Goal: Task Accomplishment & Management: Use online tool/utility

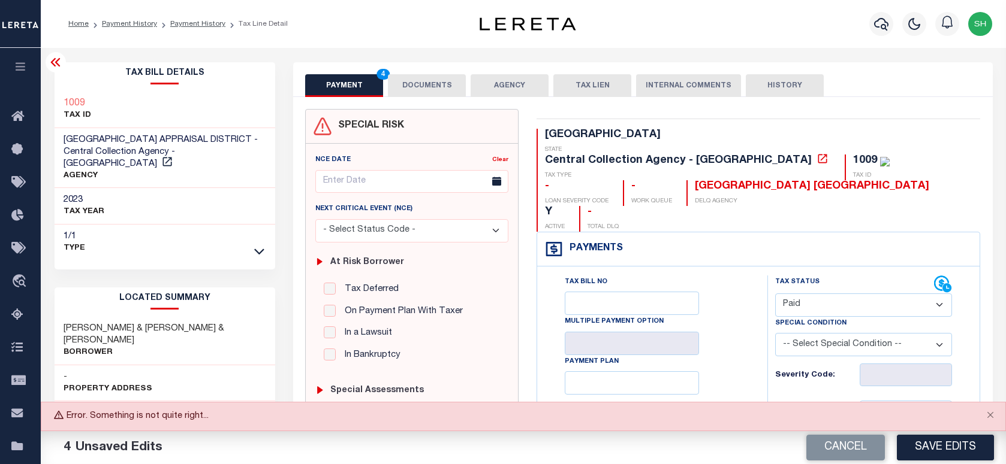
select select "PYD"
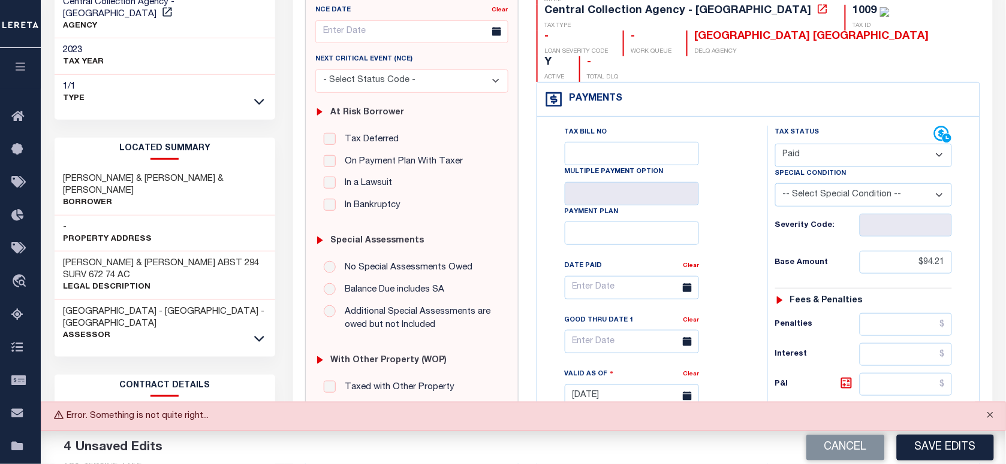
scroll to position [150, 0]
drag, startPoint x: 989, startPoint y: 412, endPoint x: 977, endPoint y: 443, distance: 33.9
click at [989, 412] on button "Close" at bounding box center [990, 416] width 30 height 26
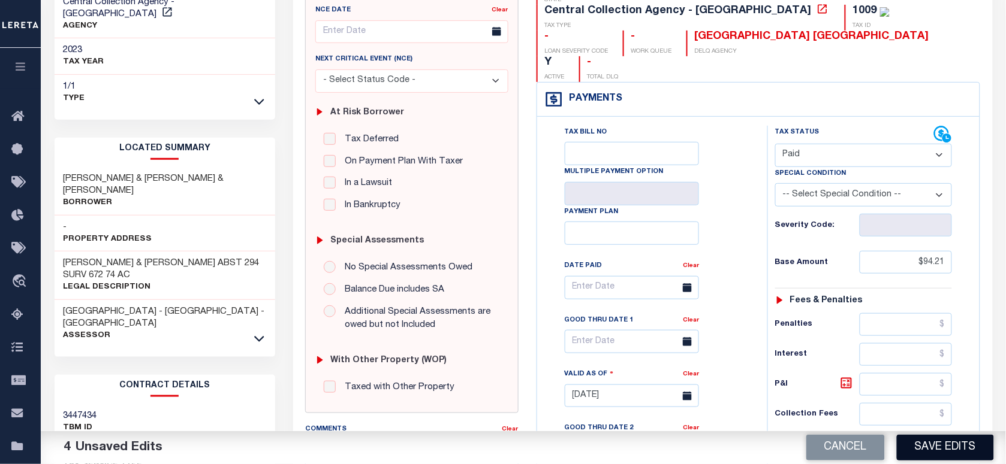
click at [956, 451] on button "Save Edits" at bounding box center [944, 448] width 97 height 26
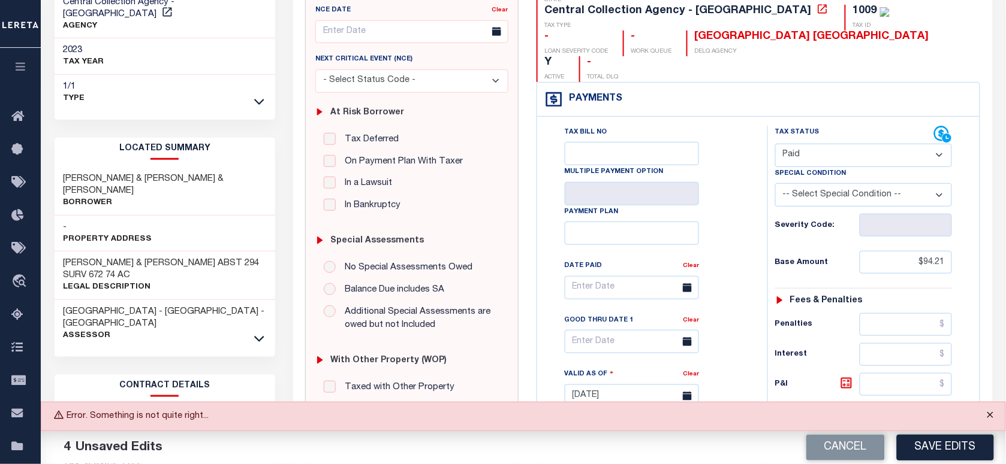
click at [985, 415] on button "Close" at bounding box center [990, 416] width 30 height 26
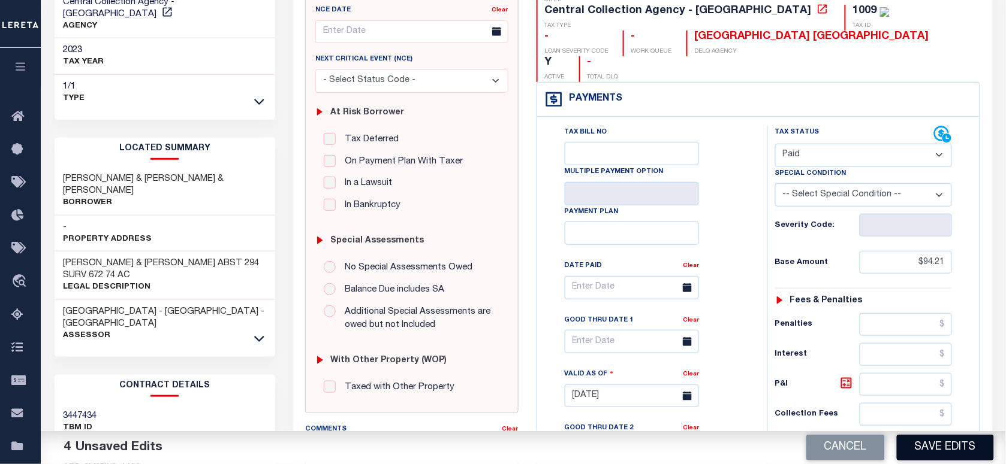
click at [962, 442] on button "Save Edits" at bounding box center [944, 448] width 97 height 26
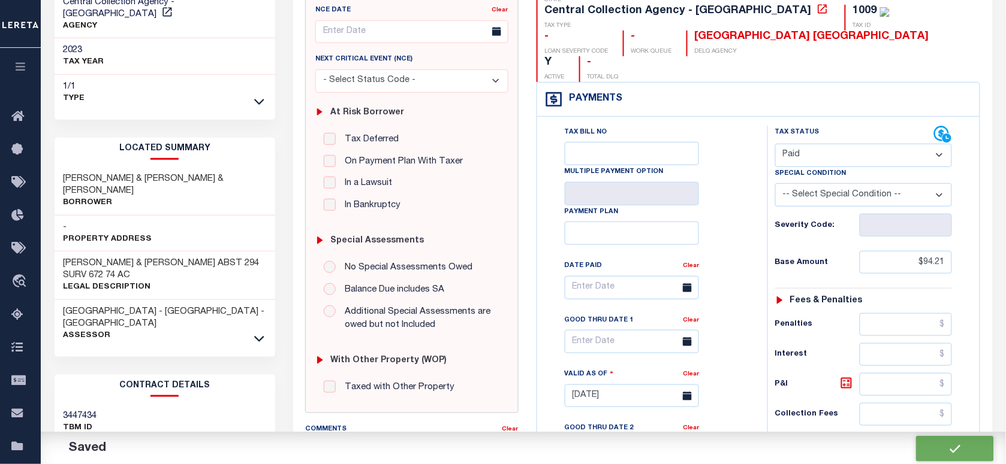
checkbox input "false"
type input "$94.21"
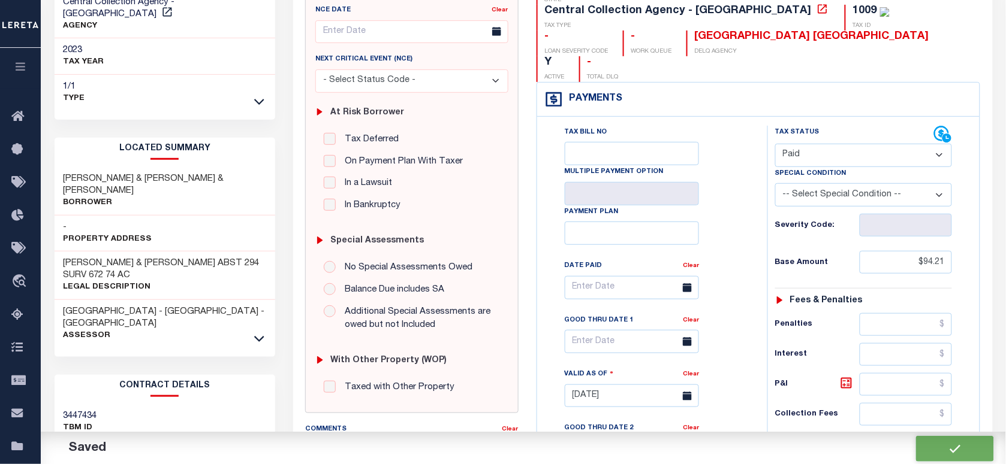
type input "$0"
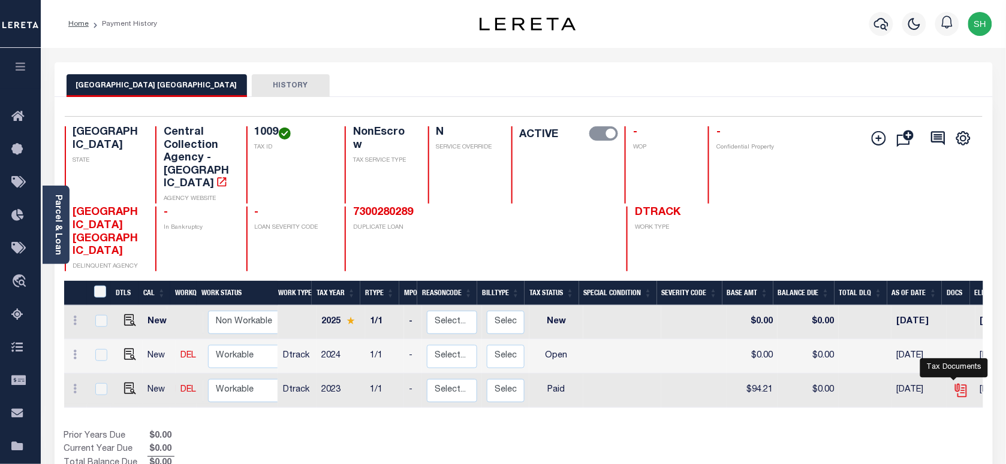
click at [953, 383] on icon "" at bounding box center [961, 391] width 16 height 16
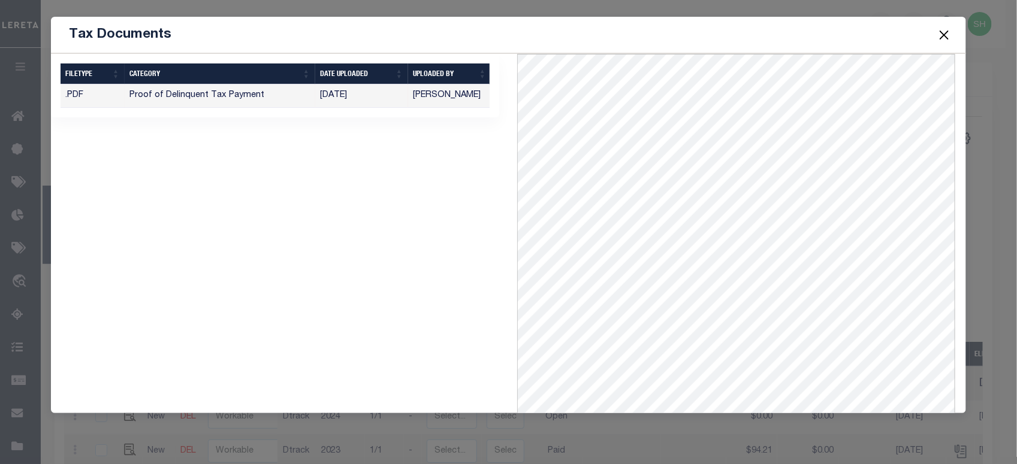
click at [947, 37] on button "Close" at bounding box center [944, 35] width 16 height 16
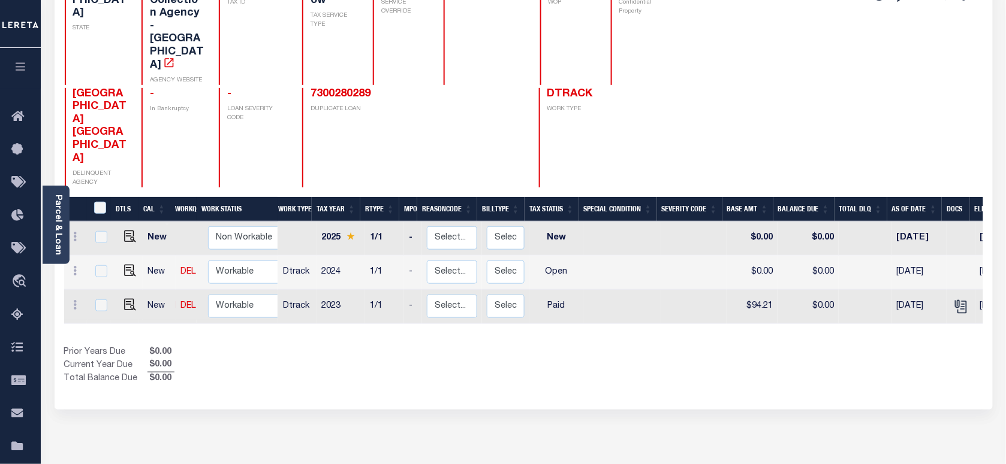
scroll to position [150, 0]
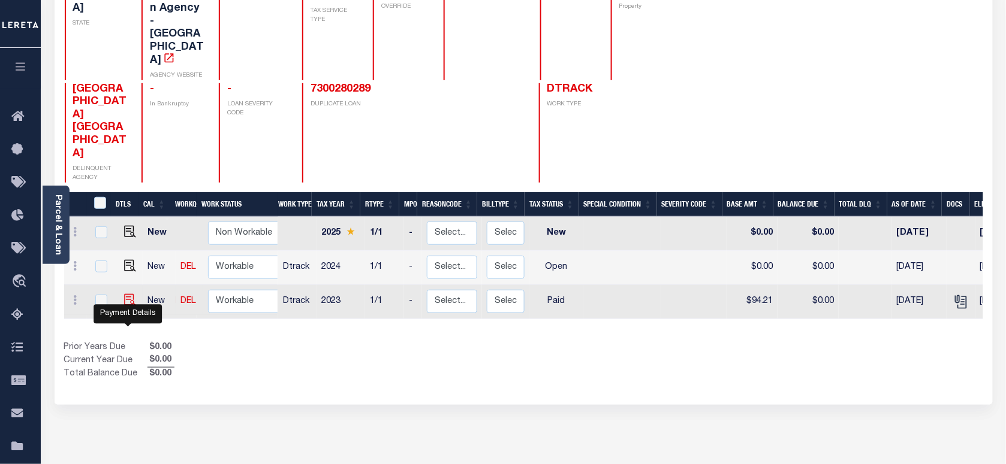
click at [130, 306] on img "" at bounding box center [130, 300] width 12 height 12
checkbox input "true"
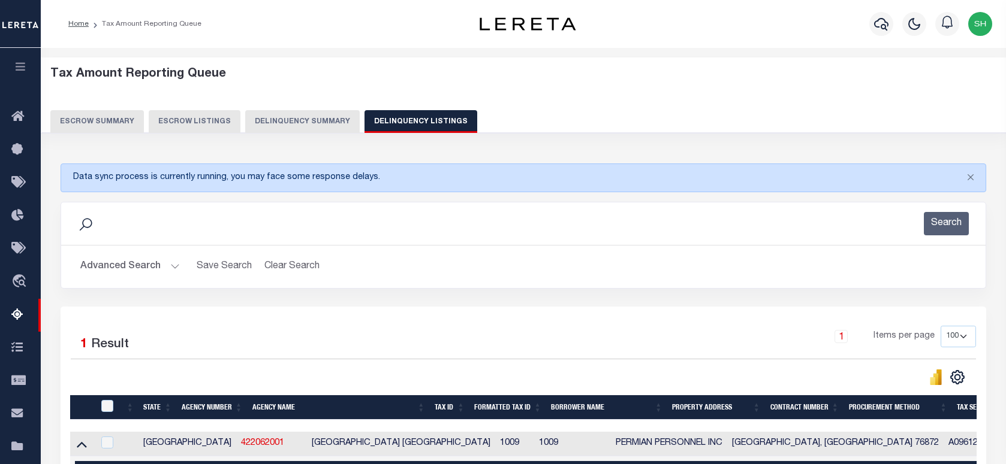
select select "100"
click at [933, 212] on button "Search" at bounding box center [945, 223] width 45 height 23
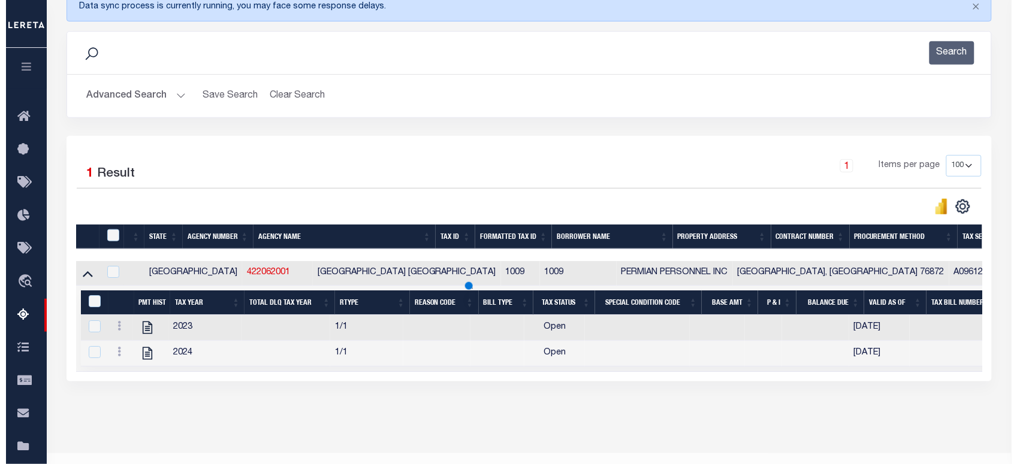
scroll to position [171, 0]
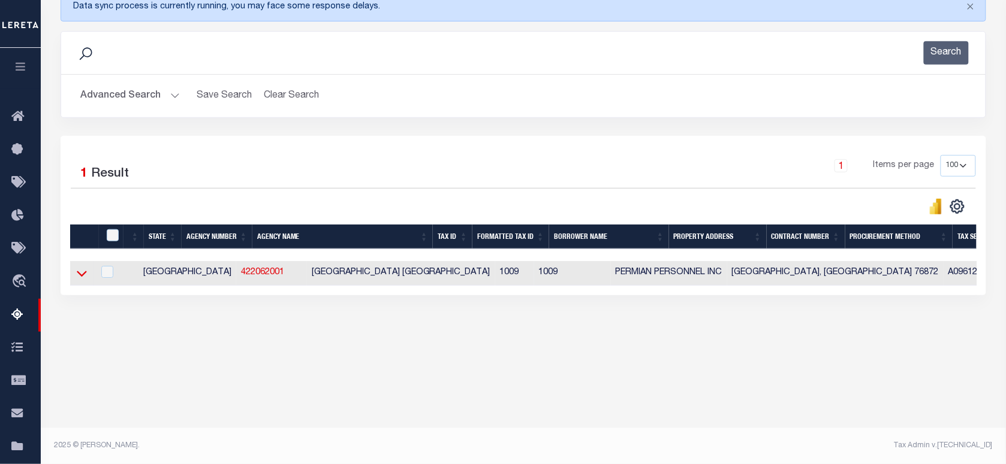
click at [79, 277] on icon at bounding box center [82, 273] width 10 height 13
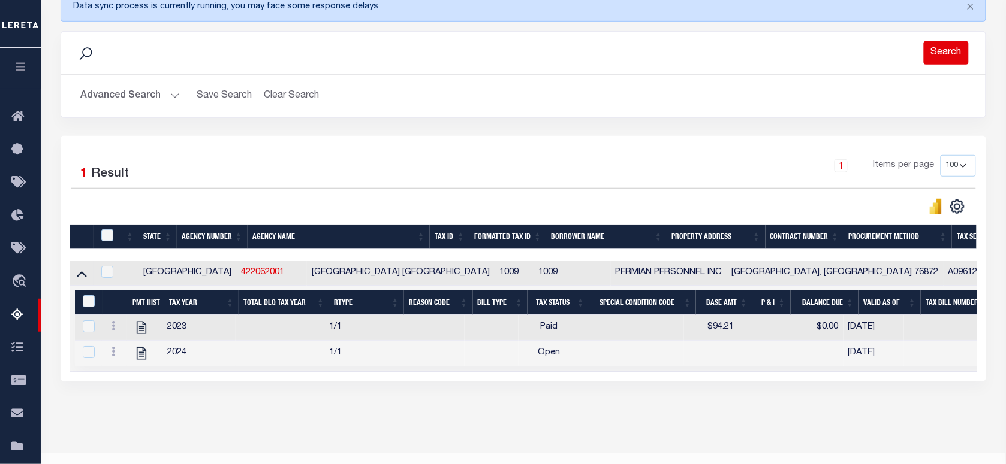
click at [935, 49] on button "Search" at bounding box center [945, 52] width 45 height 23
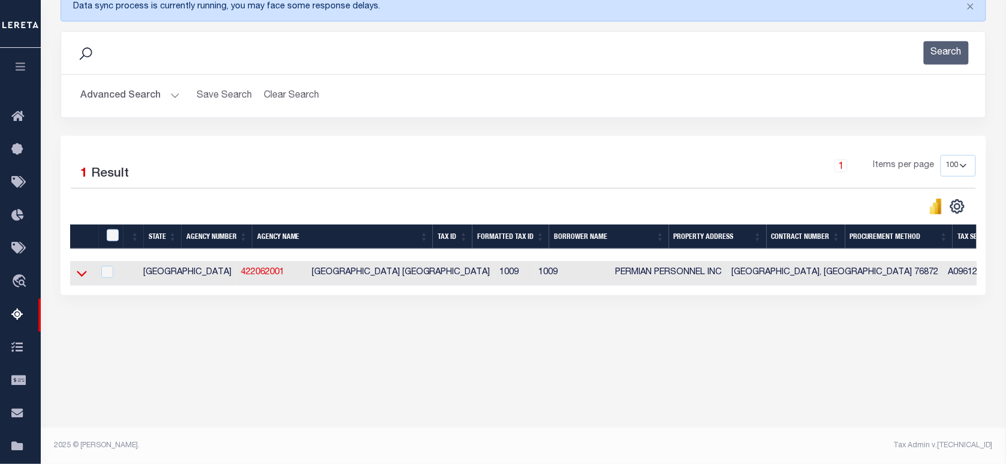
click at [83, 277] on icon at bounding box center [82, 273] width 10 height 13
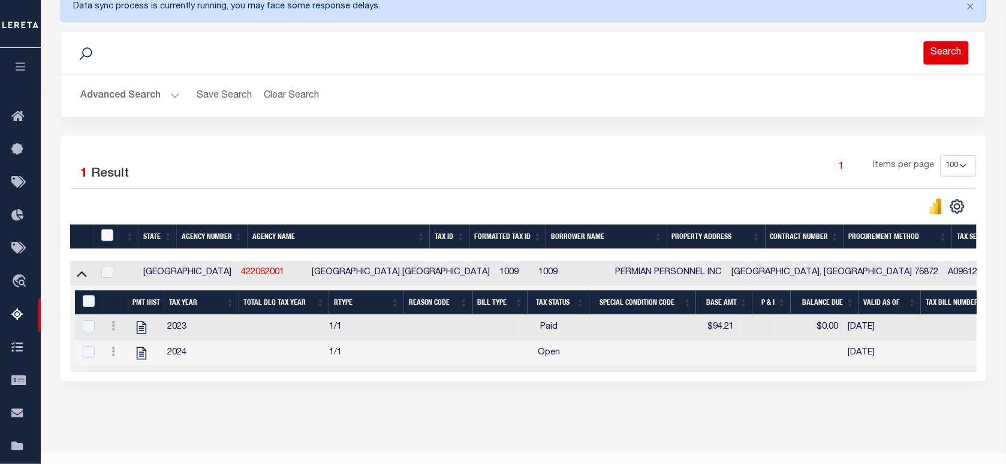
click at [947, 52] on button "Search" at bounding box center [945, 52] width 45 height 23
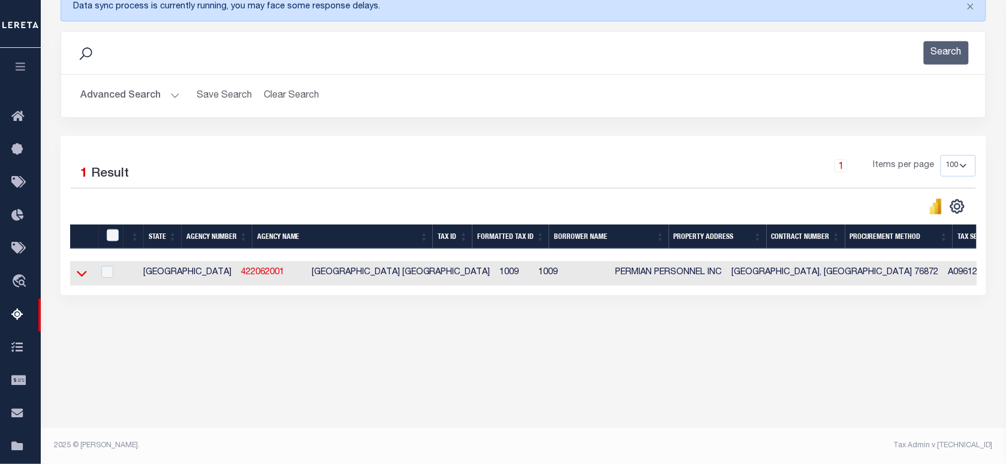
click at [73, 276] on td at bounding box center [81, 273] width 23 height 25
checkbox input "true"
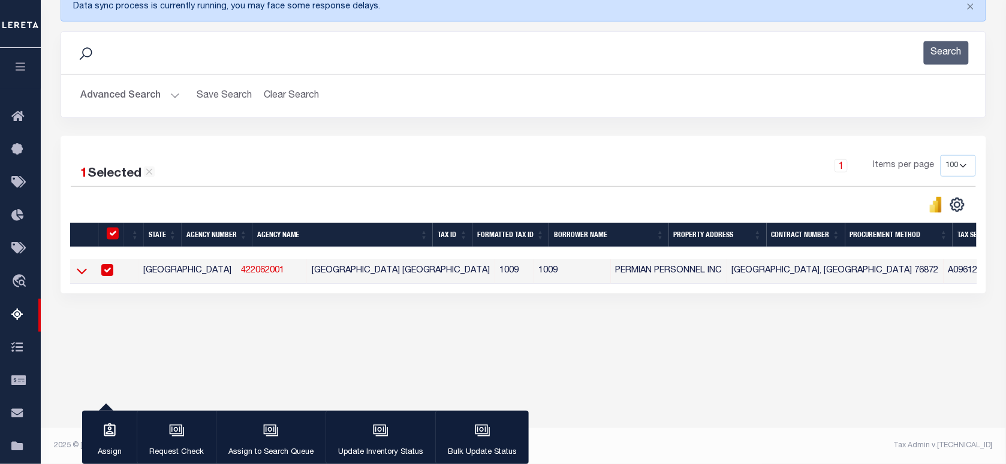
click at [77, 277] on icon at bounding box center [82, 271] width 10 height 13
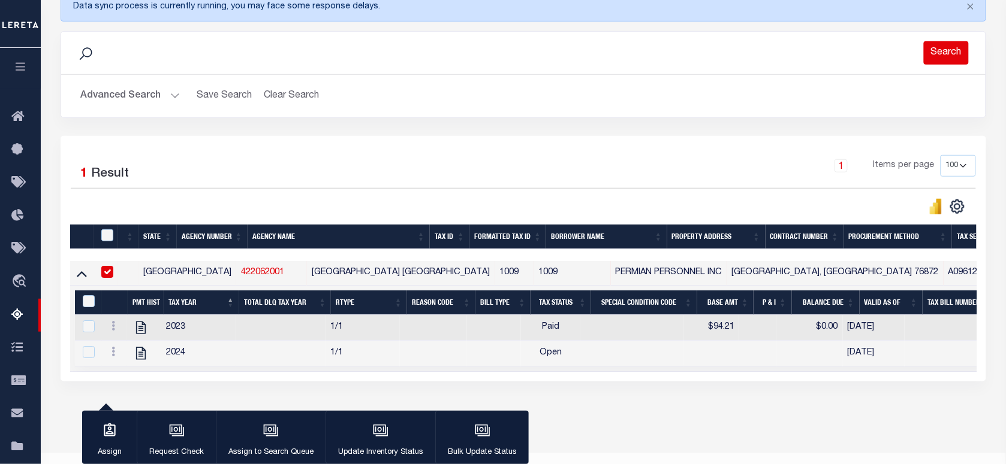
click at [949, 52] on button "Search" at bounding box center [945, 52] width 45 height 23
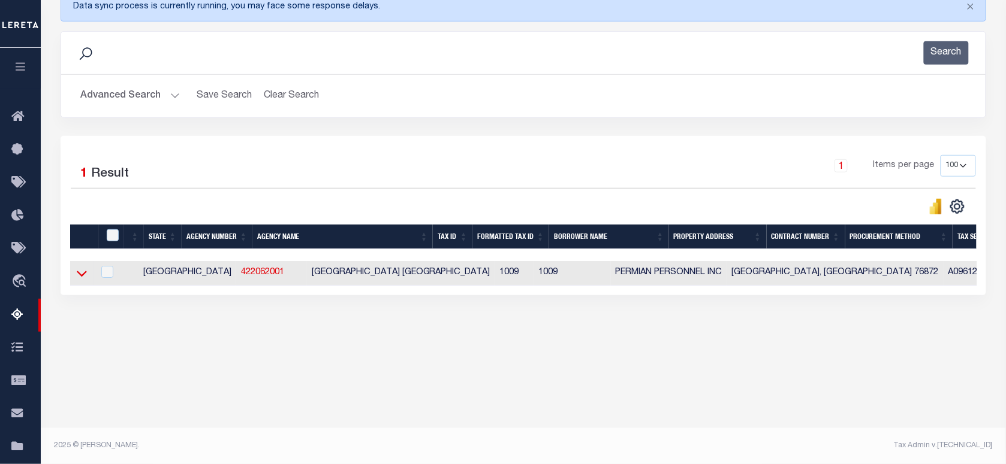
click at [78, 277] on icon at bounding box center [82, 273] width 10 height 13
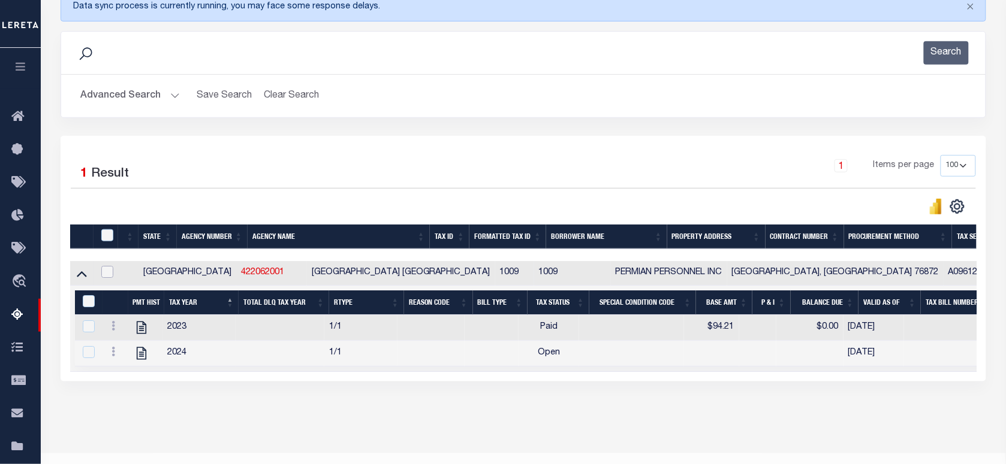
click at [113, 276] on input "checkbox" at bounding box center [107, 272] width 12 height 12
checkbox input "true"
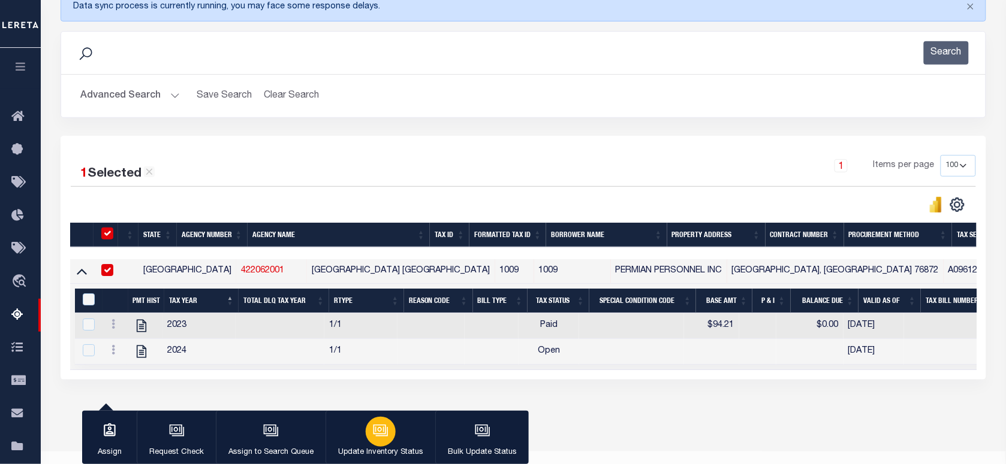
click at [382, 423] on icon "button" at bounding box center [381, 431] width 16 height 16
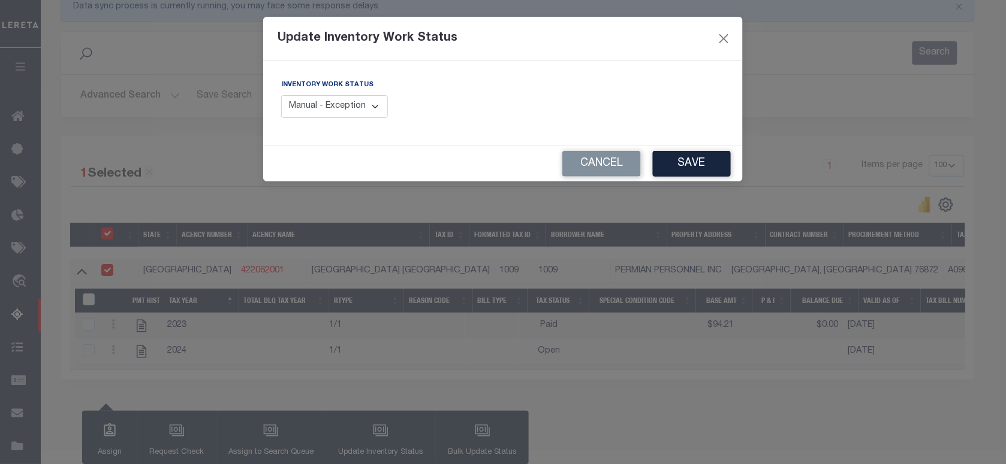
click at [357, 99] on select "Manual - Exception Pended - Awaiting Search Late Add Exception Completed" at bounding box center [334, 106] width 107 height 23
click at [313, 101] on select "Manual - Exception Pended - Awaiting Search Late Add Exception Completed" at bounding box center [334, 106] width 107 height 23
drag, startPoint x: 310, startPoint y: 111, endPoint x: 364, endPoint y: 111, distance: 53.3
click at [310, 111] on select "Manual - Exception Pended - Awaiting Search Late Add Exception Completed" at bounding box center [334, 106] width 107 height 23
click at [364, 110] on select "Manual - Exception Pended - Awaiting Search Late Add Exception Completed" at bounding box center [334, 106] width 107 height 23
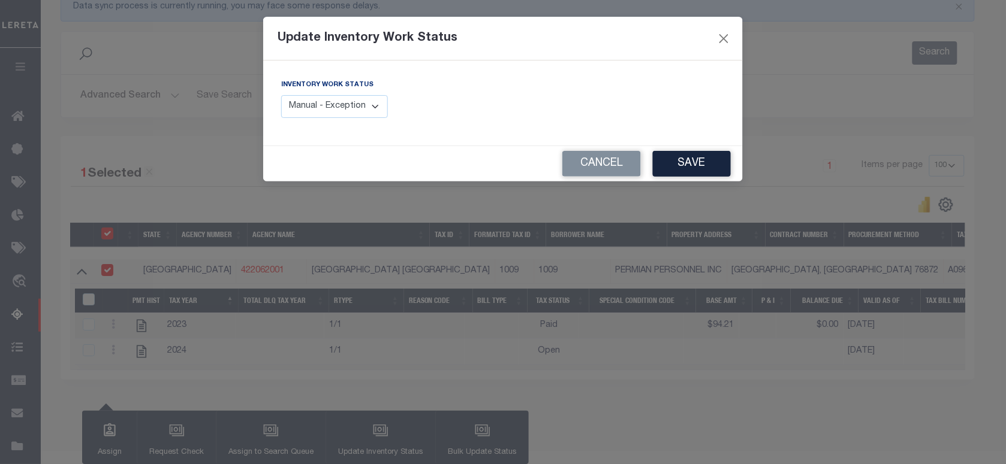
click at [364, 110] on select "Manual - Exception Pended - Awaiting Search Late Add Exception Completed" at bounding box center [334, 106] width 107 height 23
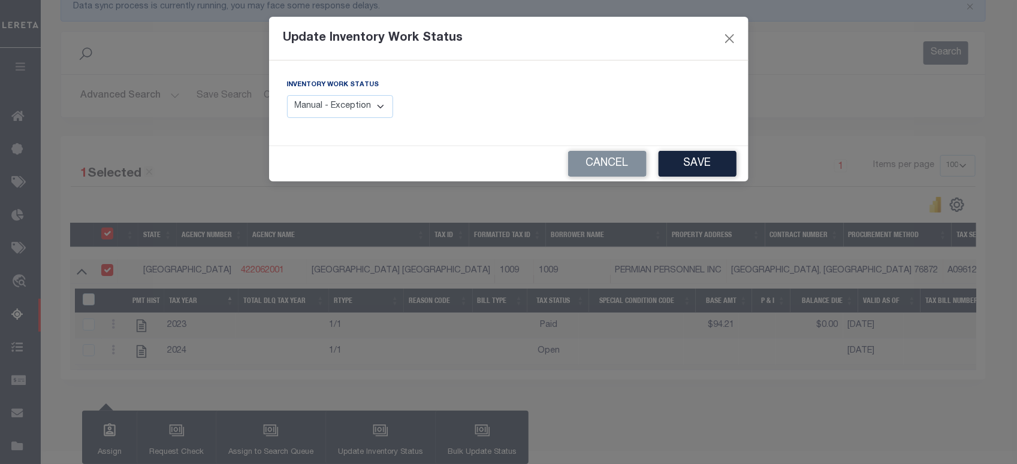
click at [364, 110] on select "Manual - Exception Pended - Awaiting Search Late Add Exception Completed" at bounding box center [340, 106] width 107 height 23
click at [304, 105] on select "Manual - Exception Pended - Awaiting Search Late Add Exception Completed" at bounding box center [340, 106] width 107 height 23
select select "4"
click at [287, 95] on select "Manual - Exception Pended - Awaiting Search Late Add Exception Completed" at bounding box center [340, 106] width 107 height 23
click at [684, 156] on button "Save" at bounding box center [698, 164] width 78 height 26
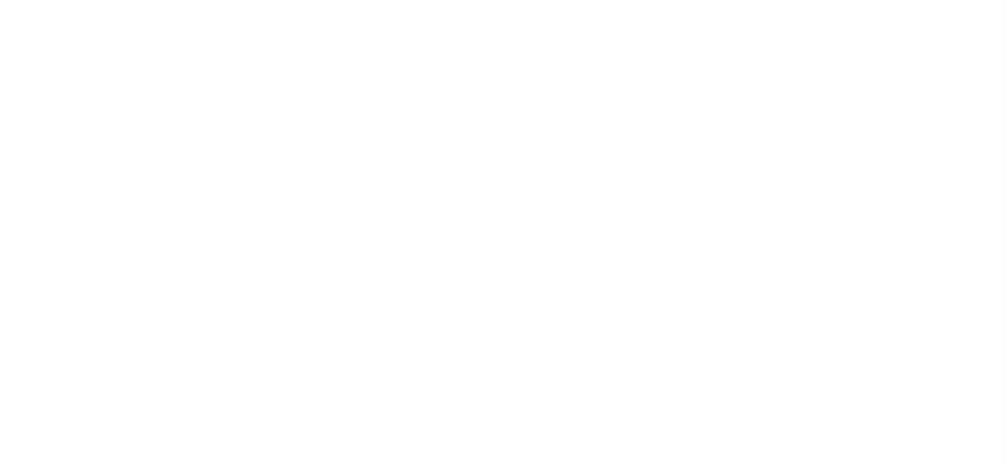
select select "PYD"
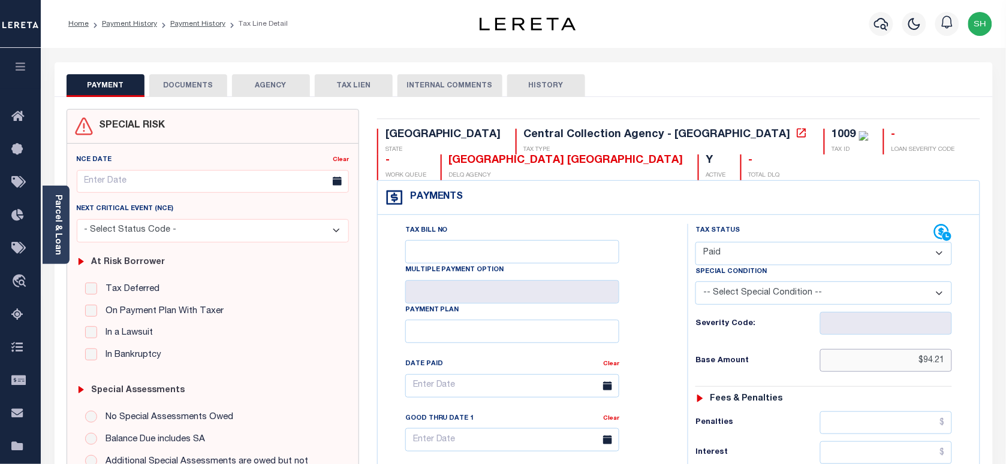
drag, startPoint x: 923, startPoint y: 370, endPoint x: 895, endPoint y: 360, distance: 30.2
click at [923, 370] on input "$94.21" at bounding box center [886, 360] width 132 height 23
drag, startPoint x: 895, startPoint y: 358, endPoint x: 952, endPoint y: 360, distance: 57.0
click at [952, 360] on input "$94.21" at bounding box center [886, 360] width 132 height 23
paste input "101.09"
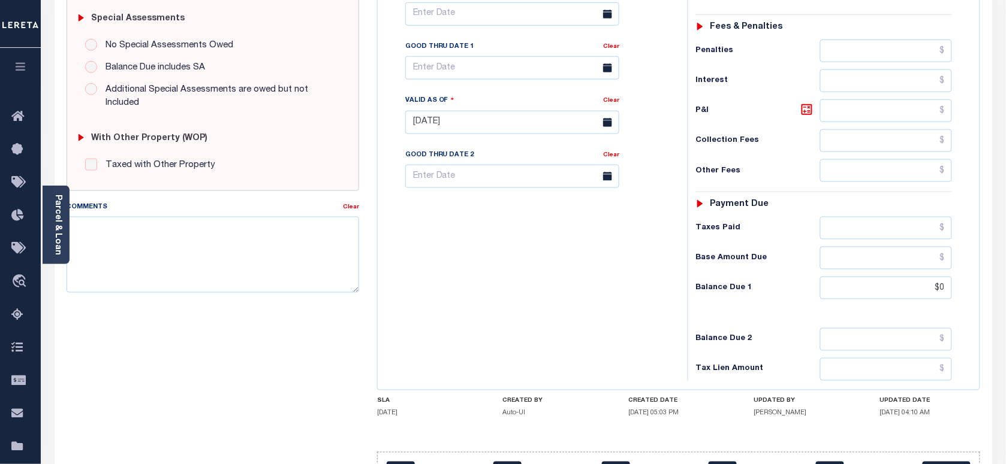
scroll to position [375, 0]
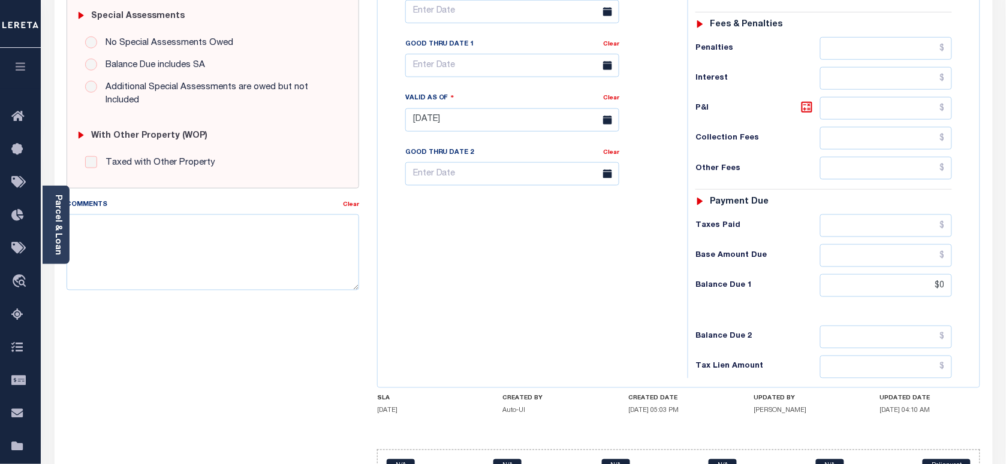
type input "$101.09"
click at [738, 328] on div "Tax Status Status - Select Status Code -" at bounding box center [827, 114] width 280 height 529
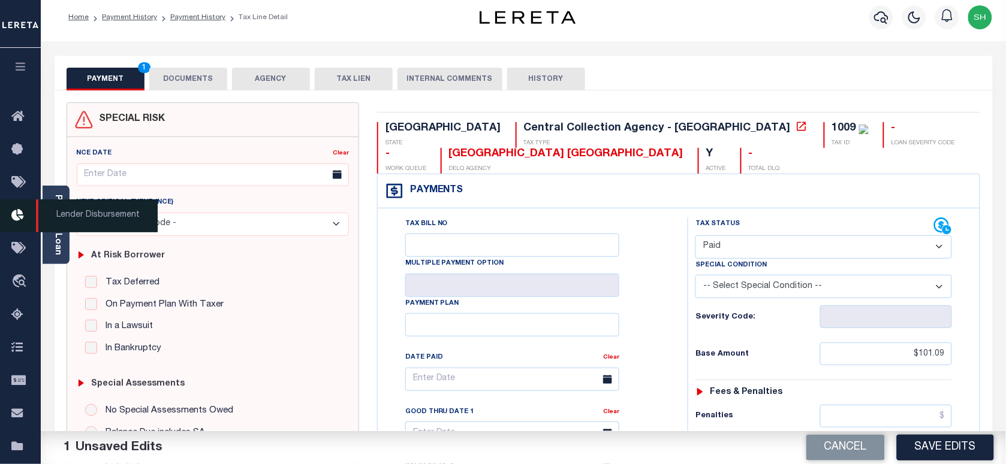
scroll to position [0, 0]
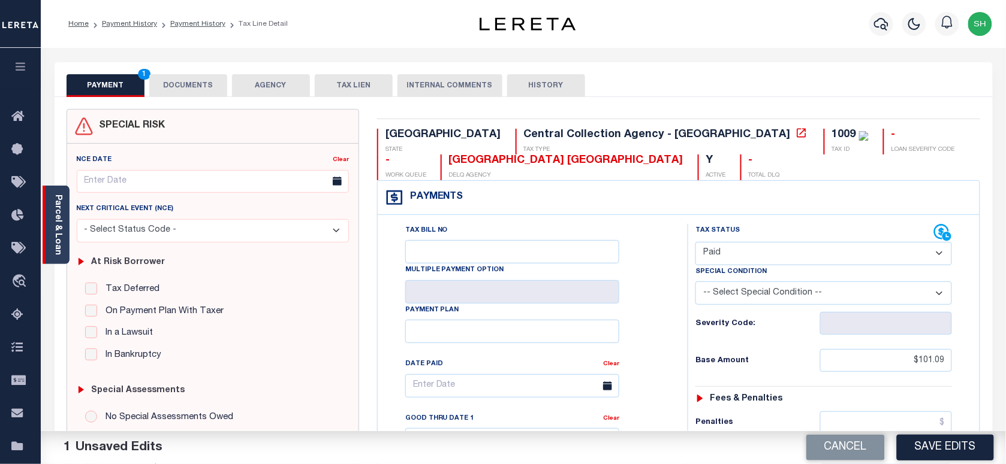
click at [46, 232] on div "Parcel & Loan" at bounding box center [56, 225] width 27 height 78
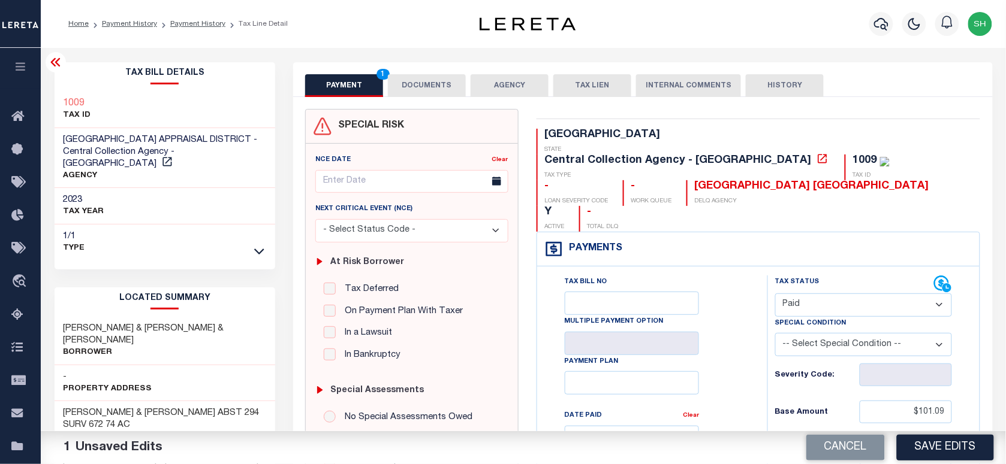
copy h3 "1009"
click at [417, 85] on button "DOCUMENTS" at bounding box center [427, 85] width 78 height 23
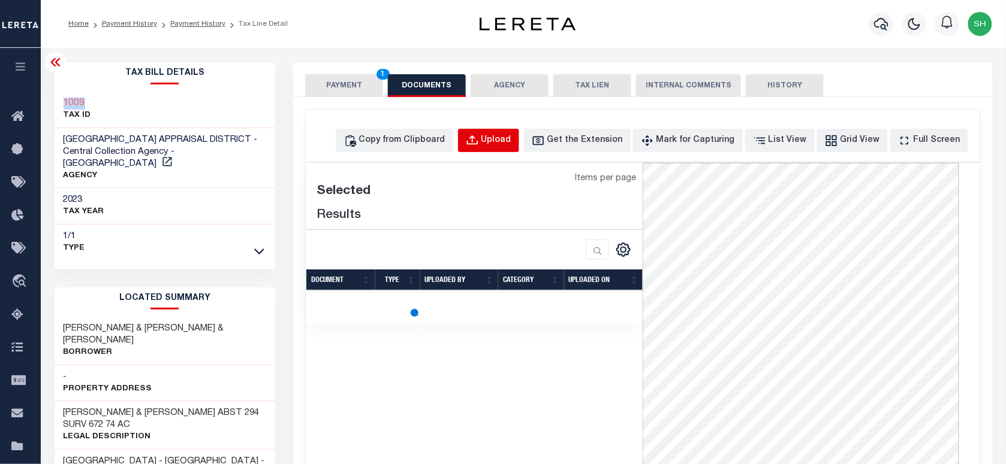
click at [505, 138] on div "Upload" at bounding box center [496, 140] width 30 height 13
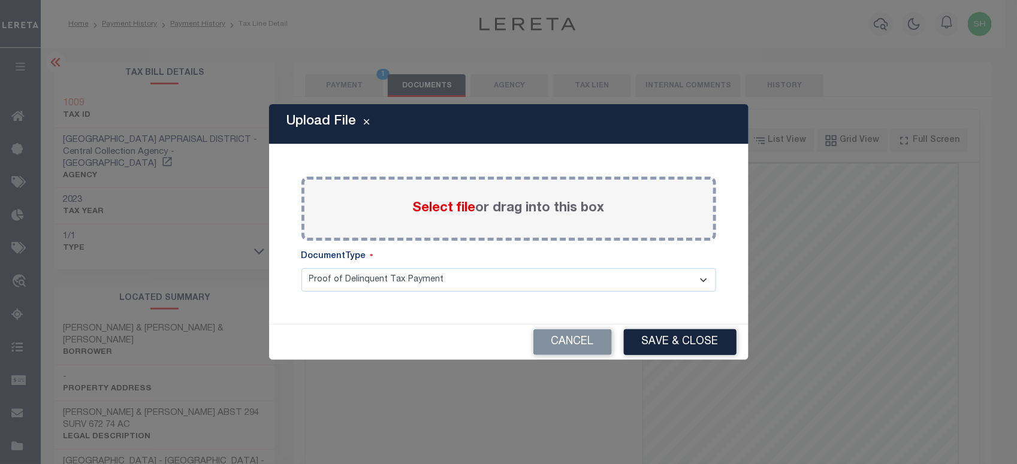
click at [435, 206] on span "Select file" at bounding box center [444, 208] width 63 height 13
click at [0, 0] on input "Select file or drag into this box" at bounding box center [0, 0] width 0 height 0
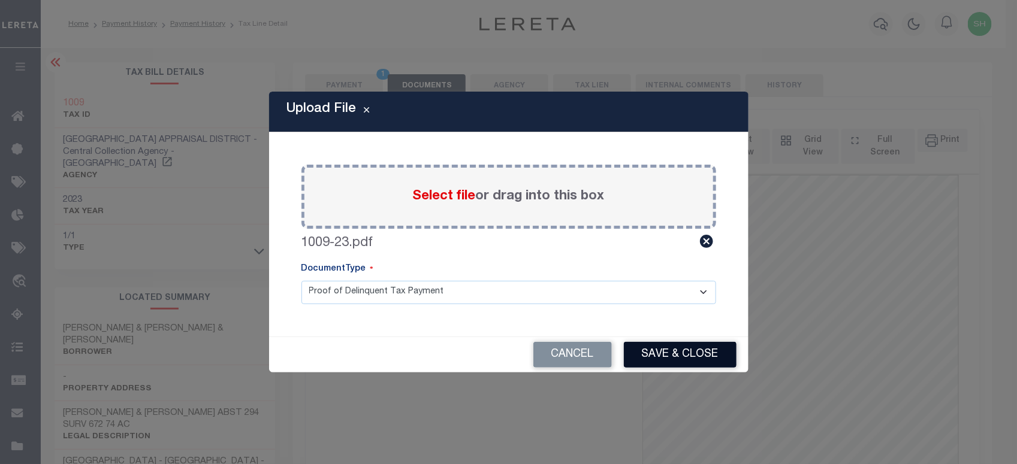
click at [681, 363] on button "Save & Close" at bounding box center [680, 355] width 113 height 26
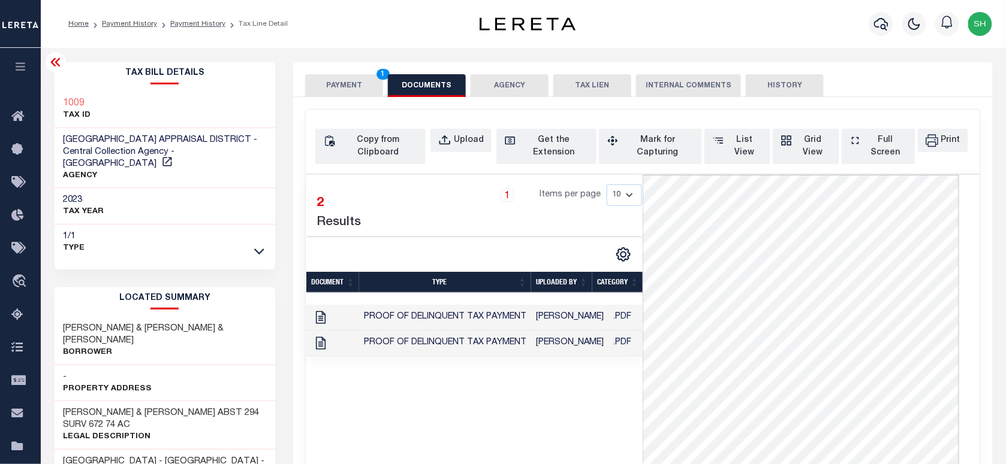
click at [342, 80] on button "PAYMENT 1" at bounding box center [344, 85] width 78 height 23
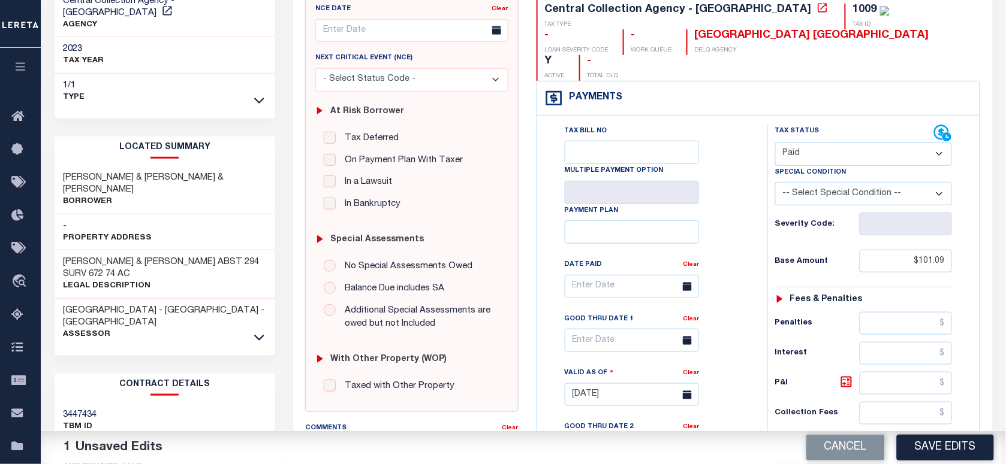
scroll to position [300, 0]
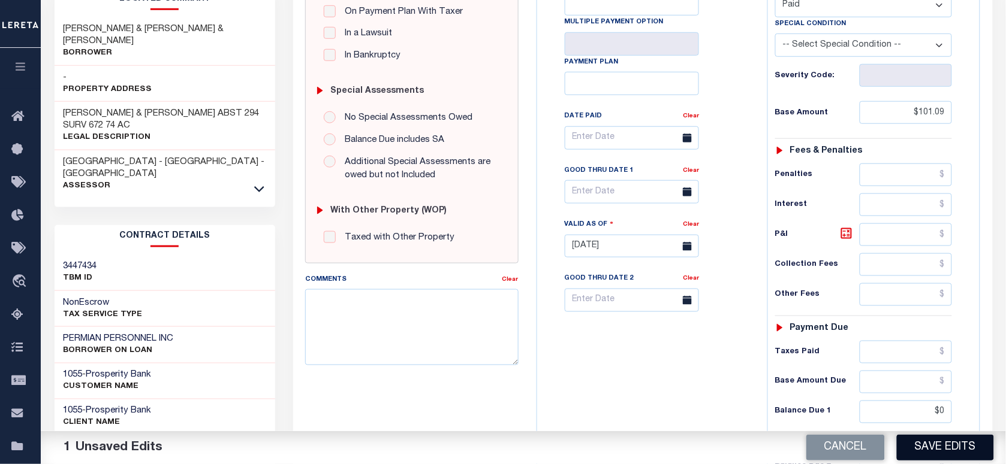
click at [940, 442] on button "Save Edits" at bounding box center [944, 448] width 97 height 26
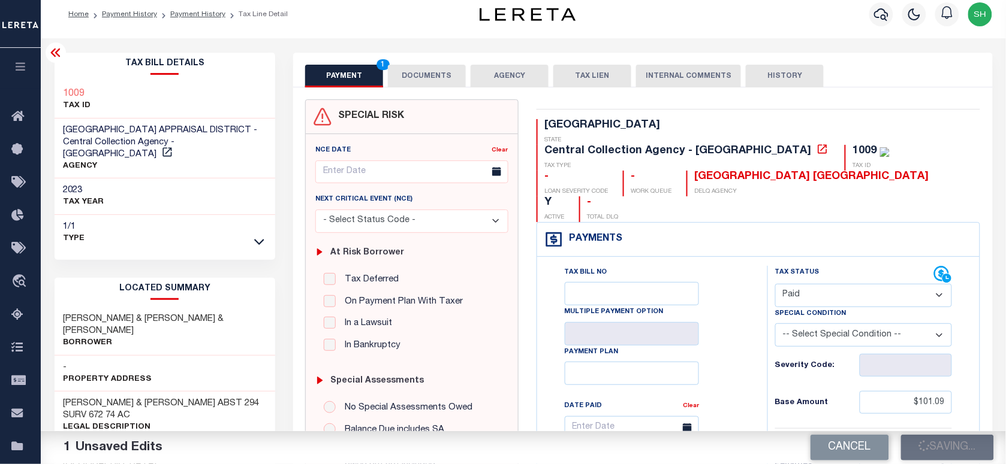
scroll to position [0, 0]
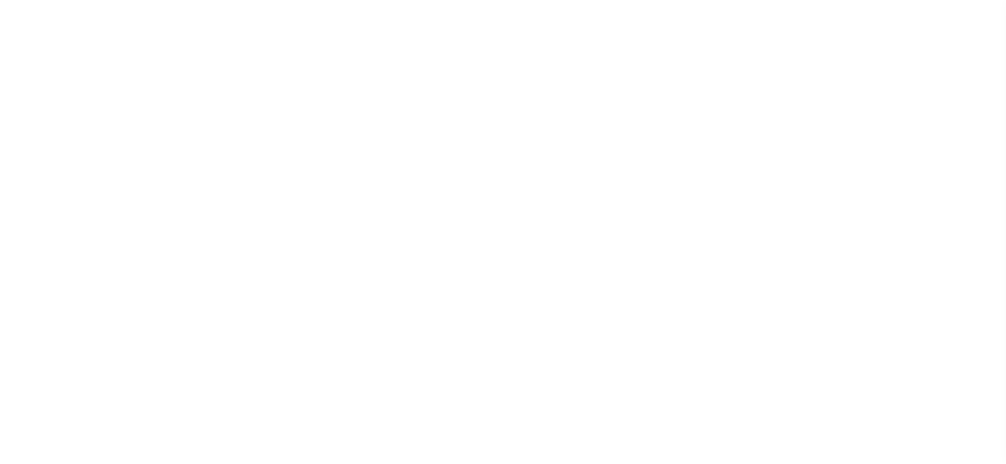
select select "PYD"
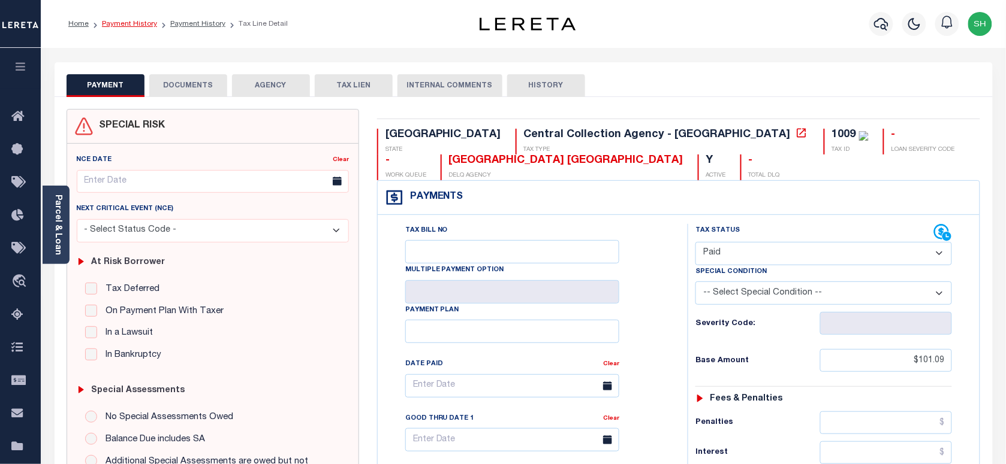
click at [133, 22] on link "Payment History" at bounding box center [129, 23] width 55 height 7
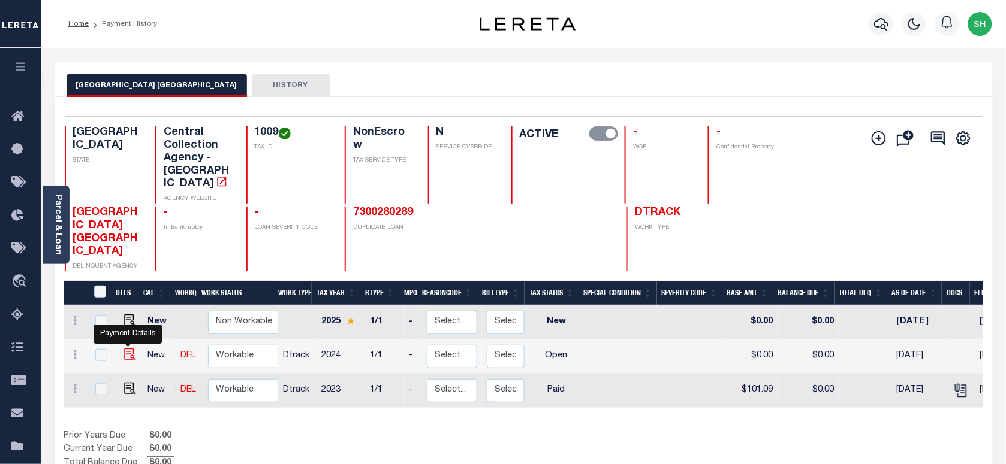
click at [126, 349] on img "" at bounding box center [130, 355] width 12 height 12
checkbox input "true"
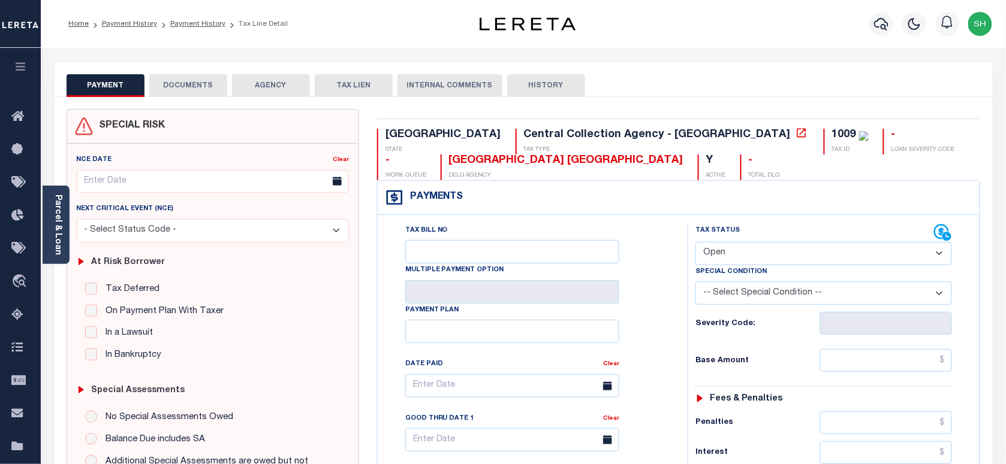
drag, startPoint x: 777, startPoint y: 256, endPoint x: 777, endPoint y: 267, distance: 10.2
click at [777, 256] on select "- Select Status Code - Open Due/Unpaid Paid Incomplete No Tax Due Internal Refu…" at bounding box center [823, 253] width 256 height 23
select select "PYD"
click at [695, 243] on select "- Select Status Code - Open Due/Unpaid Paid Incomplete No Tax Due Internal Refu…" at bounding box center [823, 253] width 256 height 23
type input "[DATE]"
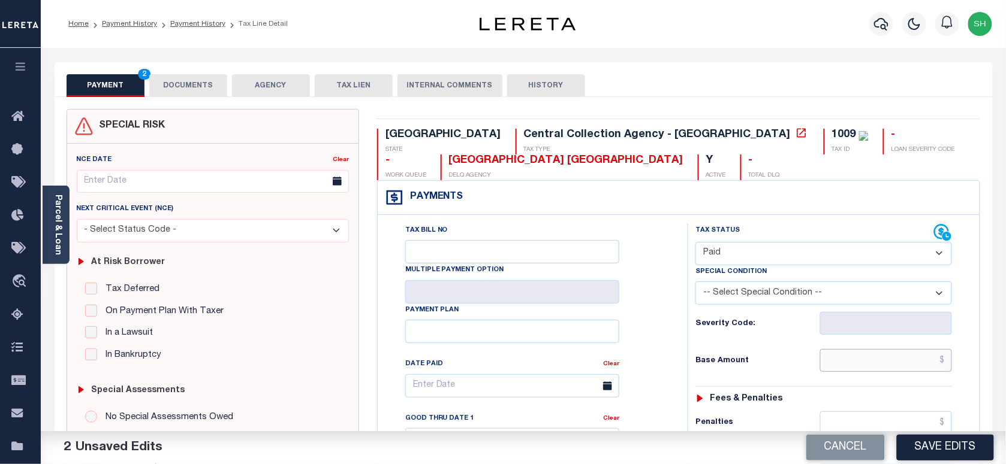
click at [878, 370] on input "text" at bounding box center [886, 360] width 132 height 23
paste input "94.21"
click at [887, 370] on input "text" at bounding box center [886, 360] width 132 height 23
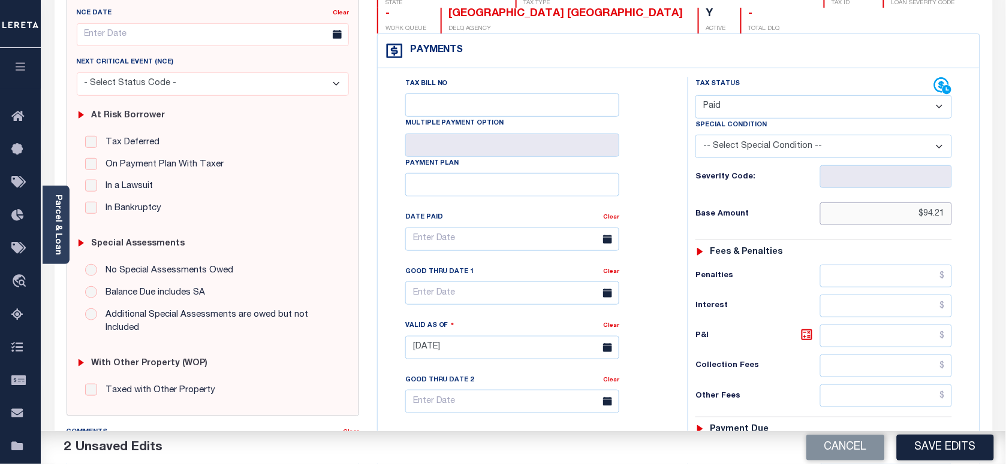
scroll to position [449, 0]
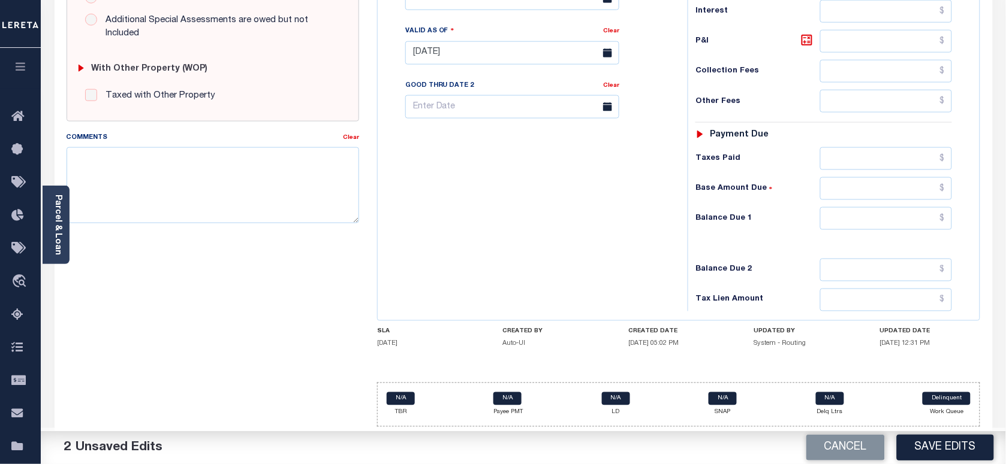
type input "$94.21"
click at [908, 207] on input "text" at bounding box center [886, 218] width 132 height 23
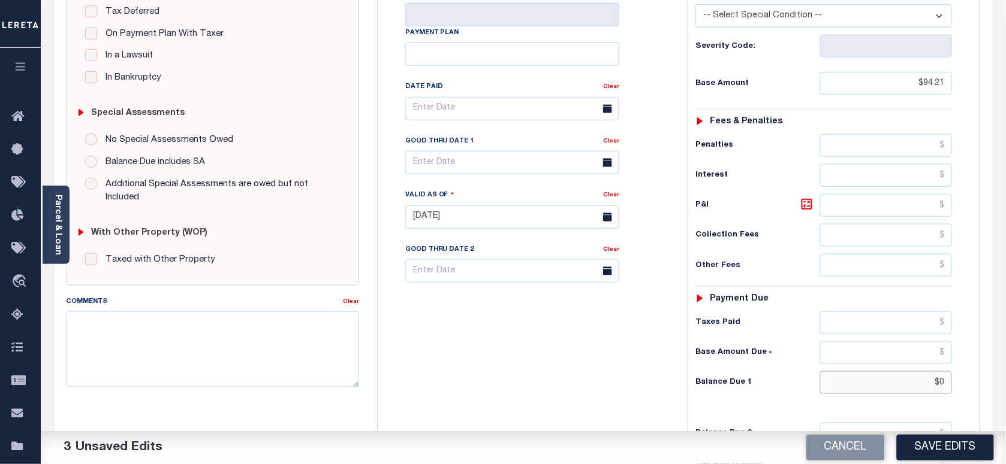
scroll to position [150, 0]
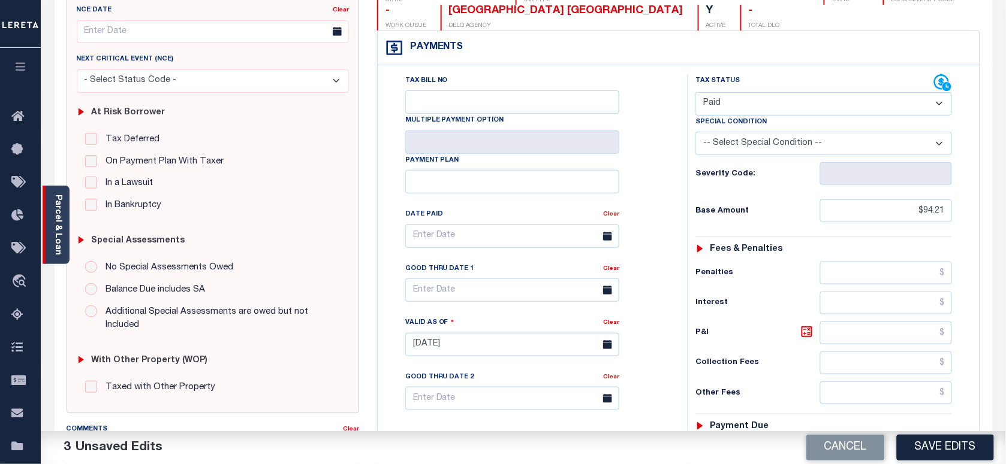
type input "$0.00"
click at [57, 207] on link "Parcel & Loan" at bounding box center [57, 225] width 8 height 61
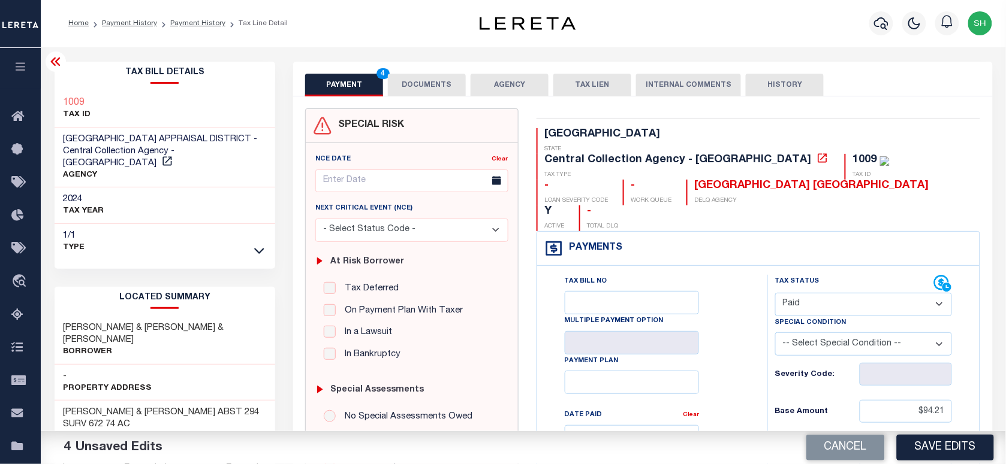
scroll to position [0, 0]
copy h3 "1009"
drag, startPoint x: 417, startPoint y: 80, endPoint x: 428, endPoint y: 135, distance: 56.9
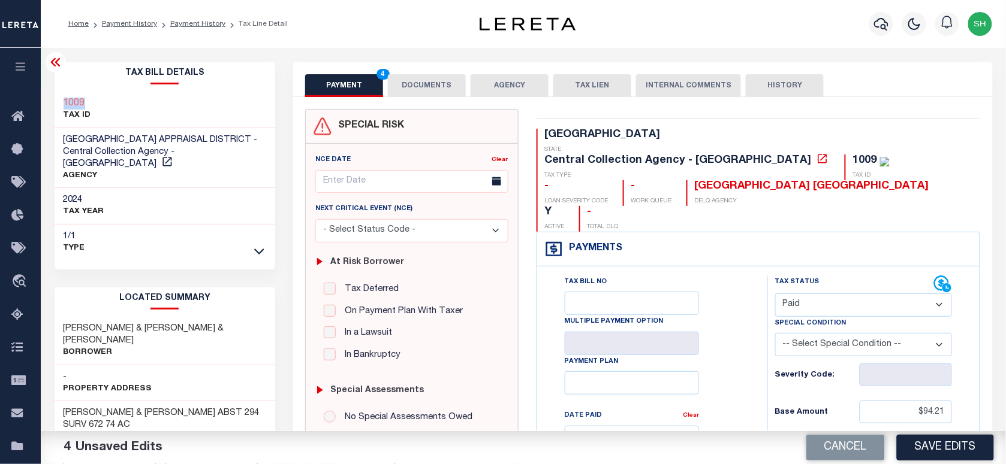
click at [417, 80] on button "DOCUMENTS" at bounding box center [427, 85] width 78 height 23
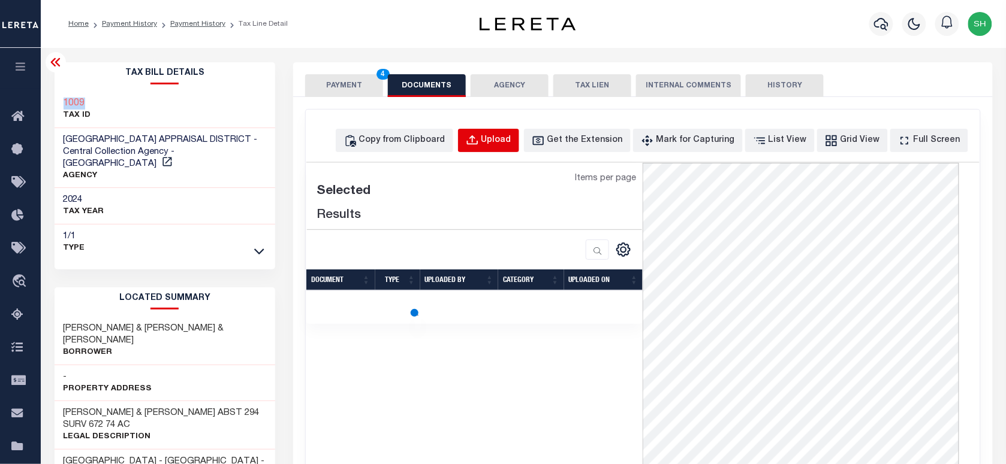
click at [519, 135] on button "Upload" at bounding box center [488, 140] width 61 height 23
select select "POP"
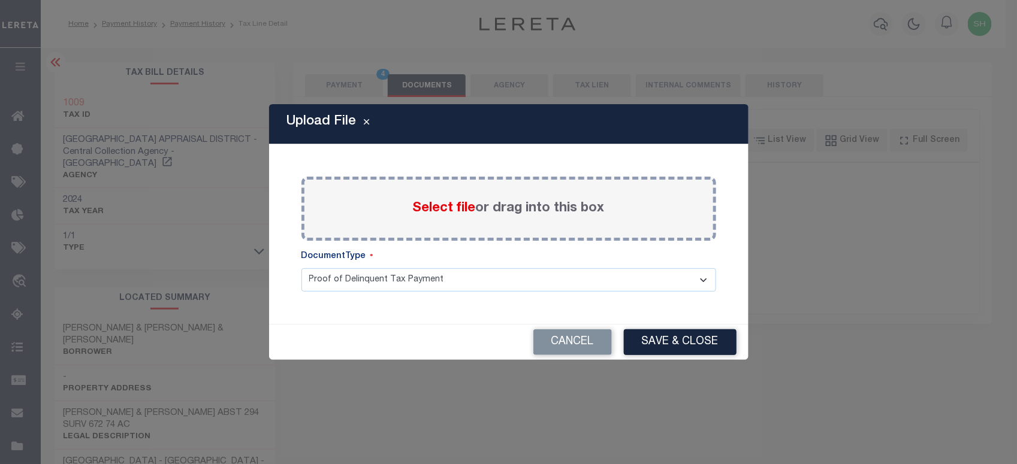
click at [445, 209] on span "Select file" at bounding box center [444, 208] width 63 height 13
click at [0, 0] on input "Select file or drag into this box" at bounding box center [0, 0] width 0 height 0
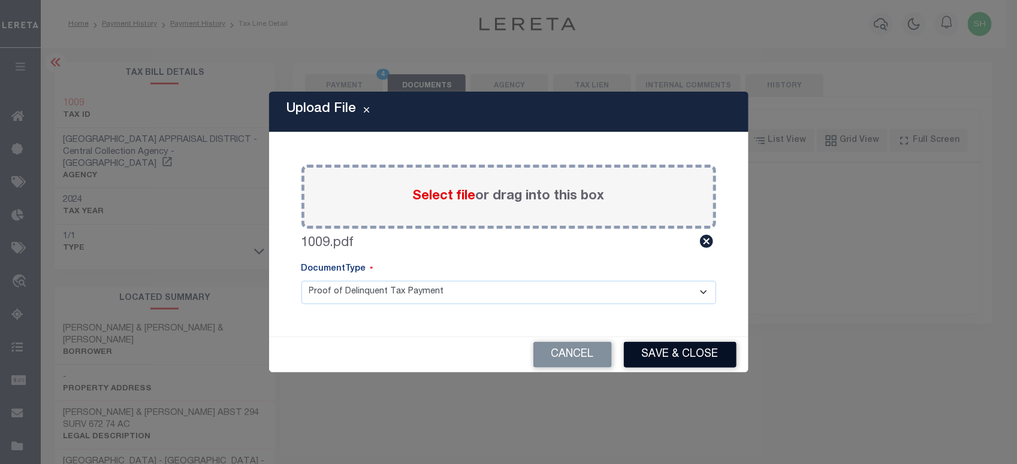
click at [682, 360] on button "Save & Close" at bounding box center [680, 355] width 113 height 26
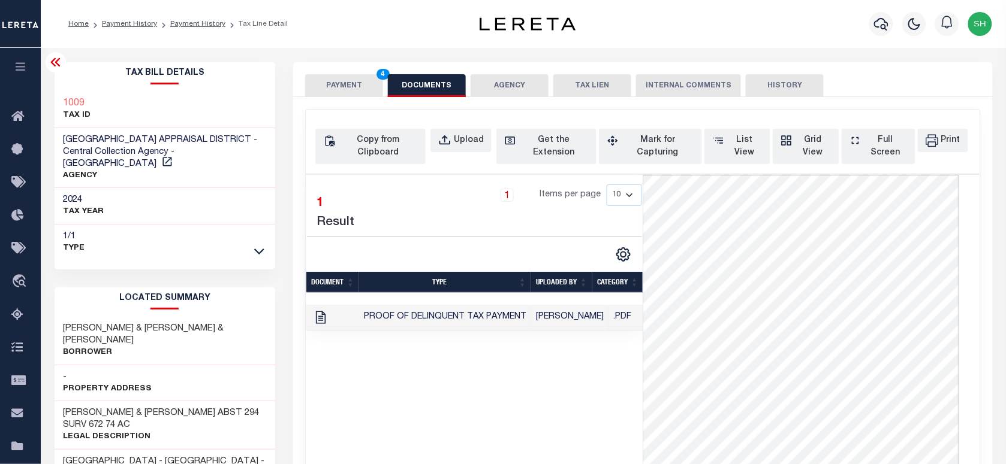
click at [342, 83] on button "PAYMENT 4" at bounding box center [344, 85] width 78 height 23
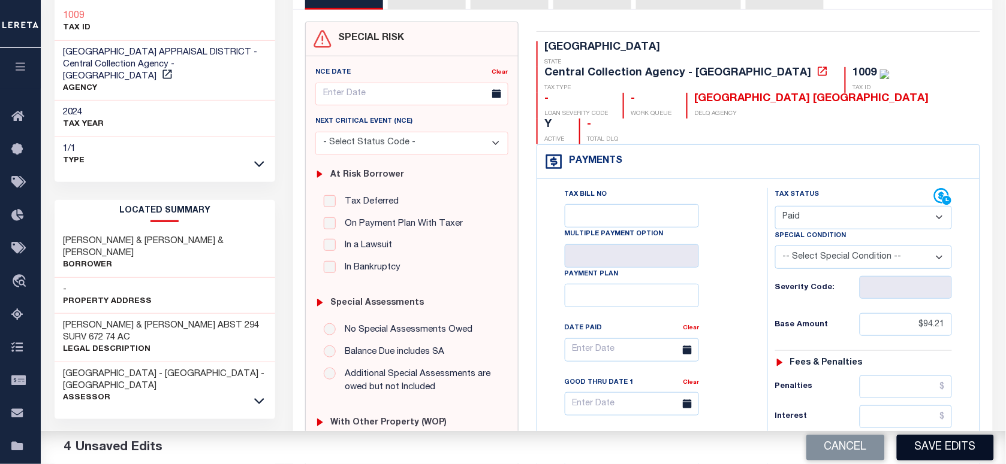
scroll to position [300, 0]
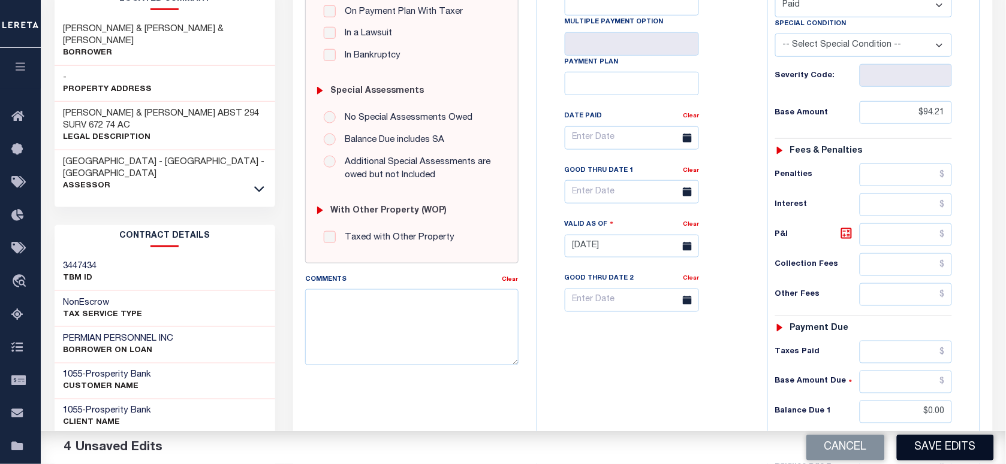
click at [948, 437] on button "Save Edits" at bounding box center [944, 448] width 97 height 26
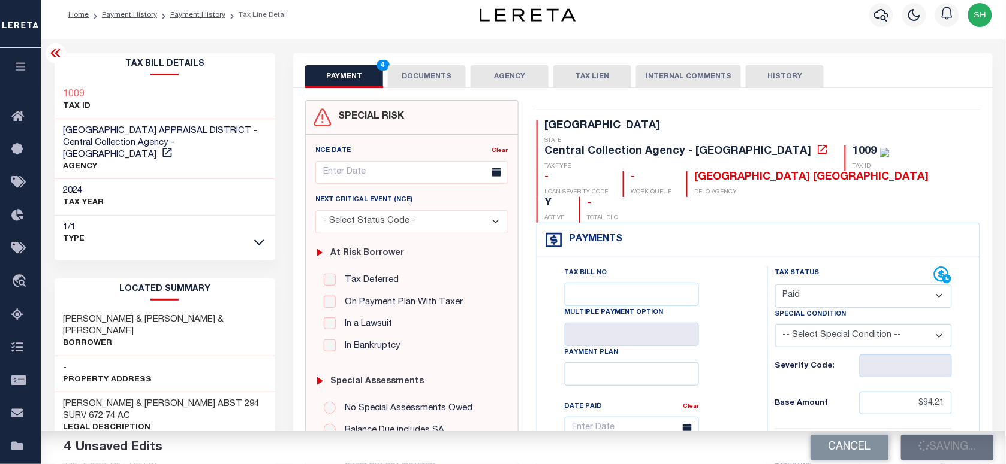
scroll to position [0, 0]
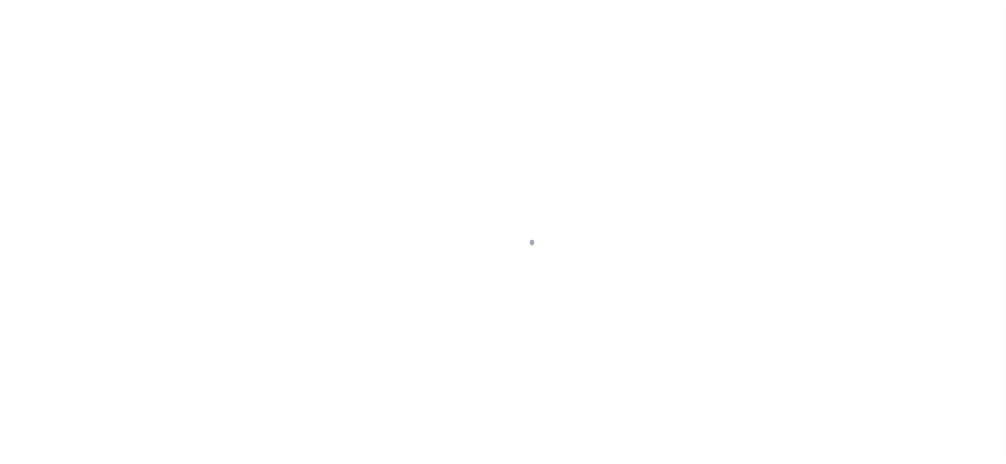
checkbox input "false"
type input "[DATE]"
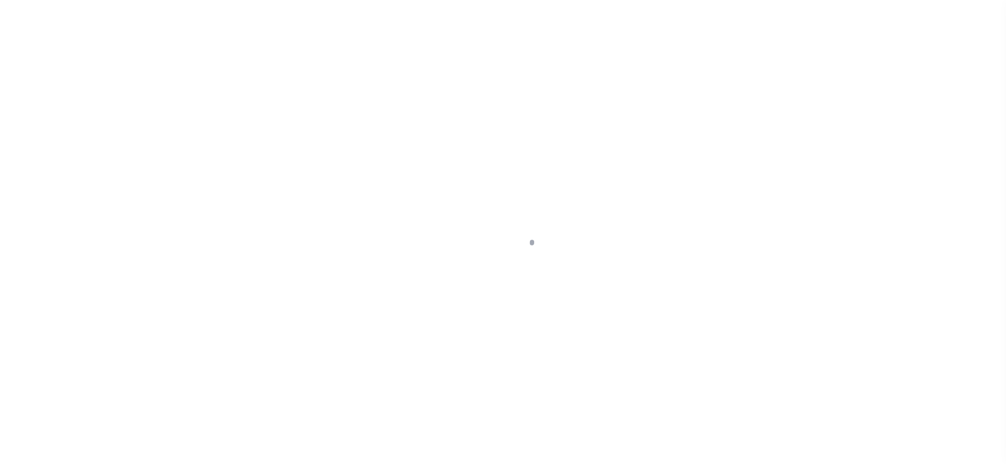
select select "PYD"
type input "$94.21"
type input "$0"
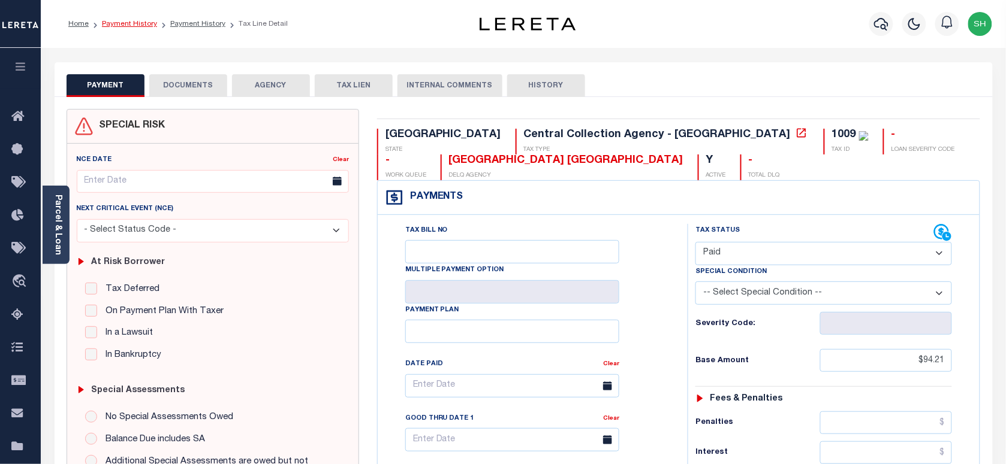
click at [122, 25] on link "Payment History" at bounding box center [129, 23] width 55 height 7
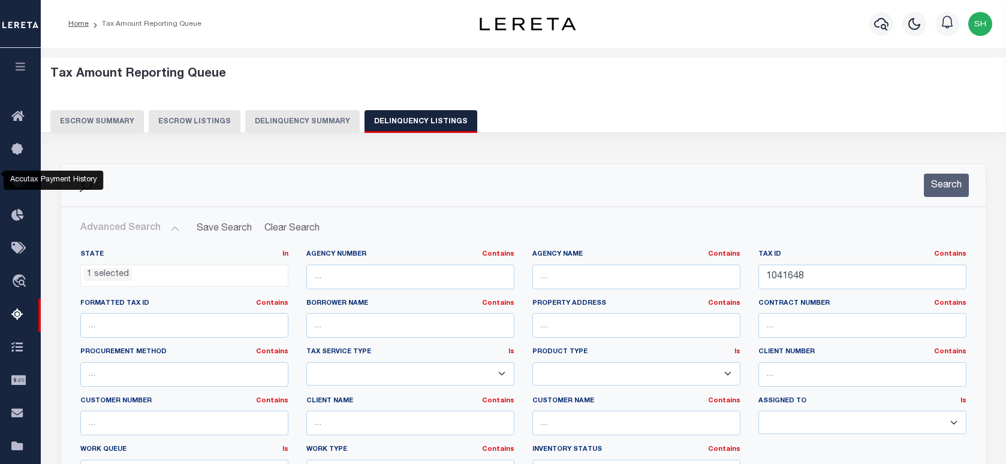
select select "[GEOGRAPHIC_DATA]"
select select "100"
click at [807, 265] on input "1041648" at bounding box center [862, 277] width 208 height 25
click at [811, 265] on input "1041648" at bounding box center [862, 277] width 208 height 25
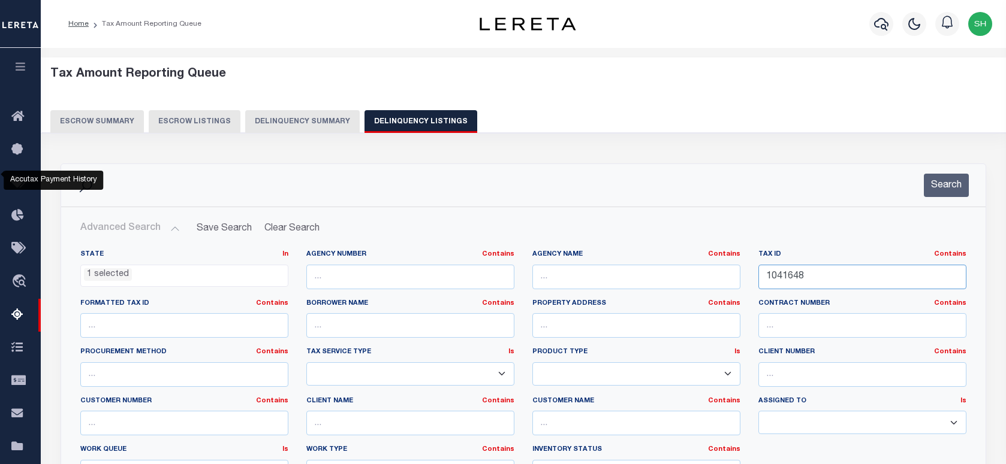
click at [673, 250] on div "State In In AK AL AR AZ CA CO CT DC DE FL GA GU HI IA ID IL IN KS KY LA MA MD M…" at bounding box center [523, 372] width 904 height 244
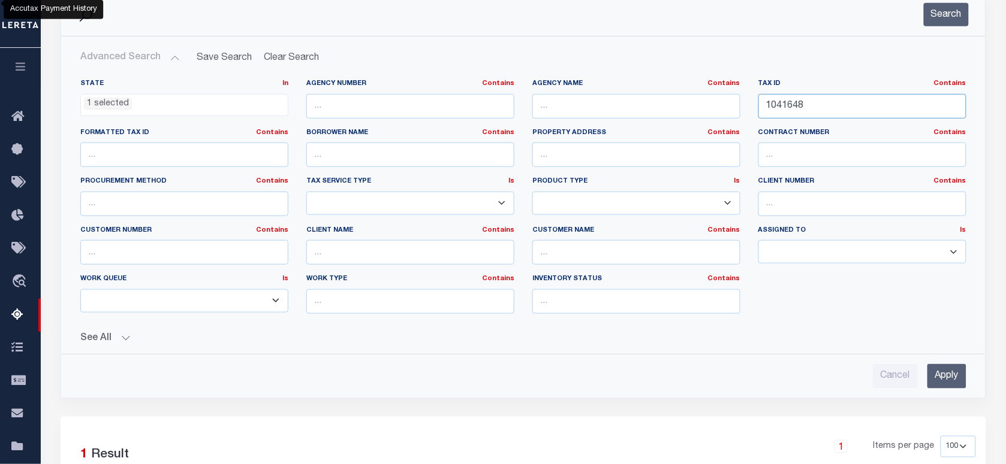
scroll to position [171, 0]
paste input "10"
type input "1010"
click at [951, 8] on button "Search" at bounding box center [945, 14] width 45 height 23
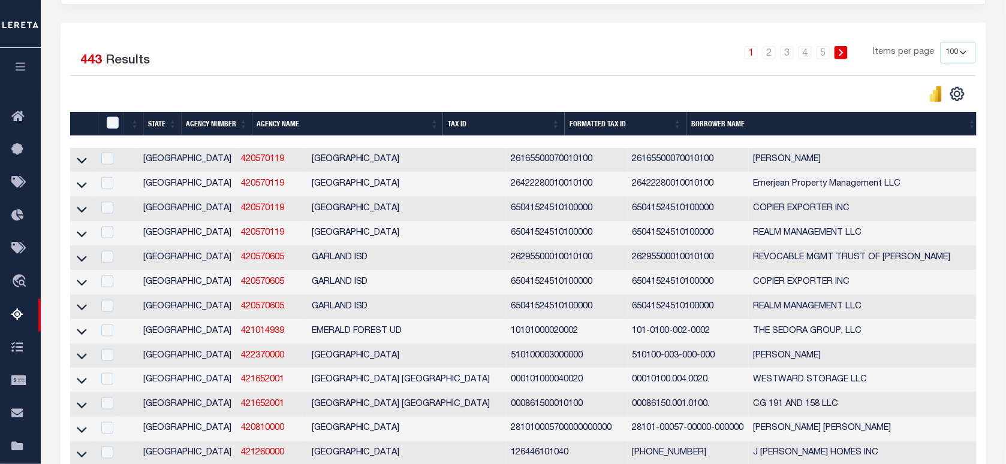
scroll to position [21, 0]
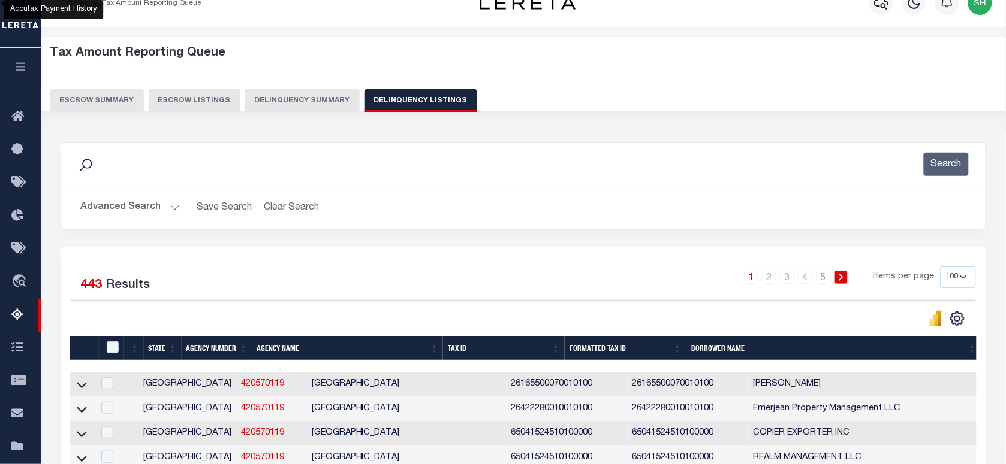
drag, startPoint x: 137, startPoint y: 202, endPoint x: 141, endPoint y: 208, distance: 7.3
click at [137, 202] on button "Advanced Search" at bounding box center [129, 207] width 99 height 23
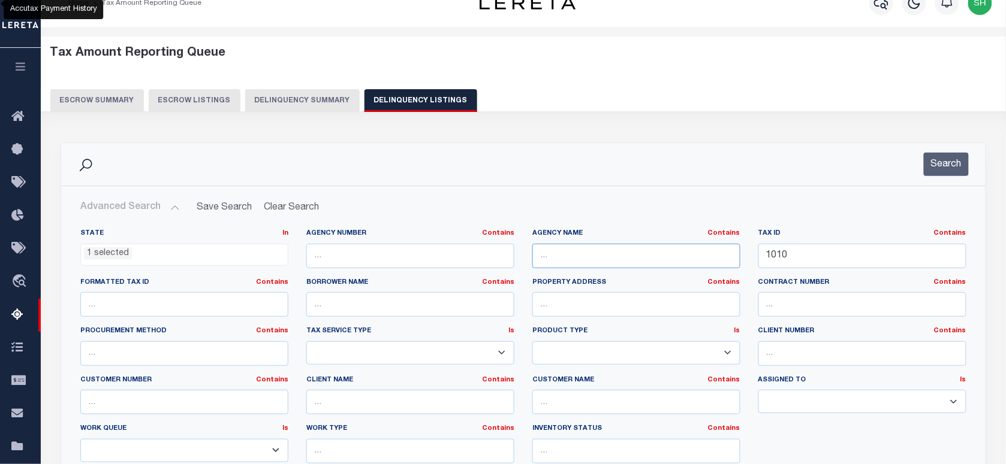
paste input "[GEOGRAPHIC_DATA] [GEOGRAPHIC_DATA]"
click at [558, 261] on input "text" at bounding box center [636, 256] width 208 height 25
type input "[GEOGRAPHIC_DATA] [GEOGRAPHIC_DATA]"
click at [959, 169] on button "Search" at bounding box center [945, 164] width 45 height 23
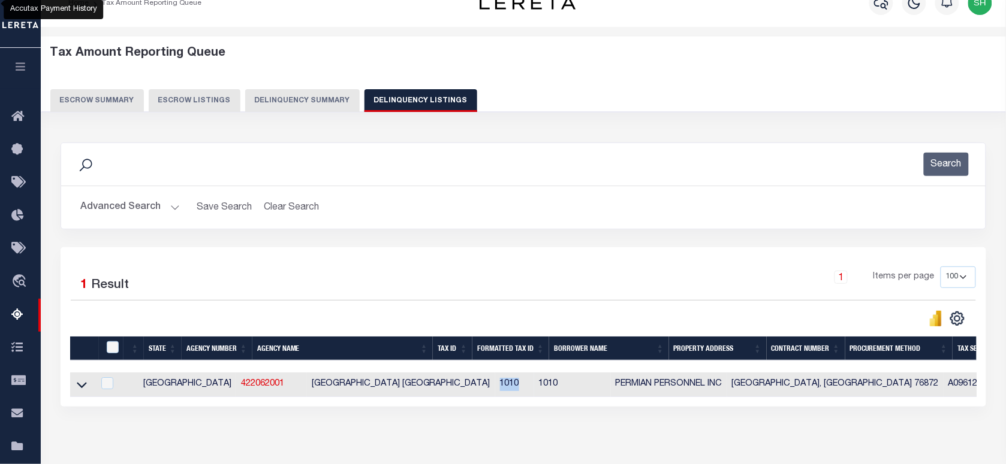
drag, startPoint x: 454, startPoint y: 390, endPoint x: 277, endPoint y: 376, distance: 177.9
click at [495, 388] on td "1010" at bounding box center [514, 385] width 39 height 25
checkbox input "true"
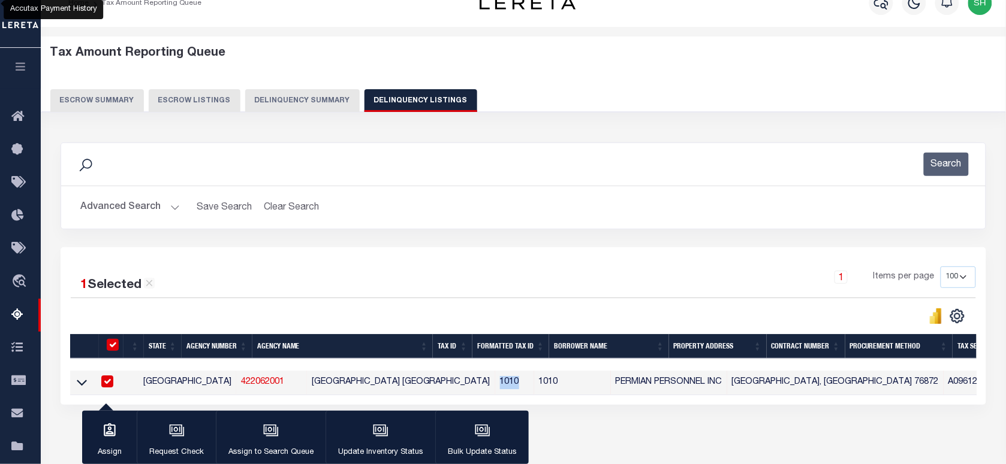
copy td "1010"
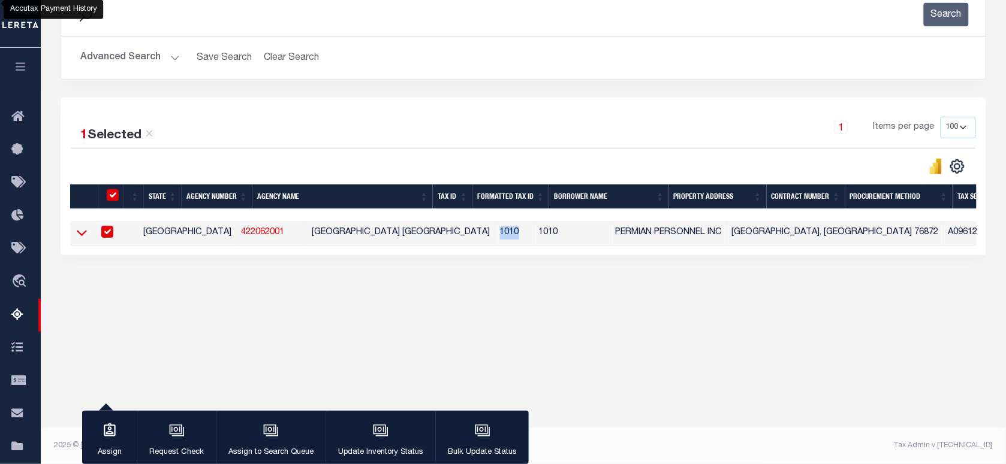
click at [79, 237] on icon at bounding box center [82, 234] width 10 height 6
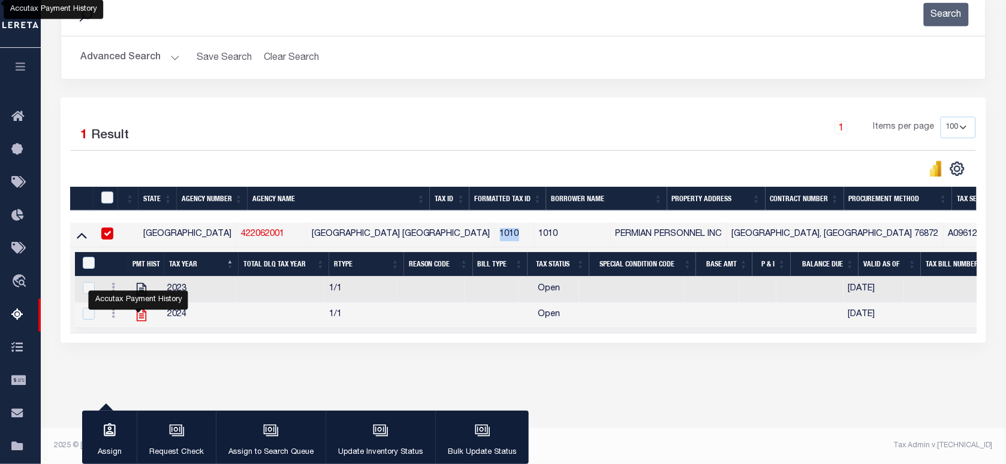
click at [135, 321] on icon "" at bounding box center [142, 315] width 16 height 16
checkbox input "true"
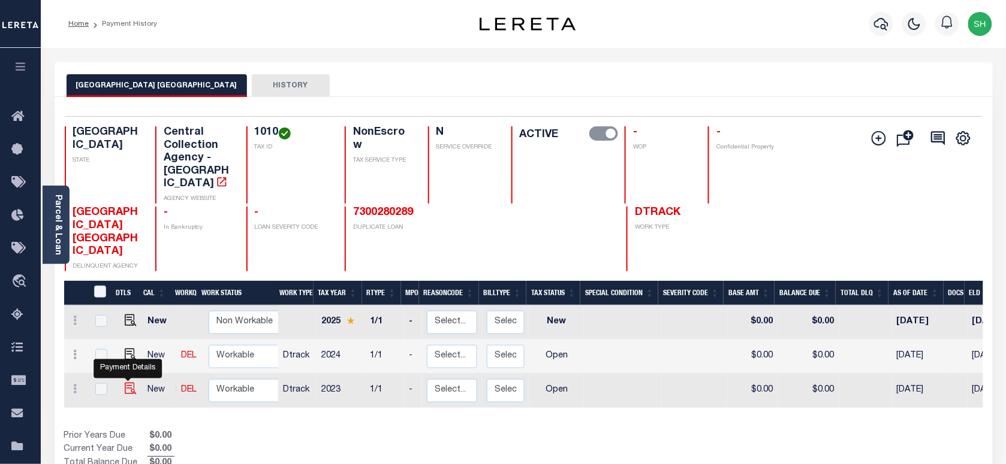
click at [129, 383] on img "" at bounding box center [131, 389] width 12 height 12
checkbox input "true"
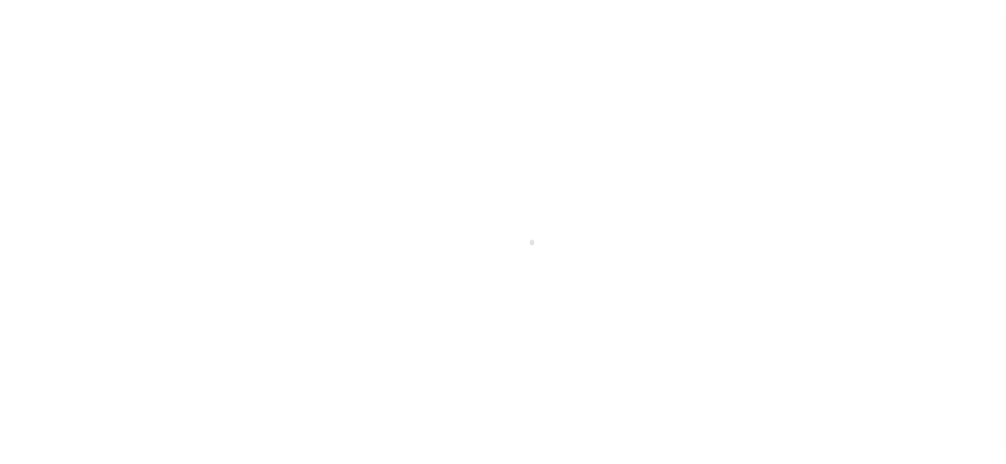
checkbox input "false"
type input "[DATE]"
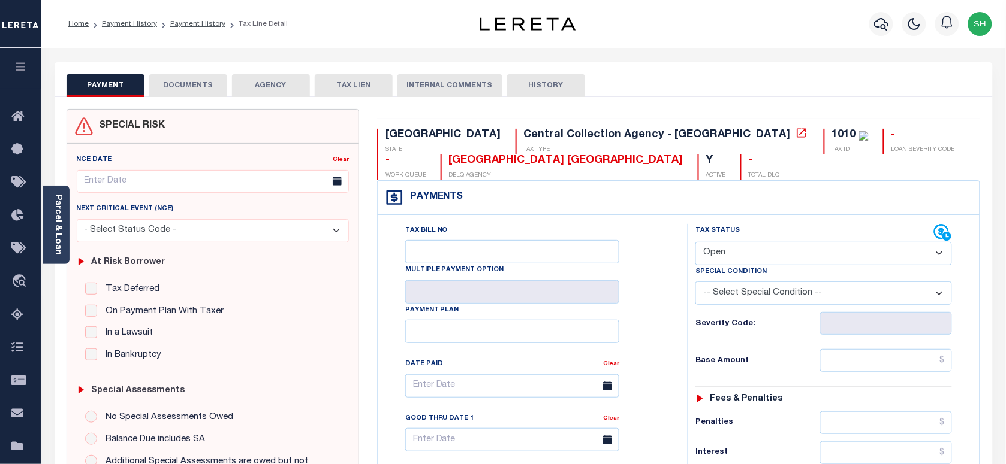
click at [757, 256] on select "- Select Status Code - Open Due/Unpaid Paid Incomplete No Tax Due Internal Refu…" at bounding box center [823, 253] width 256 height 23
select select "PYD"
click at [695, 243] on select "- Select Status Code - Open Due/Unpaid Paid Incomplete No Tax Due Internal Refu…" at bounding box center [823, 253] width 256 height 23
type input "[DATE]"
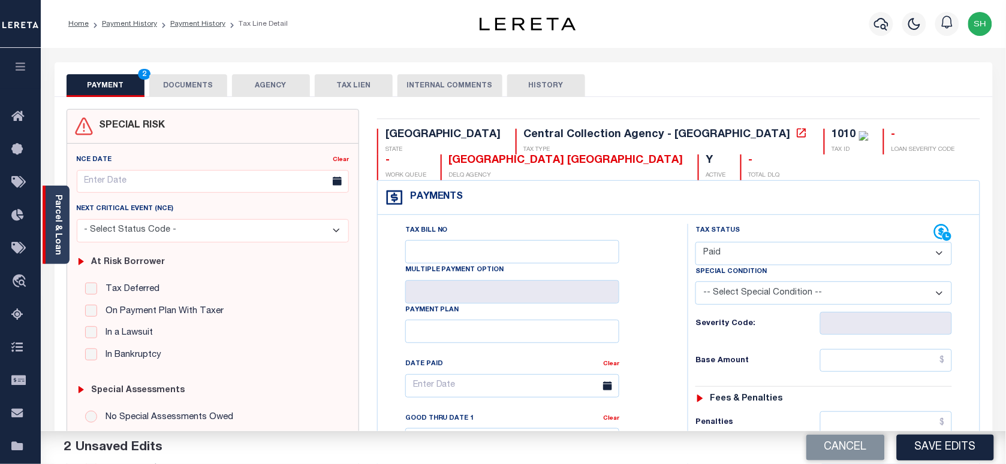
click at [67, 207] on div "Parcel & Loan" at bounding box center [56, 225] width 27 height 78
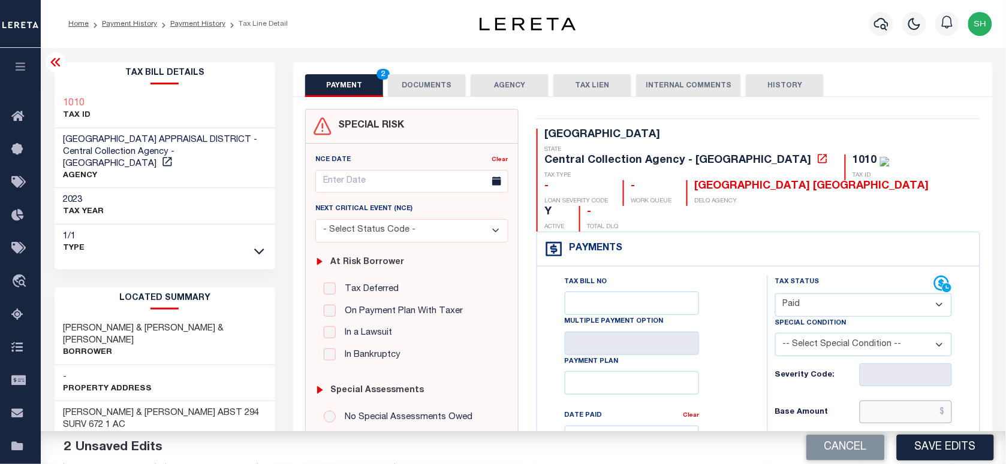
paste input "101.09"
drag, startPoint x: 890, startPoint y: 357, endPoint x: 897, endPoint y: 379, distance: 23.3
click at [890, 401] on input "101.09" at bounding box center [905, 412] width 93 height 23
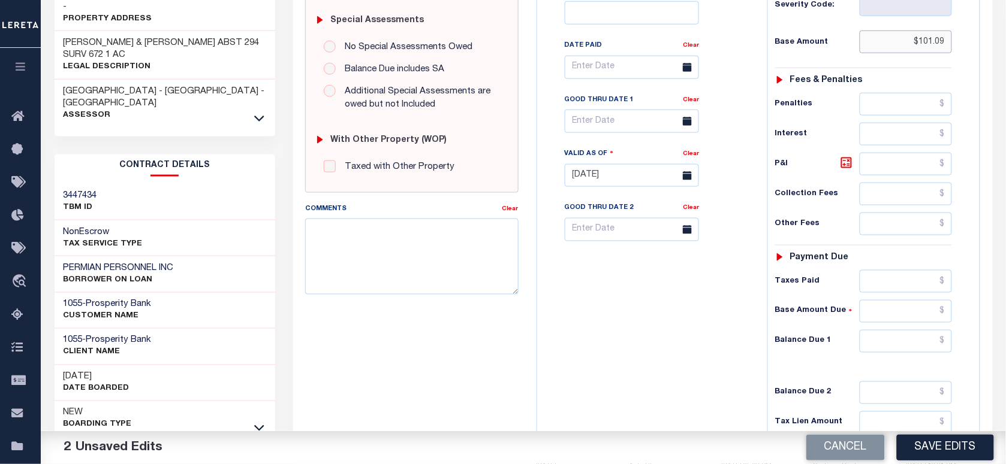
scroll to position [375, 0]
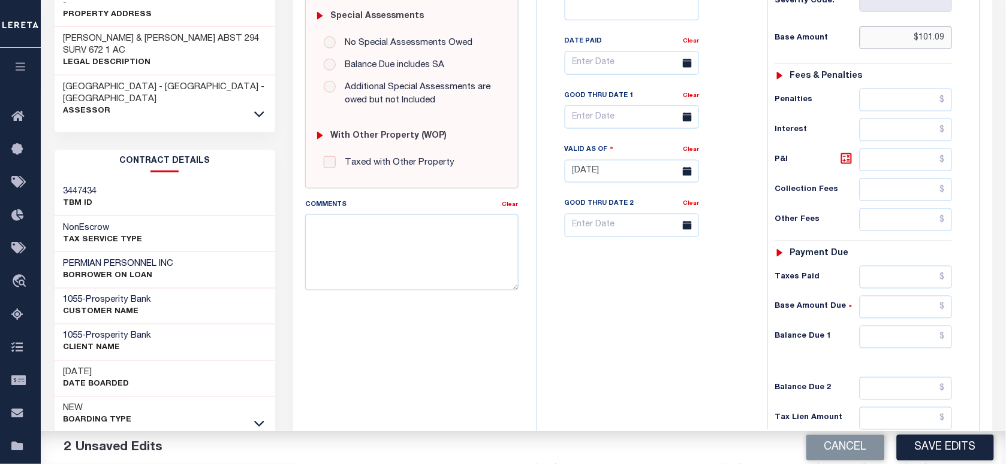
type input "$101.09"
click at [918, 326] on input "text" at bounding box center [905, 337] width 93 height 23
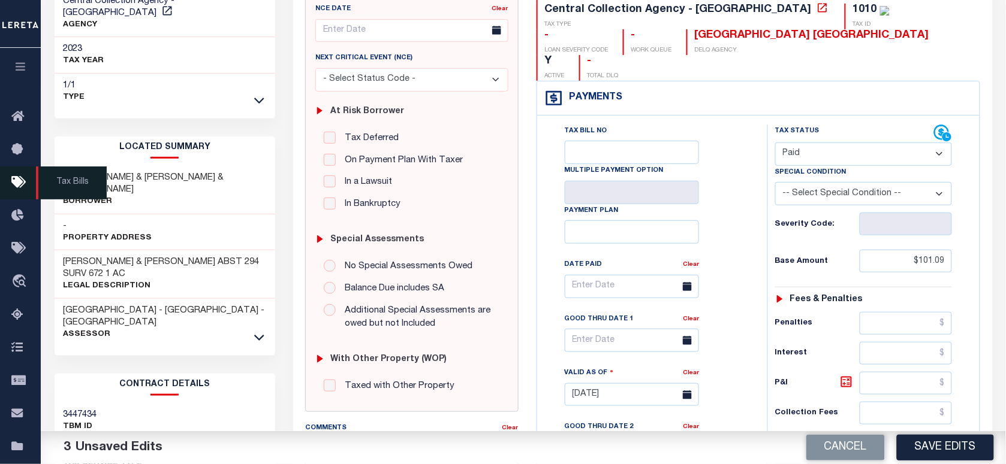
scroll to position [0, 0]
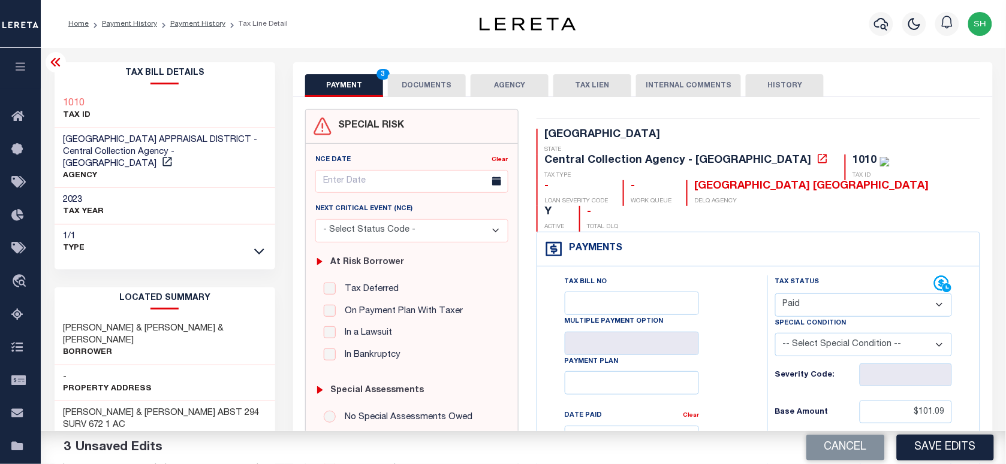
type input "$0.00"
copy h3 "1010"
click at [420, 81] on button "DOCUMENTS" at bounding box center [427, 85] width 78 height 23
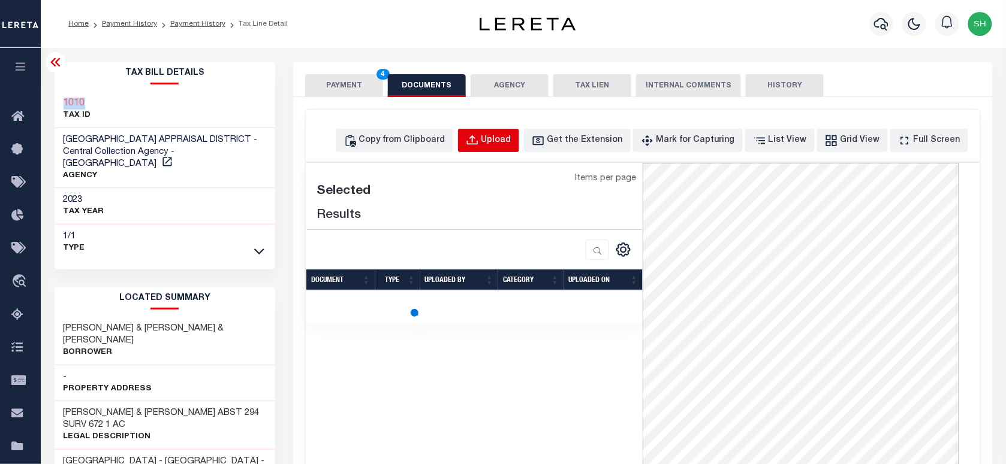
click at [502, 135] on button "Upload" at bounding box center [488, 140] width 61 height 23
select select "POP"
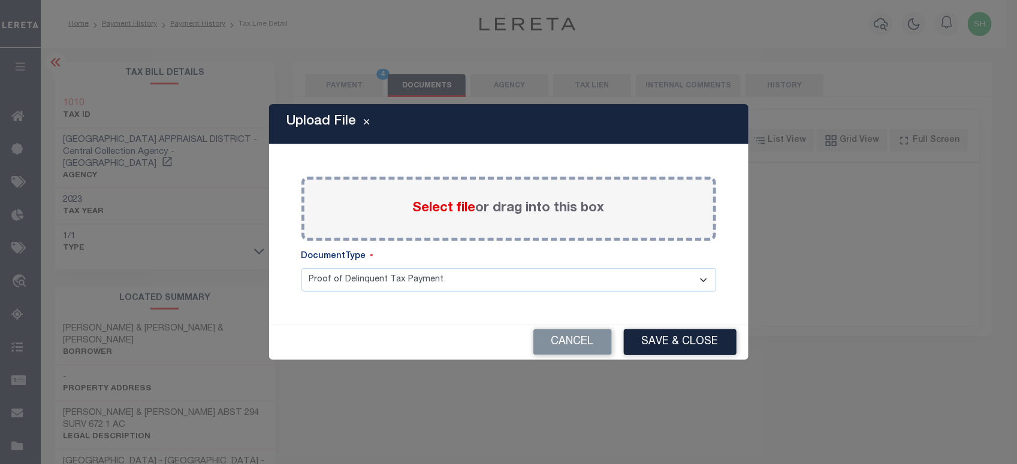
click at [447, 210] on span "Select file" at bounding box center [444, 208] width 63 height 13
click at [0, 0] on input "Select file or drag into this box" at bounding box center [0, 0] width 0 height 0
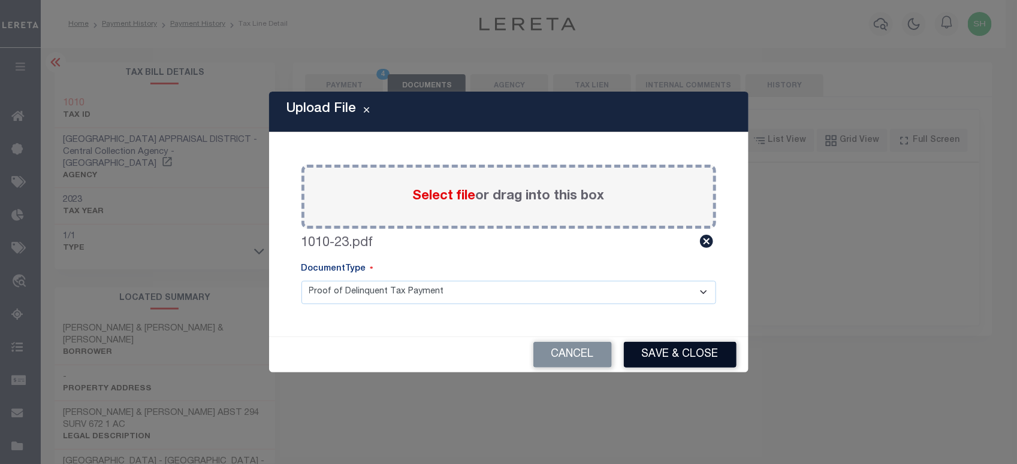
click at [662, 343] on button "Save & Close" at bounding box center [680, 355] width 113 height 26
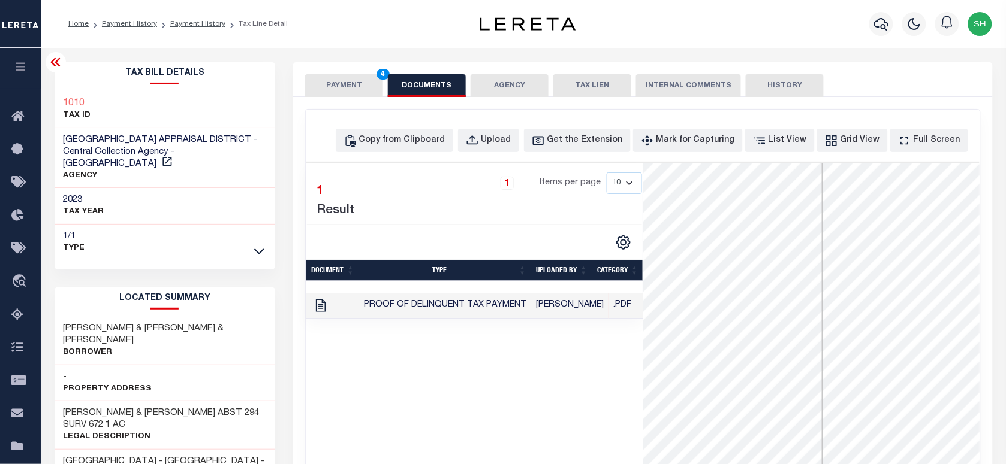
click at [349, 85] on button "PAYMENT 4" at bounding box center [344, 85] width 78 height 23
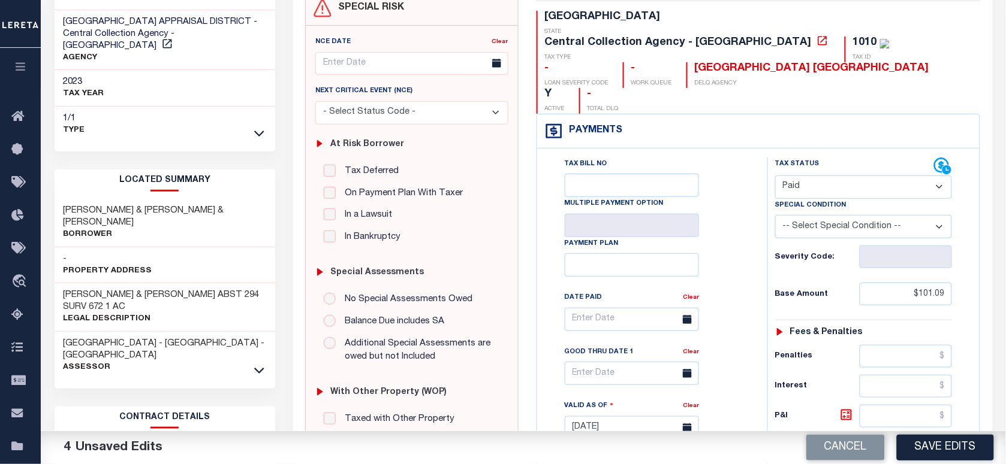
scroll to position [300, 0]
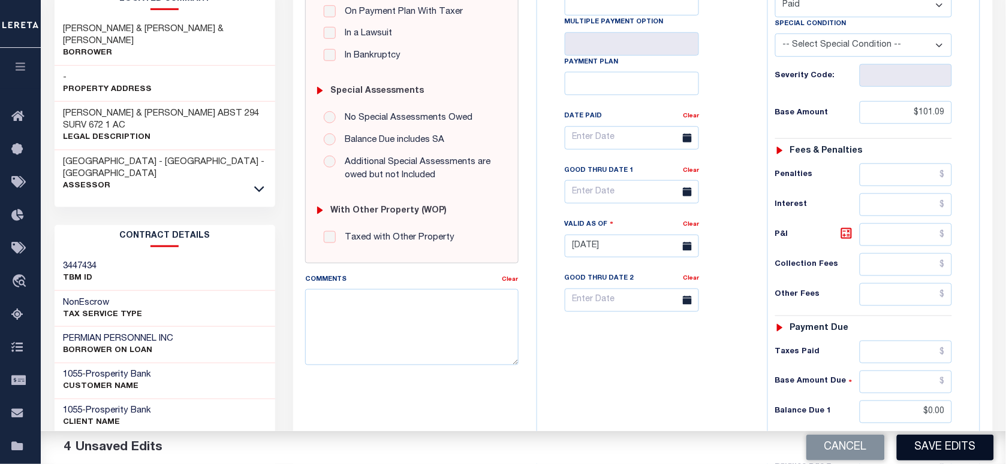
click at [929, 445] on button "Save Edits" at bounding box center [944, 448] width 97 height 26
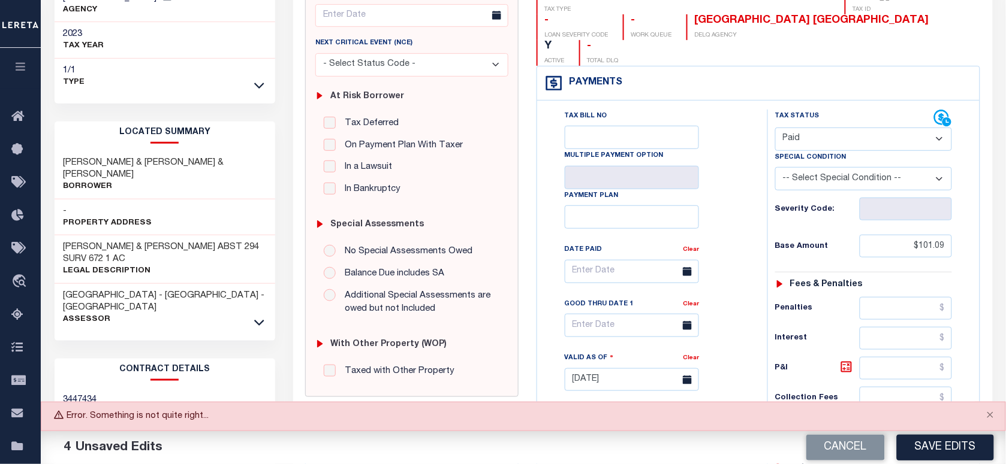
scroll to position [0, 0]
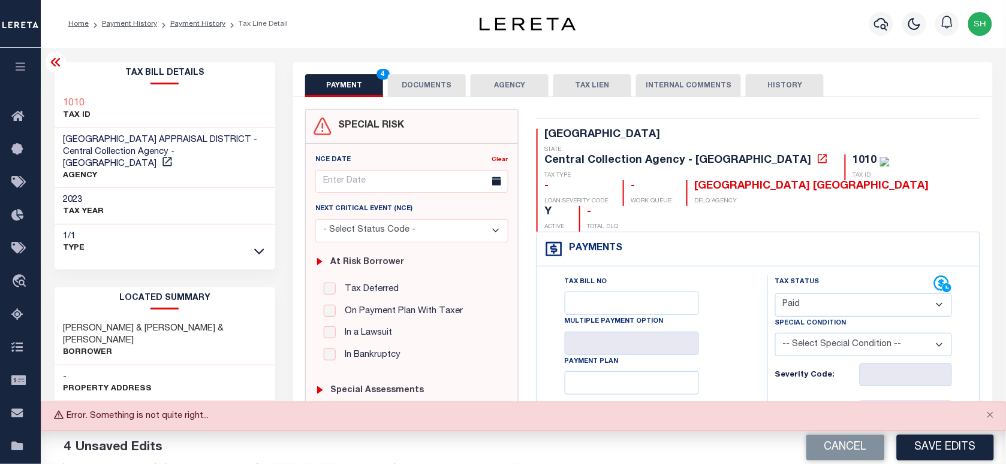
click at [55, 92] on div "1010 TAX ID" at bounding box center [165, 110] width 221 height 37
copy h3 "1010"
click at [995, 410] on button "Close" at bounding box center [990, 416] width 30 height 26
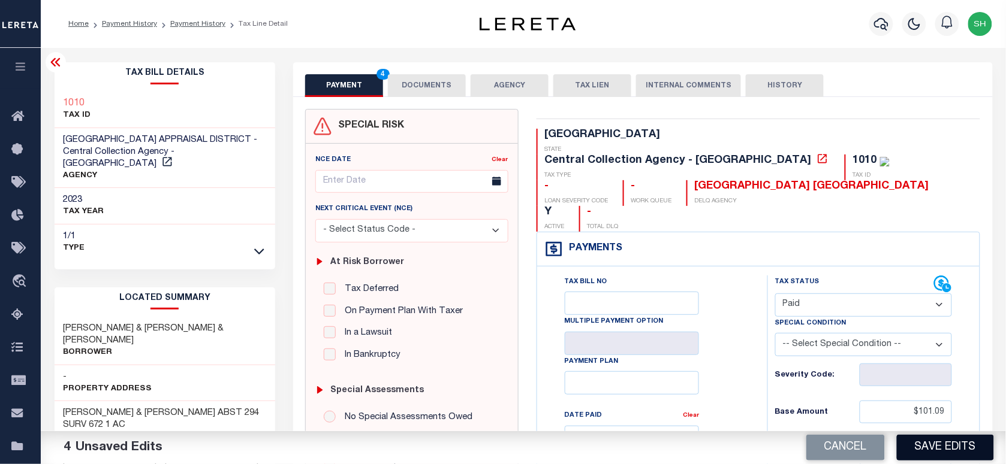
click at [965, 444] on button "Save Edits" at bounding box center [944, 448] width 97 height 26
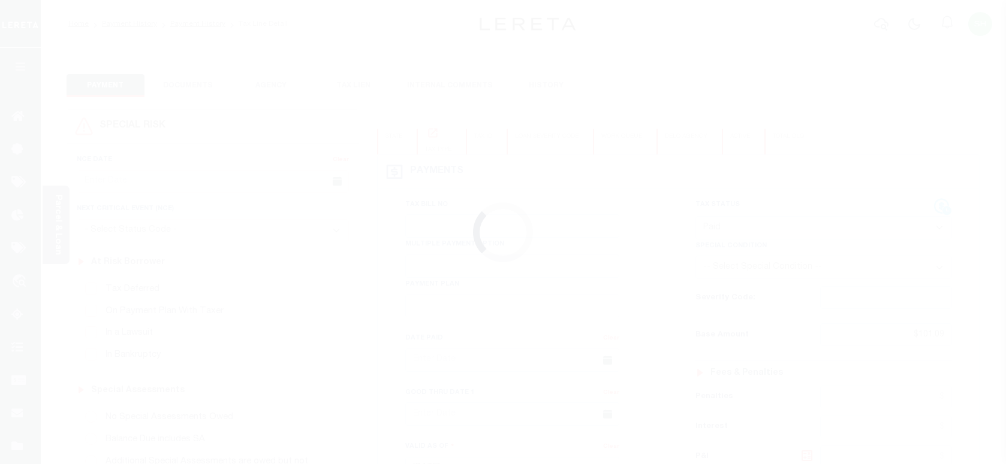
select select "PYD"
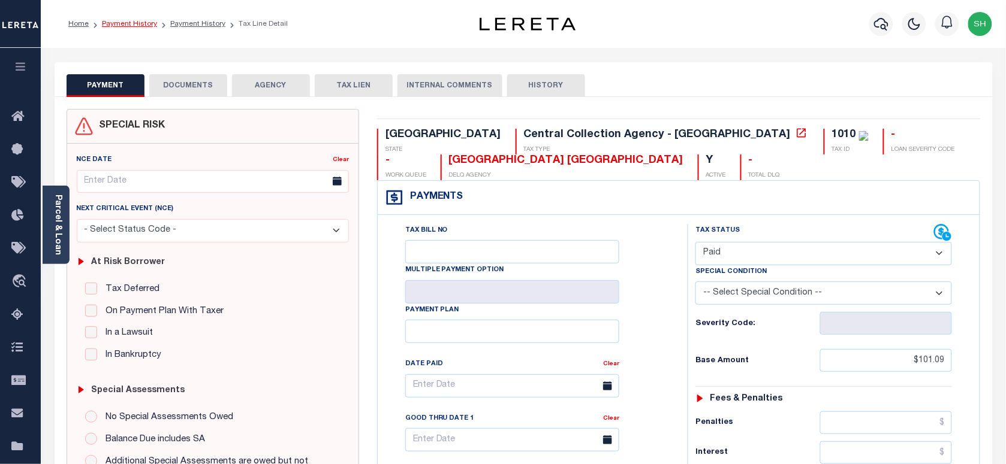
click at [120, 20] on link "Payment History" at bounding box center [129, 23] width 55 height 7
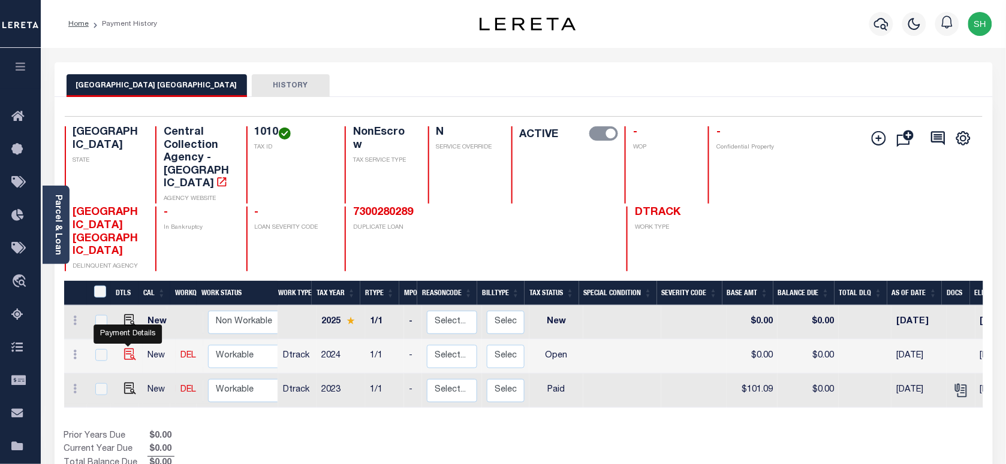
click at [125, 349] on img "" at bounding box center [130, 355] width 12 height 12
checkbox input "true"
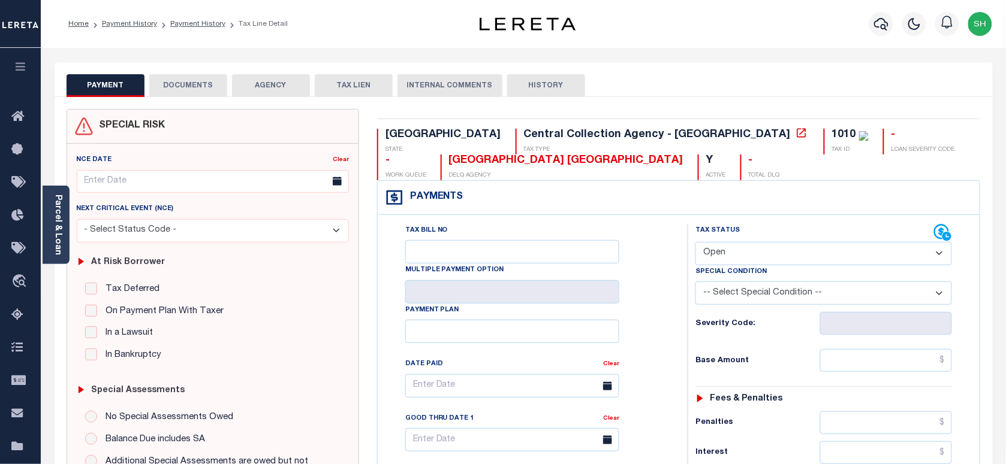
click at [753, 246] on select "- Select Status Code - Open Due/Unpaid Paid Incomplete No Tax Due Internal Refu…" at bounding box center [823, 253] width 256 height 23
select select "PYD"
click at [695, 243] on select "- Select Status Code - Open Due/Unpaid Paid Incomplete No Tax Due Internal Refu…" at bounding box center [823, 253] width 256 height 23
type input "[DATE]"
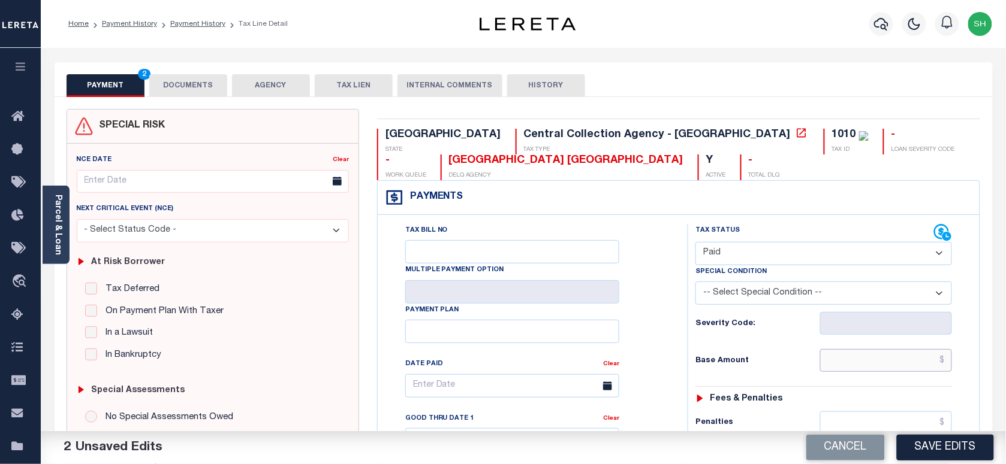
click at [888, 370] on input "text" at bounding box center [886, 360] width 132 height 23
paste input "$96.41"
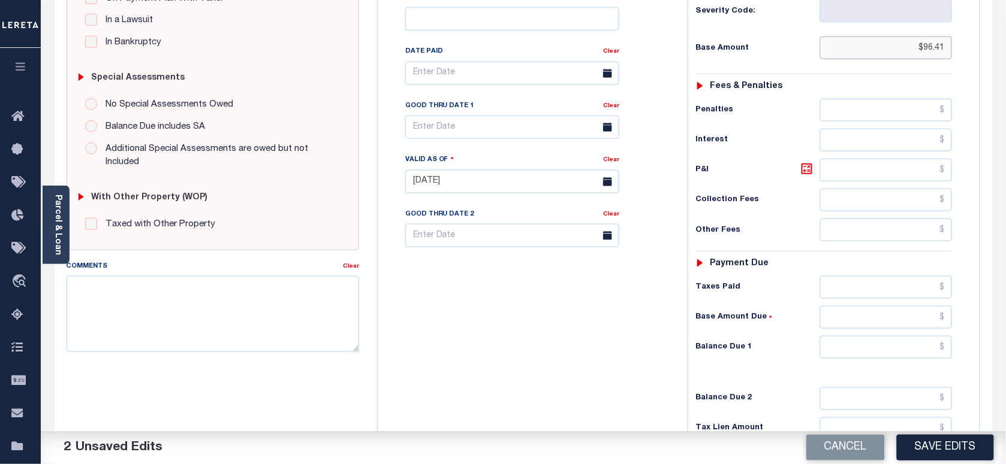
scroll to position [375, 0]
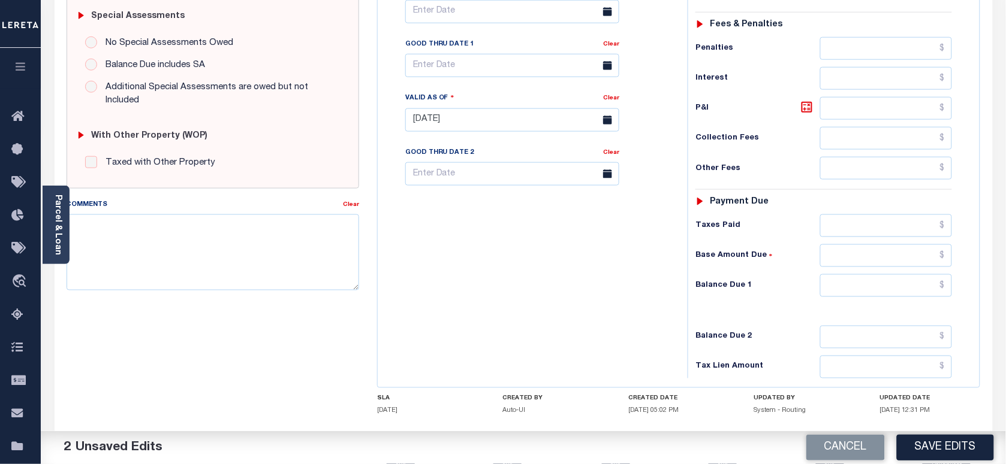
type input "$96.41"
click at [927, 294] on input "text" at bounding box center [886, 285] width 132 height 23
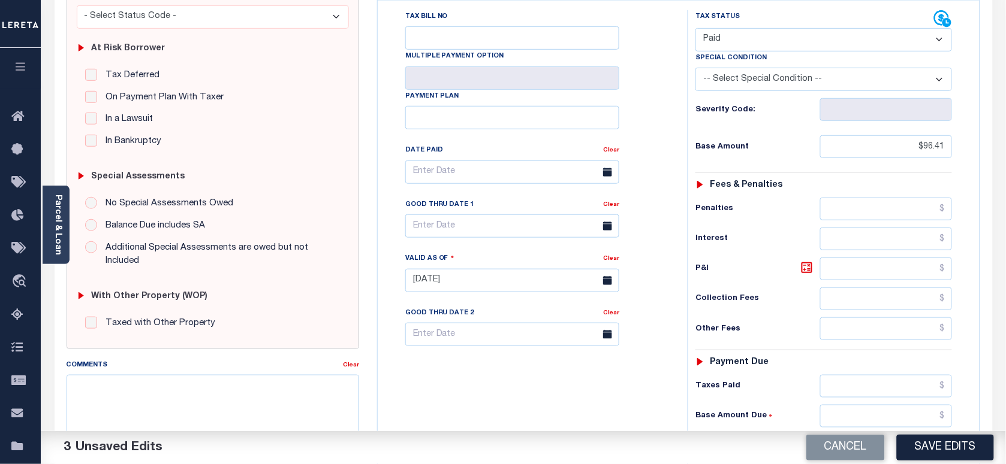
scroll to position [75, 0]
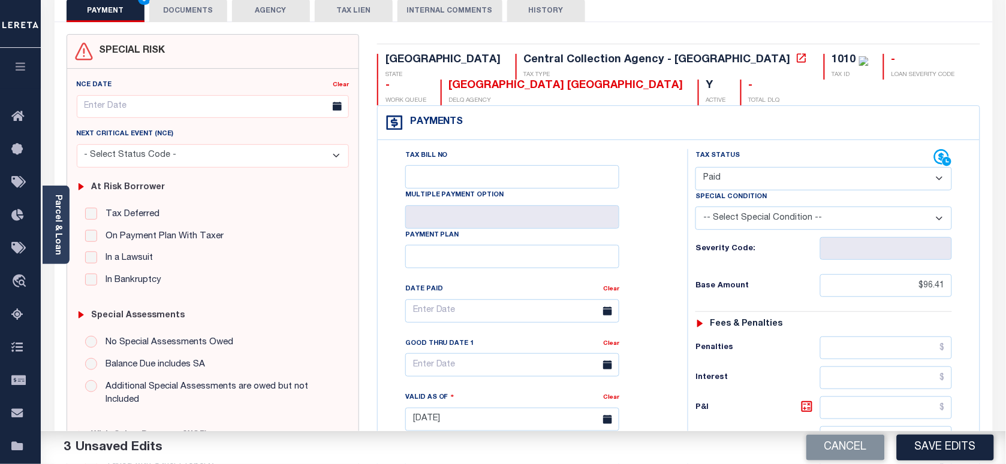
type input "$0.00"
click at [55, 223] on link "Parcel & Loan" at bounding box center [57, 225] width 8 height 61
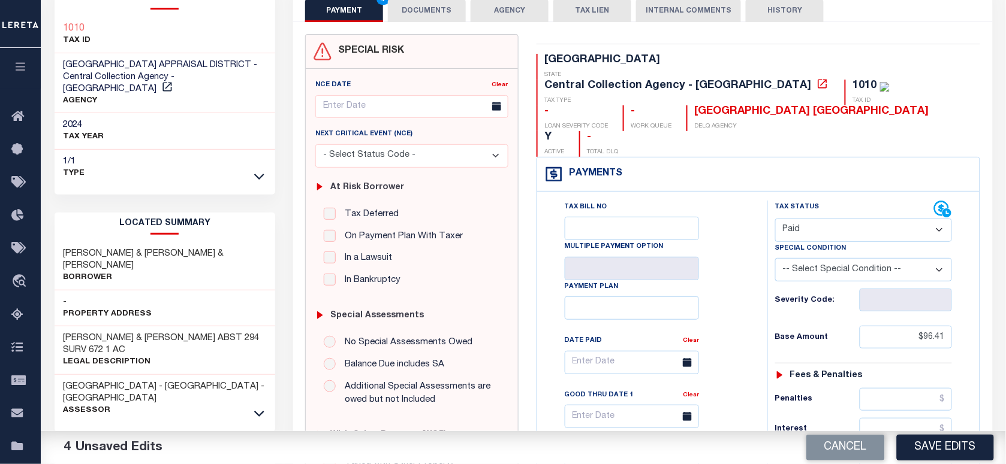
scroll to position [0, 0]
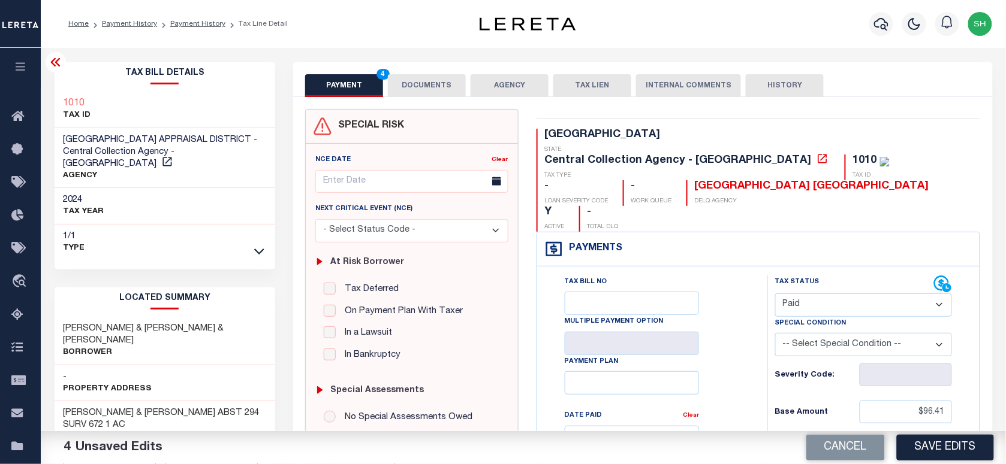
click at [58, 93] on div "1010 TAX ID" at bounding box center [165, 110] width 221 height 37
copy h3 "1010"
drag, startPoint x: 425, startPoint y: 87, endPoint x: 429, endPoint y: 116, distance: 29.0
click at [425, 87] on button "DOCUMENTS" at bounding box center [427, 85] width 78 height 23
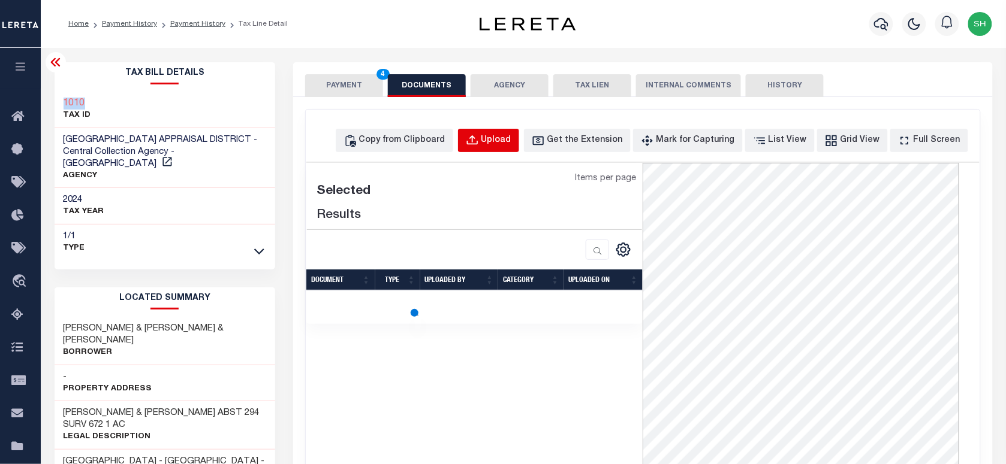
click at [511, 141] on div "Upload" at bounding box center [496, 140] width 30 height 13
select select "POP"
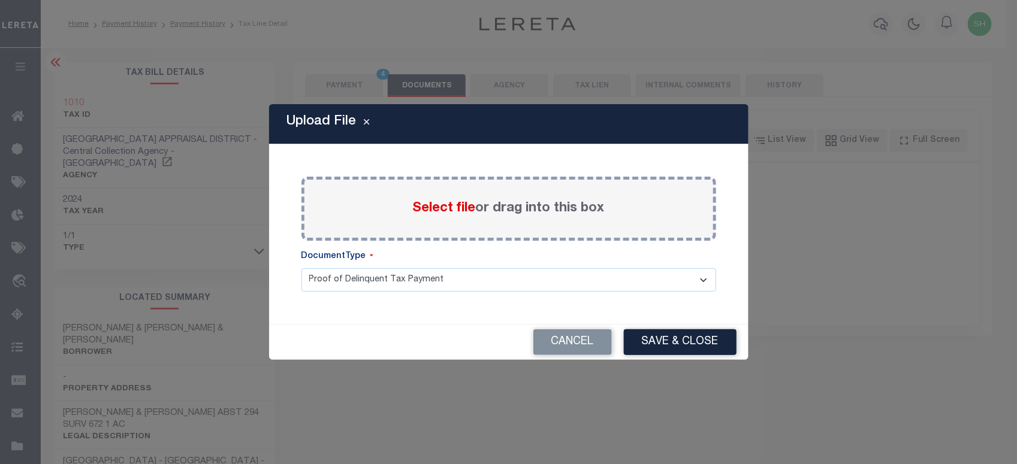
click at [462, 210] on span "Select file" at bounding box center [444, 208] width 63 height 13
click at [0, 0] on input "Select file or drag into this box" at bounding box center [0, 0] width 0 height 0
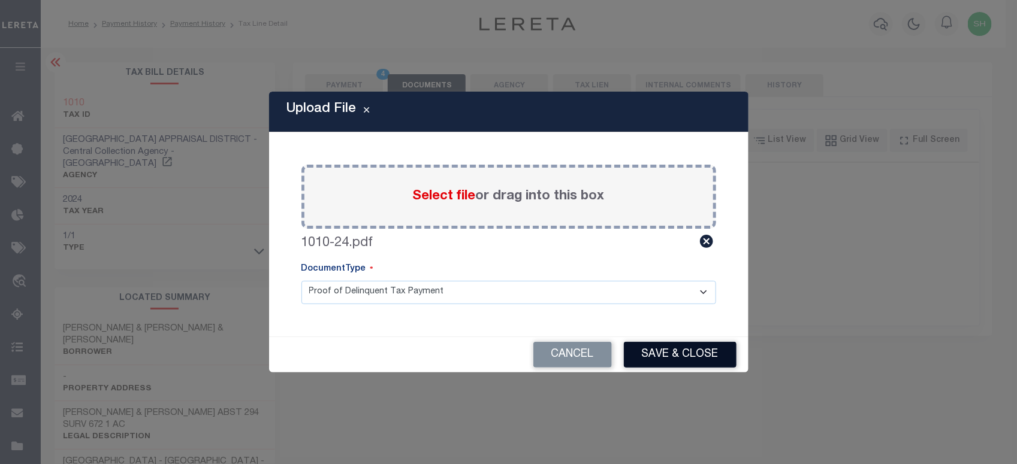
click at [672, 346] on button "Save & Close" at bounding box center [680, 355] width 113 height 26
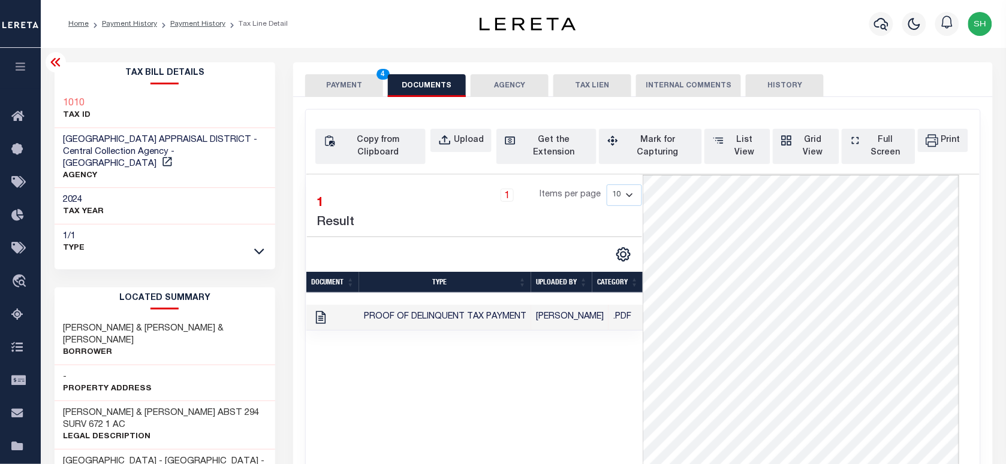
click at [336, 85] on button "PAYMENT 4" at bounding box center [344, 85] width 78 height 23
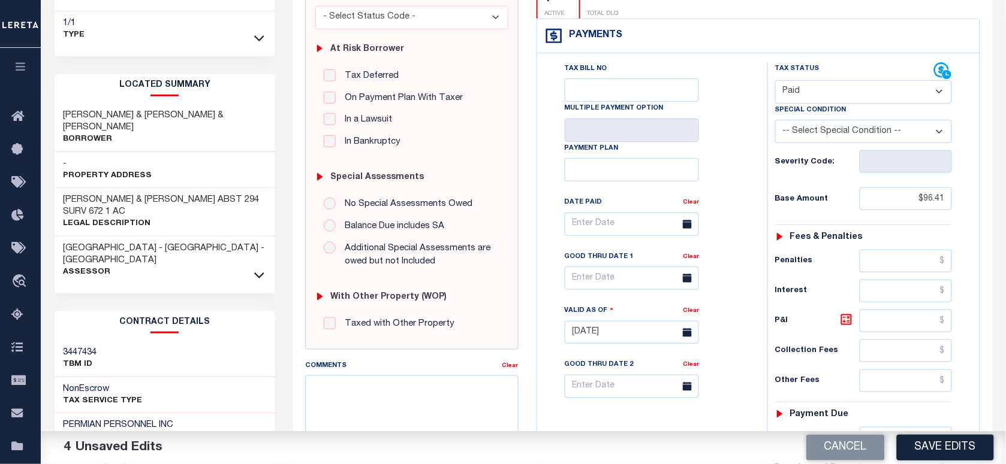
scroll to position [445, 0]
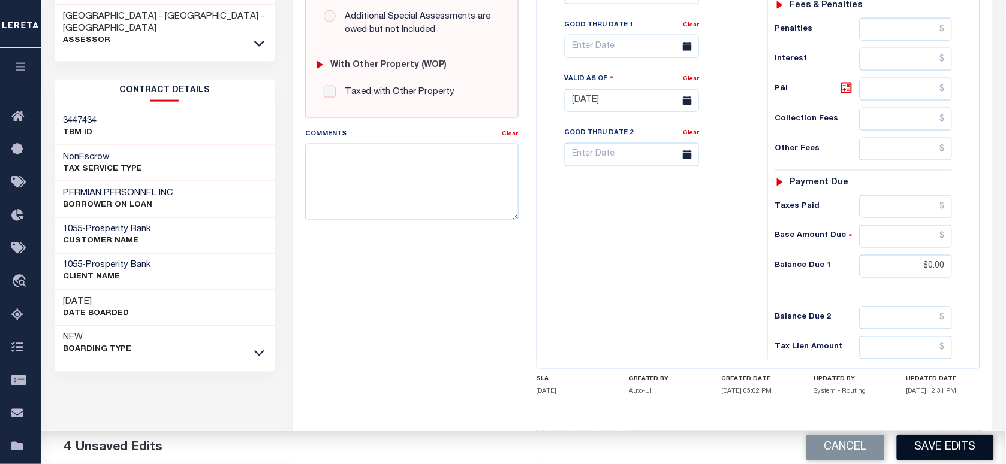
click at [944, 454] on button "Save Edits" at bounding box center [944, 448] width 97 height 26
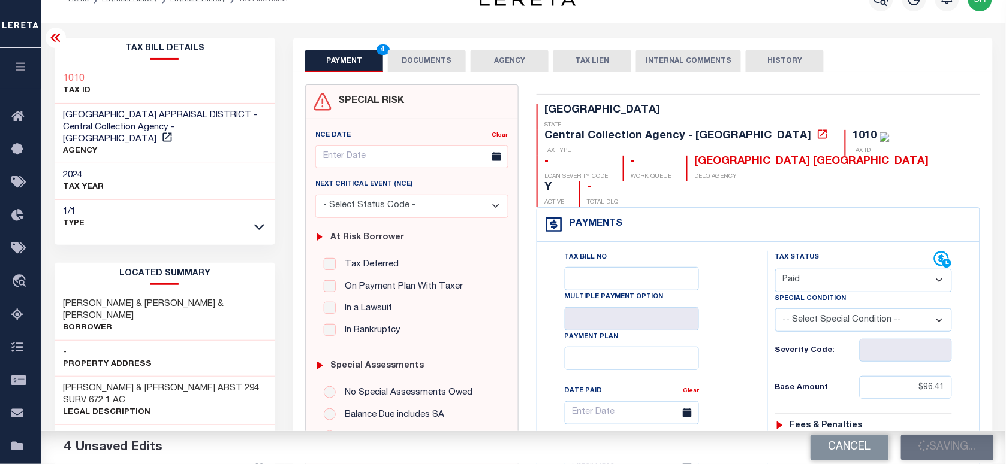
scroll to position [0, 0]
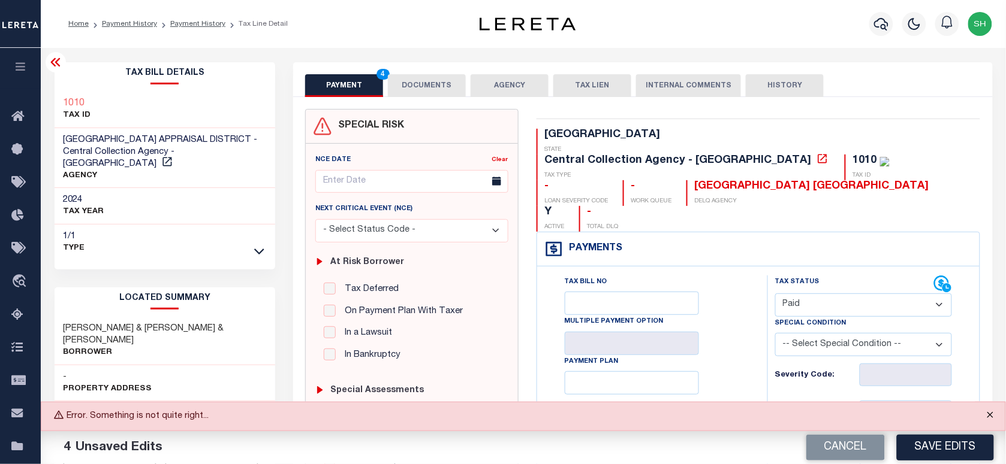
click at [990, 414] on button "Close" at bounding box center [990, 416] width 30 height 26
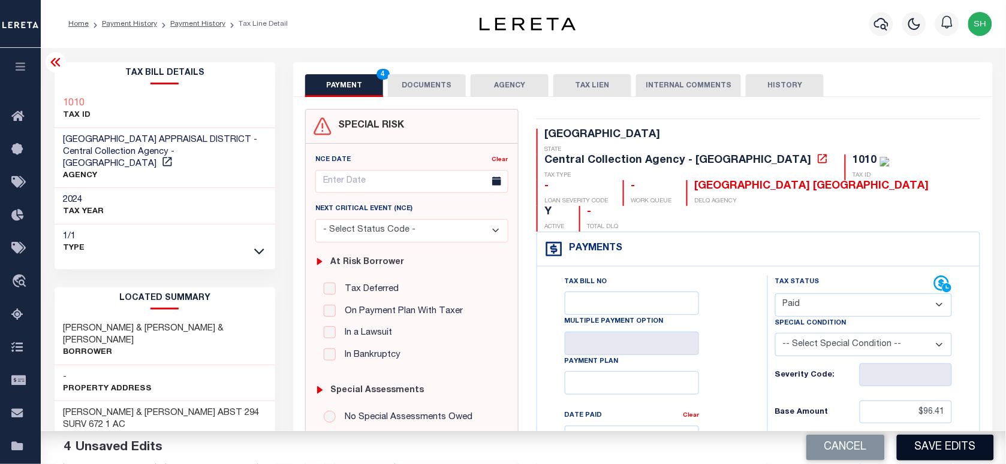
click at [941, 447] on button "Save Edits" at bounding box center [944, 448] width 97 height 26
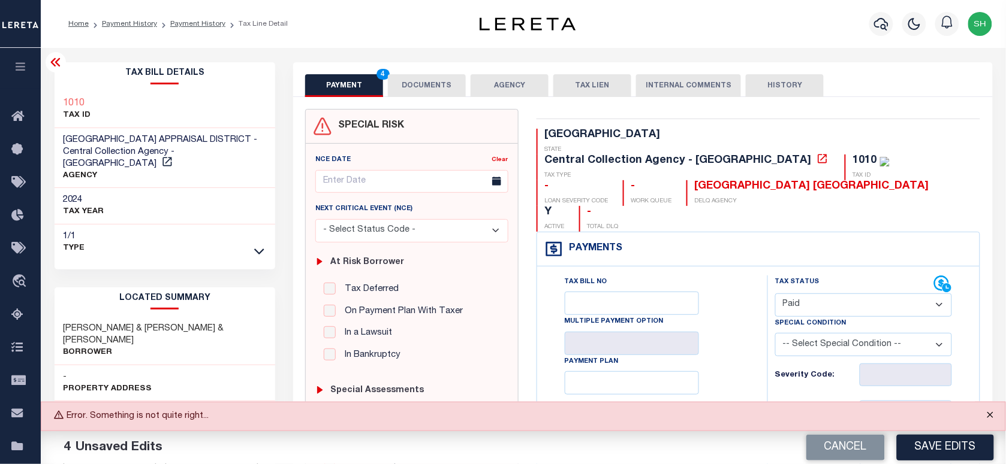
click at [994, 414] on button "Close" at bounding box center [990, 416] width 30 height 26
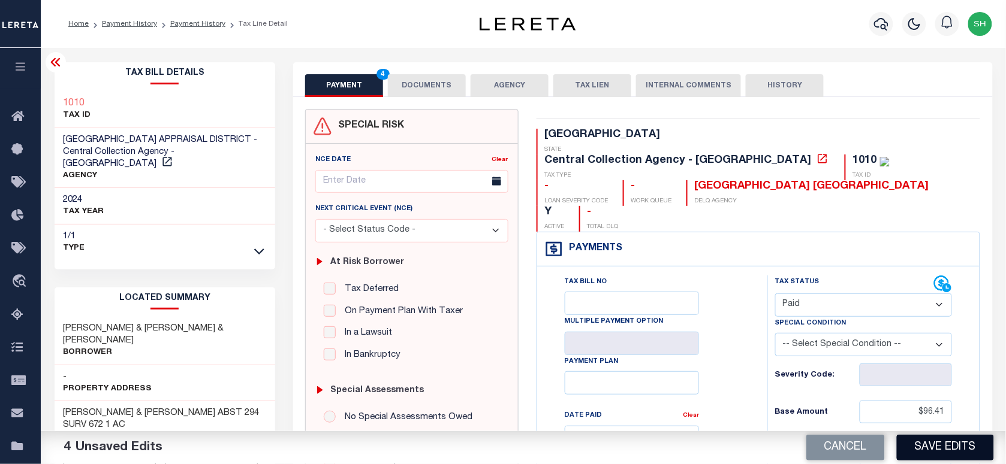
click at [973, 438] on button "Save Edits" at bounding box center [944, 448] width 97 height 26
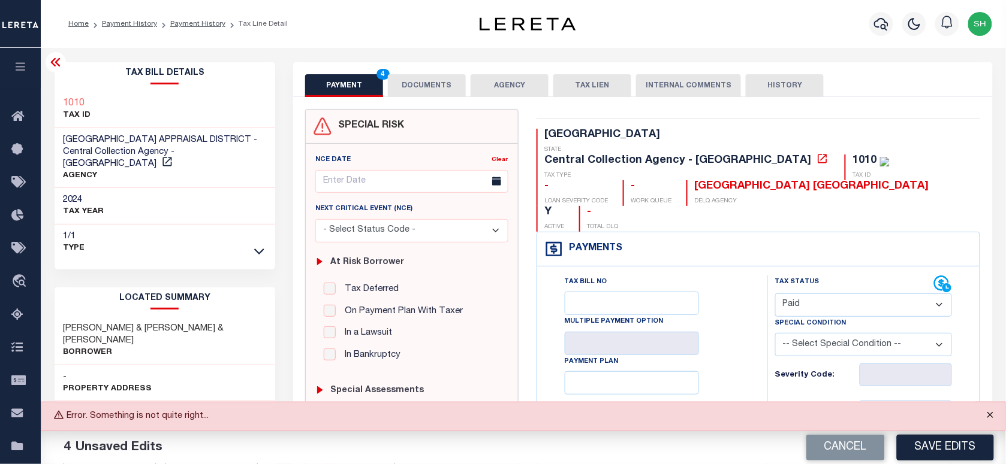
click at [992, 419] on button "Close" at bounding box center [990, 416] width 30 height 26
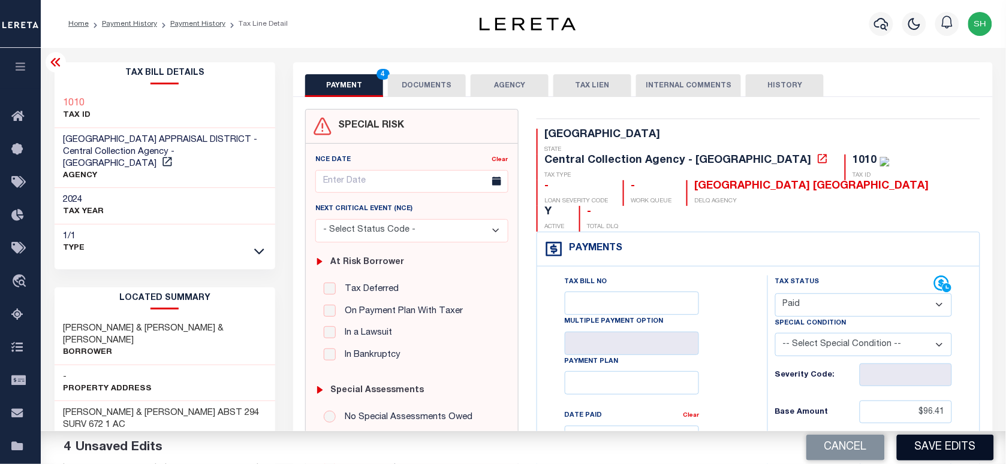
click at [949, 445] on button "Save Edits" at bounding box center [944, 448] width 97 height 26
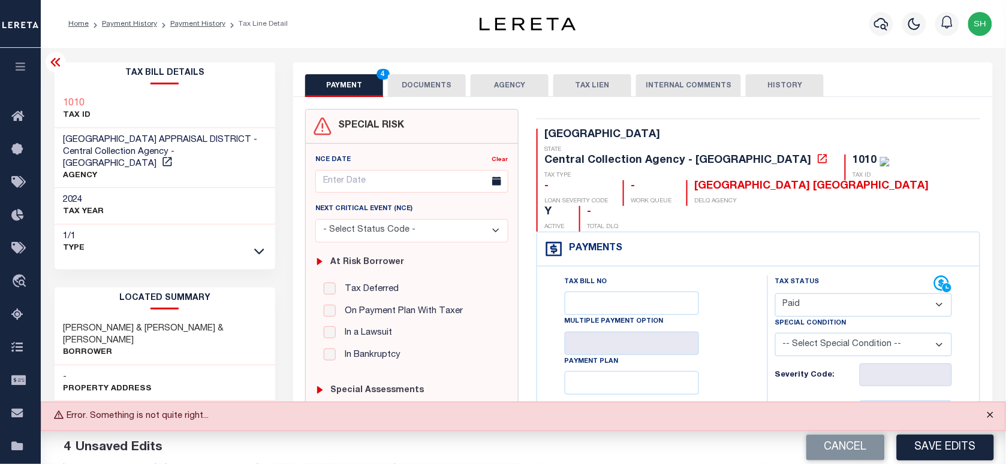
click at [991, 411] on button "Close" at bounding box center [990, 416] width 30 height 26
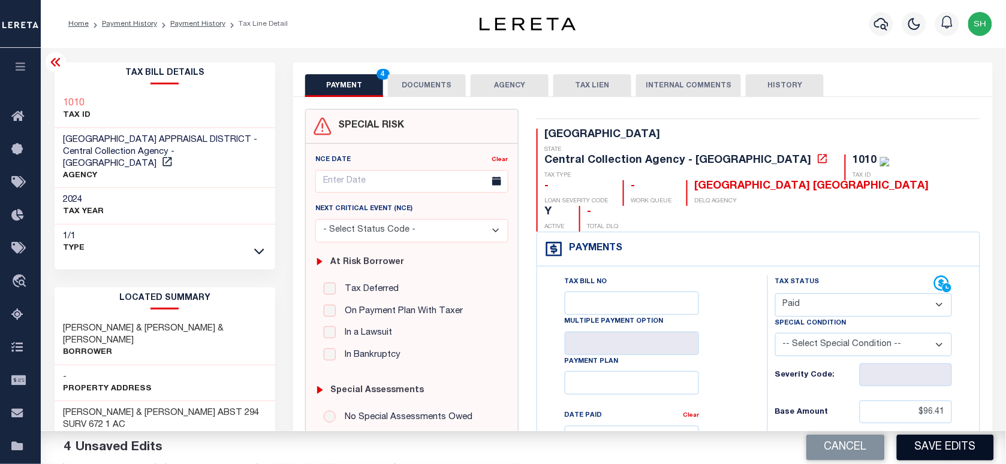
click at [956, 445] on button "Save Edits" at bounding box center [944, 448] width 97 height 26
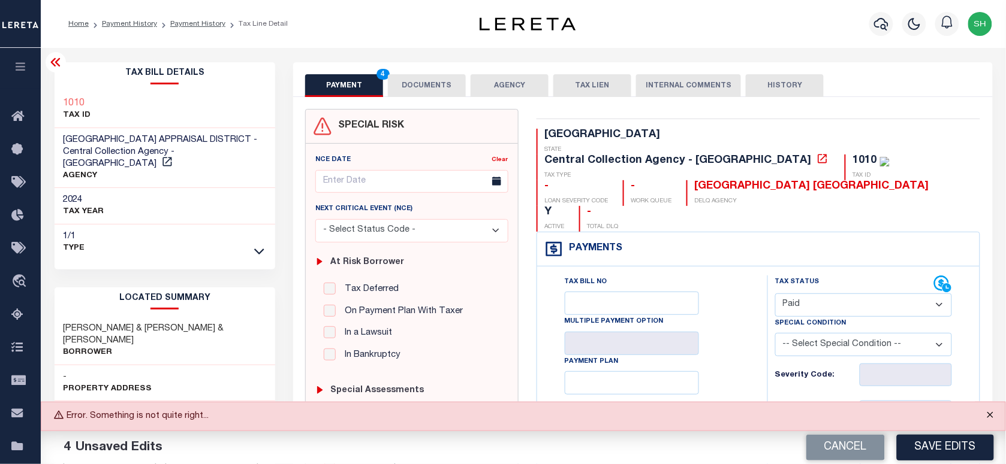
click at [995, 415] on button "Close" at bounding box center [990, 416] width 30 height 26
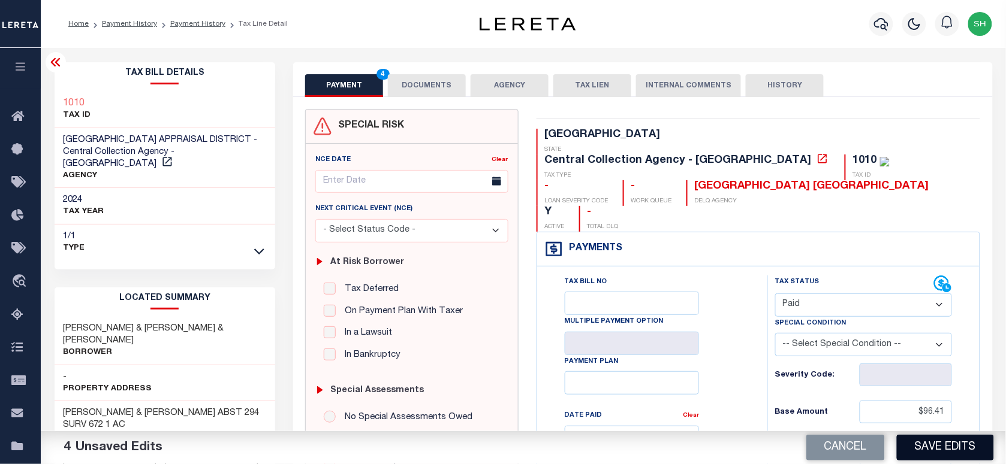
click at [961, 460] on button "Save Edits" at bounding box center [944, 448] width 97 height 26
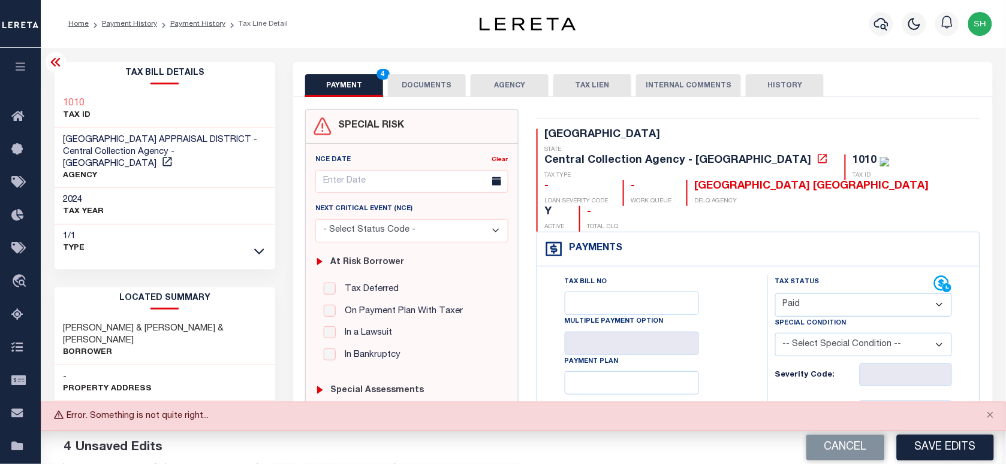
click at [990, 412] on button "Close" at bounding box center [990, 416] width 30 height 26
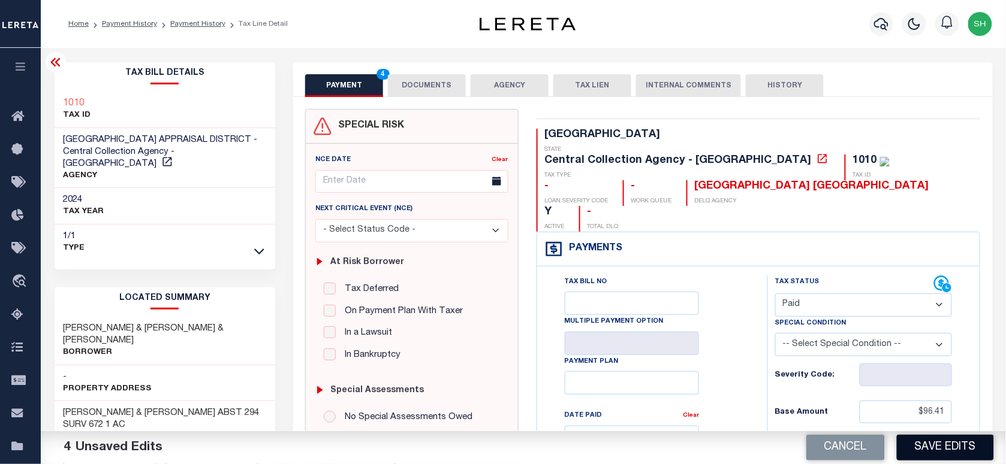
click at [930, 441] on button "Save Edits" at bounding box center [944, 448] width 97 height 26
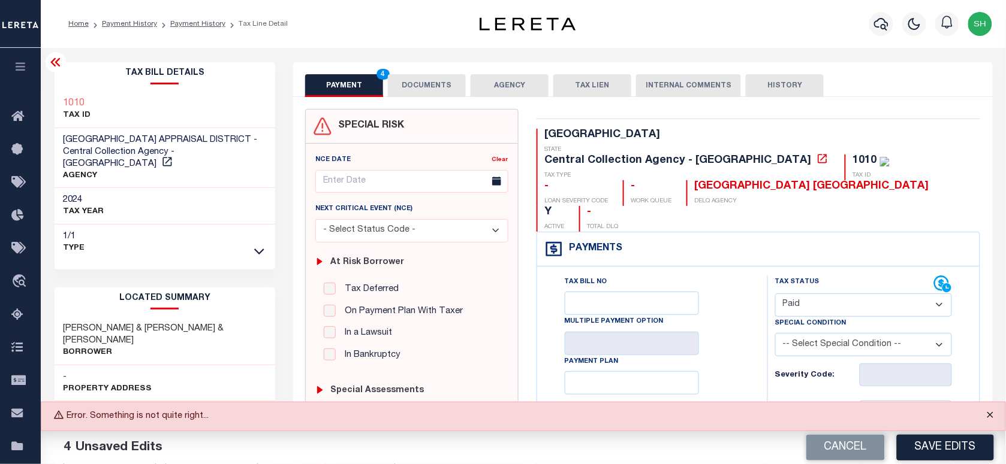
click at [986, 413] on button "Close" at bounding box center [990, 416] width 30 height 26
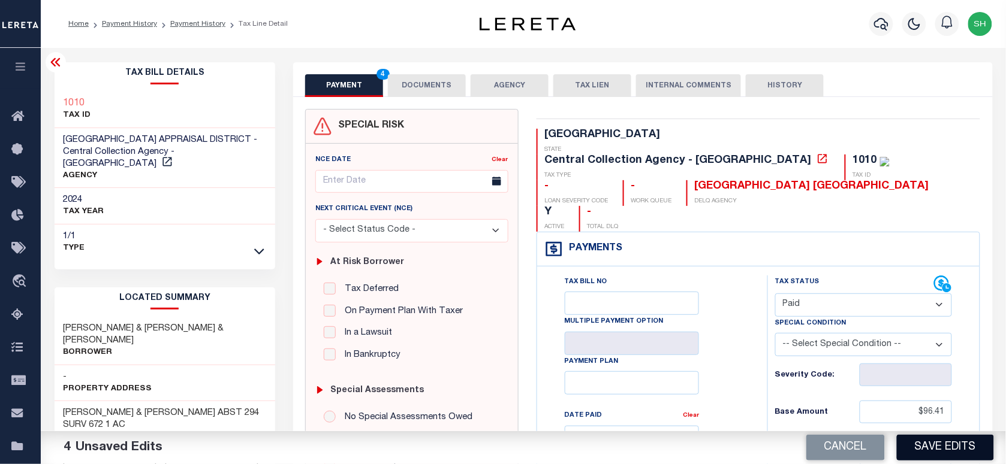
click at [903, 444] on button "Save Edits" at bounding box center [944, 448] width 97 height 26
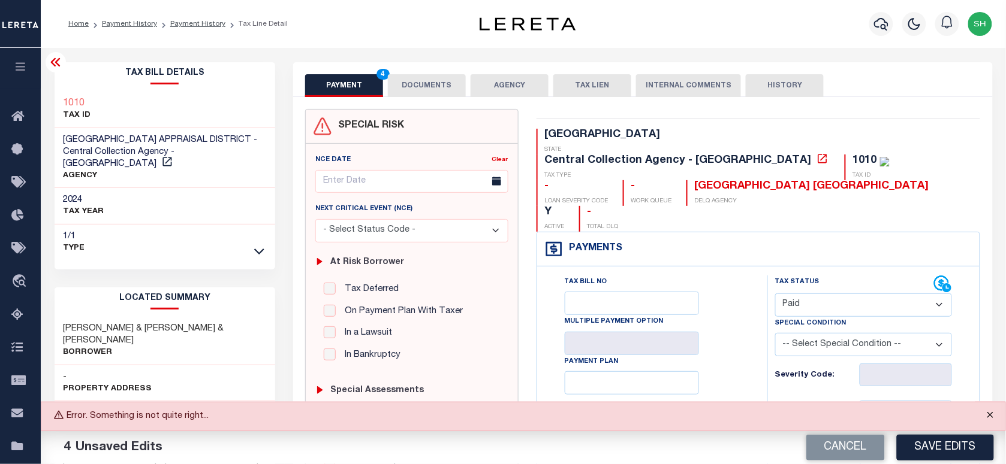
click at [990, 414] on button "Close" at bounding box center [990, 416] width 30 height 26
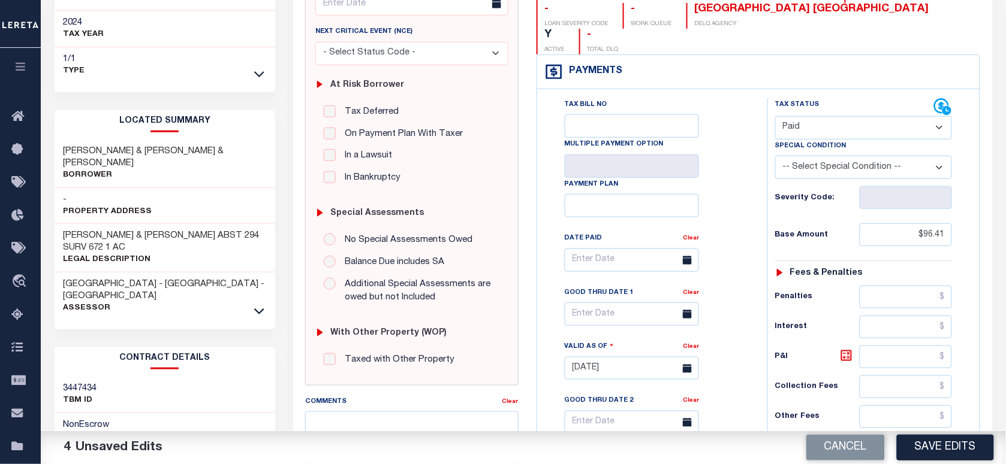
scroll to position [300, 0]
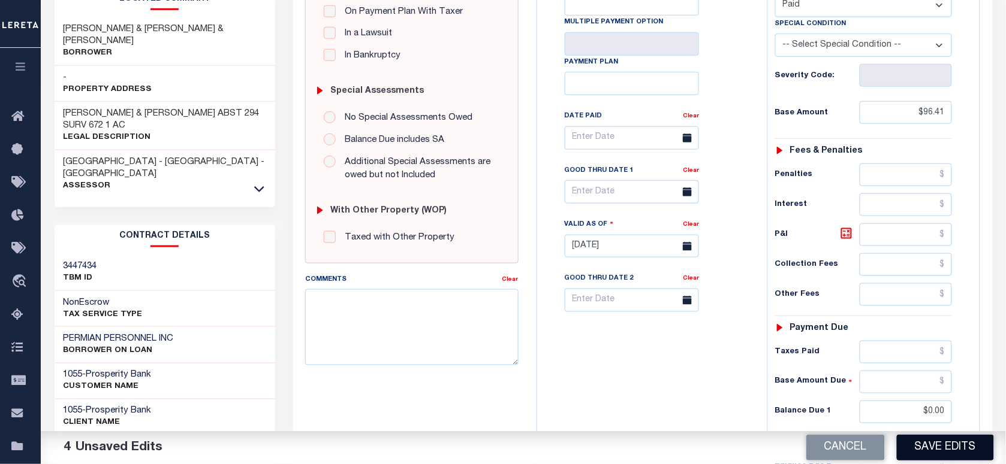
click at [936, 445] on button "Save Edits" at bounding box center [944, 448] width 97 height 26
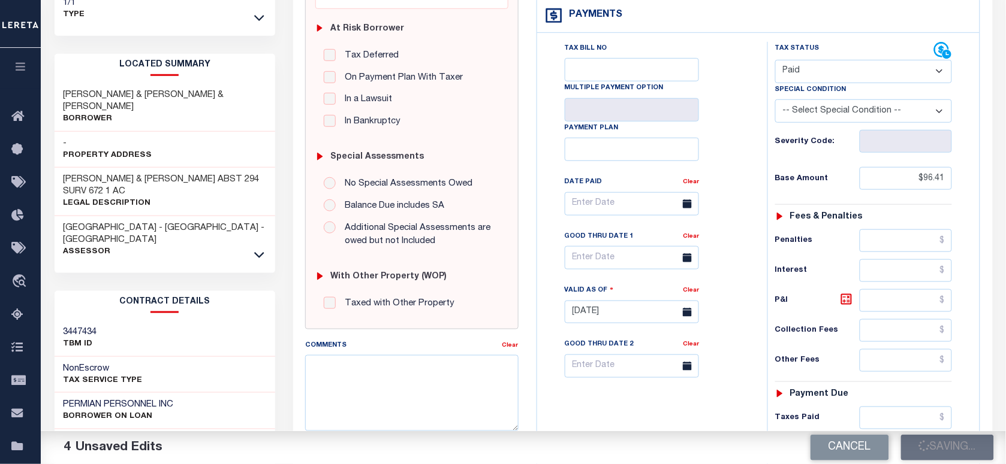
scroll to position [0, 0]
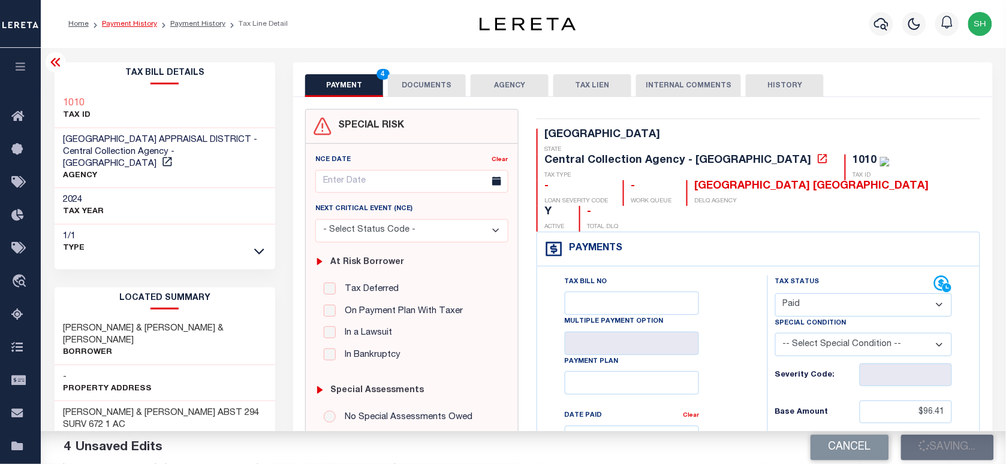
click at [117, 24] on link "Payment History" at bounding box center [129, 23] width 55 height 7
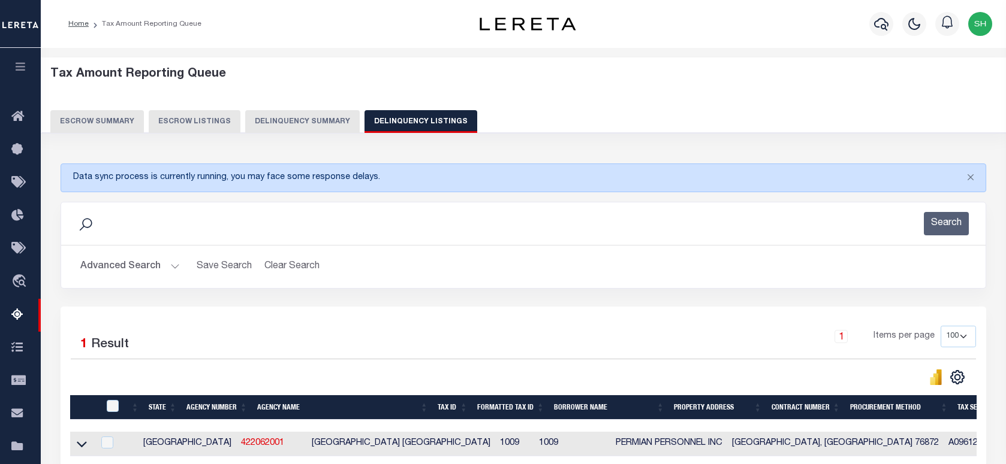
select select "100"
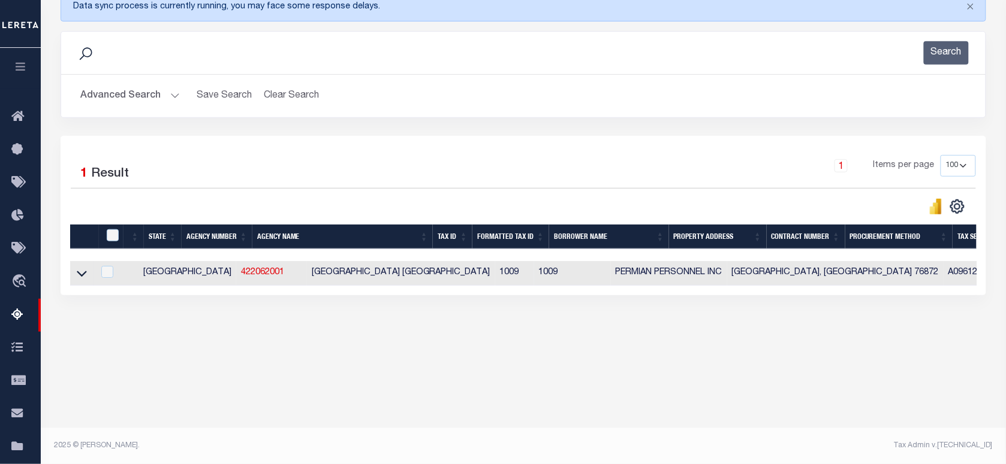
scroll to position [171, 0]
click at [116, 94] on button "Advanced Search" at bounding box center [129, 95] width 99 height 23
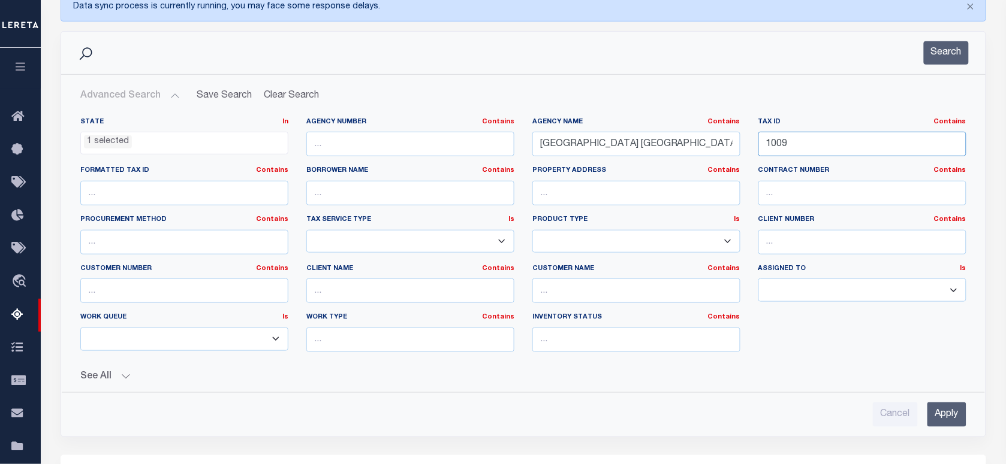
click at [623, 125] on div "State In In AK AL AR AZ CA CO CT DC DE FL GA GU HI IA ID IL IN KS [GEOGRAPHIC_D…" at bounding box center [523, 239] width 904 height 244
paste input "2470"
type input "2470"
click at [953, 58] on button "Search" at bounding box center [945, 52] width 45 height 23
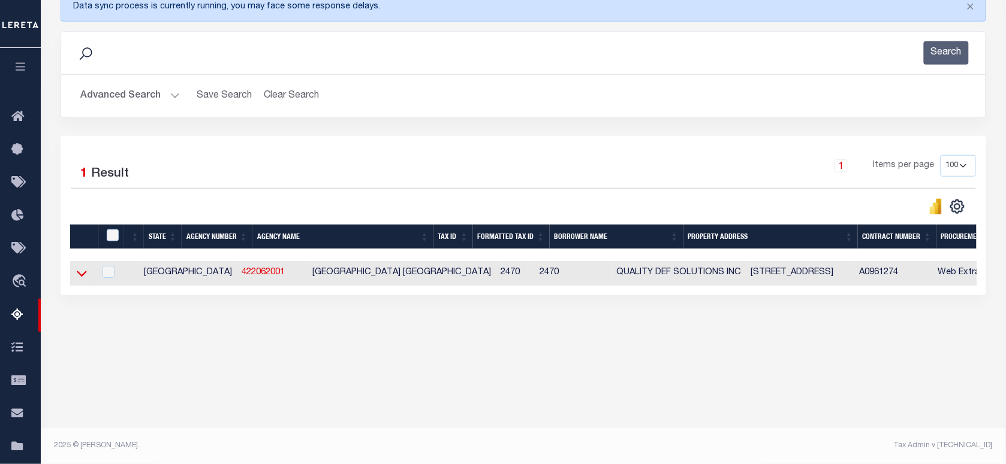
click at [79, 277] on icon at bounding box center [82, 273] width 10 height 13
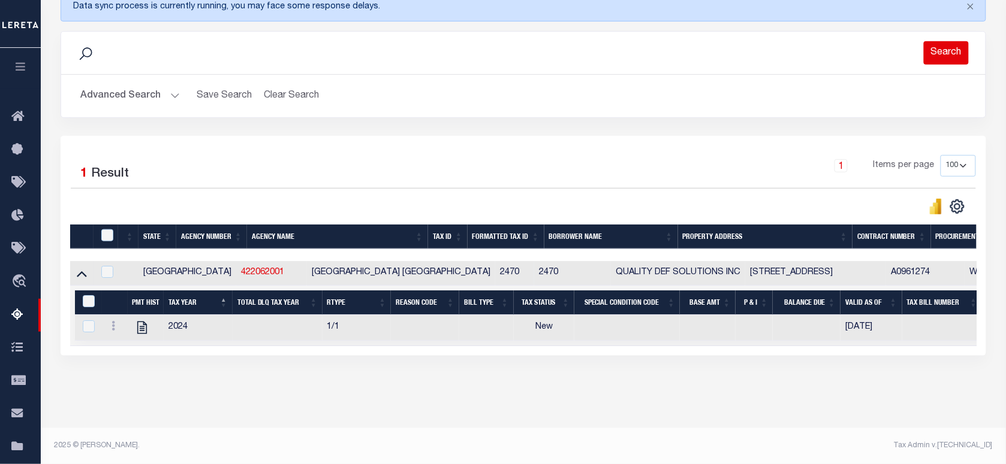
click at [943, 52] on button "Search" at bounding box center [945, 52] width 45 height 23
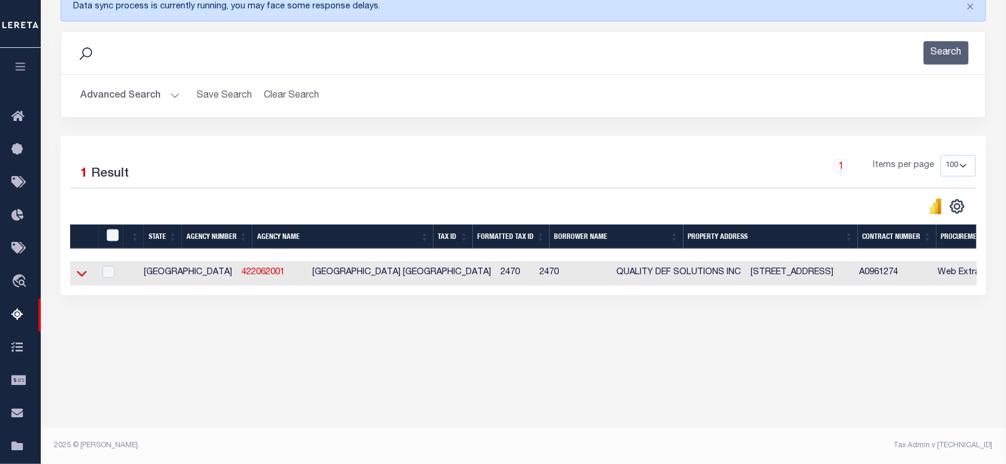
click at [81, 274] on icon at bounding box center [82, 273] width 10 height 13
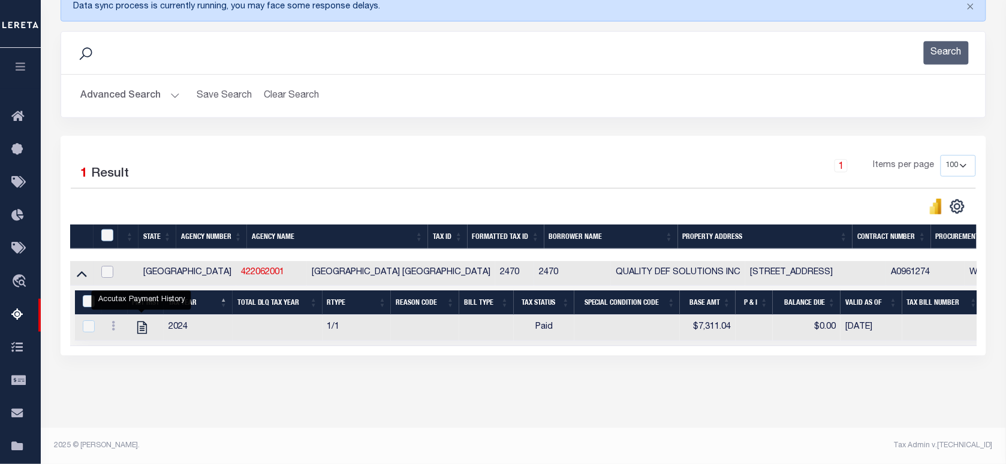
click at [108, 274] on input "checkbox" at bounding box center [107, 272] width 12 height 12
checkbox input "true"
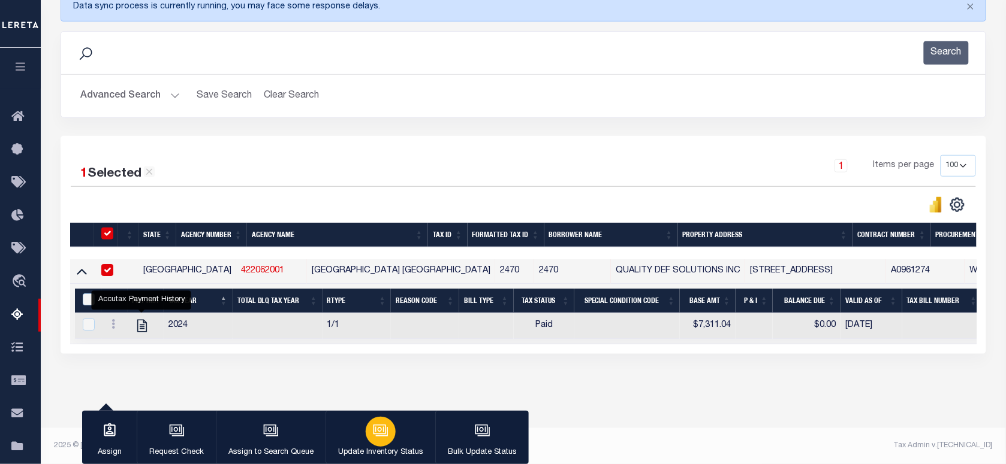
click at [379, 421] on div "button" at bounding box center [381, 432] width 30 height 30
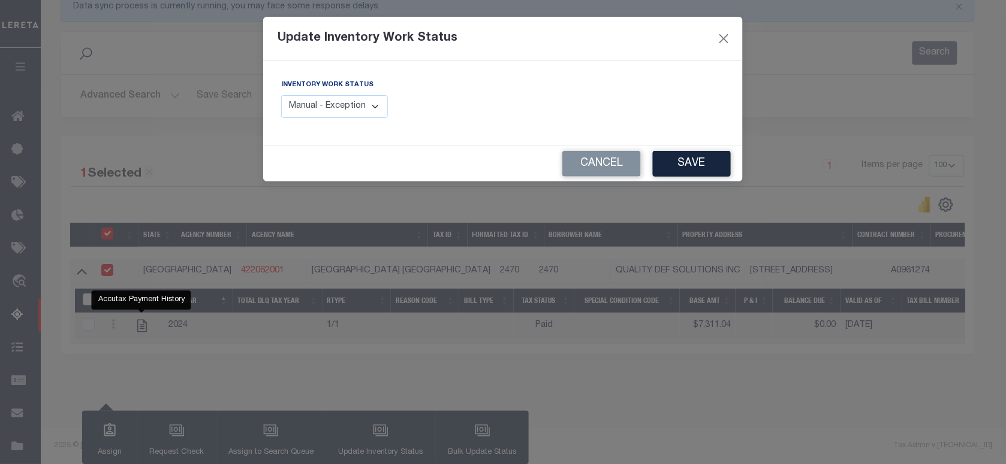
drag, startPoint x: 340, startPoint y: 98, endPoint x: 279, endPoint y: 123, distance: 66.1
click at [340, 98] on select "Manual - Exception Pended - Awaiting Search Late Add Exception Completed" at bounding box center [334, 106] width 107 height 23
click at [325, 111] on select "Manual - Exception Pended - Awaiting Search Late Add Exception Completed" at bounding box center [334, 106] width 107 height 23
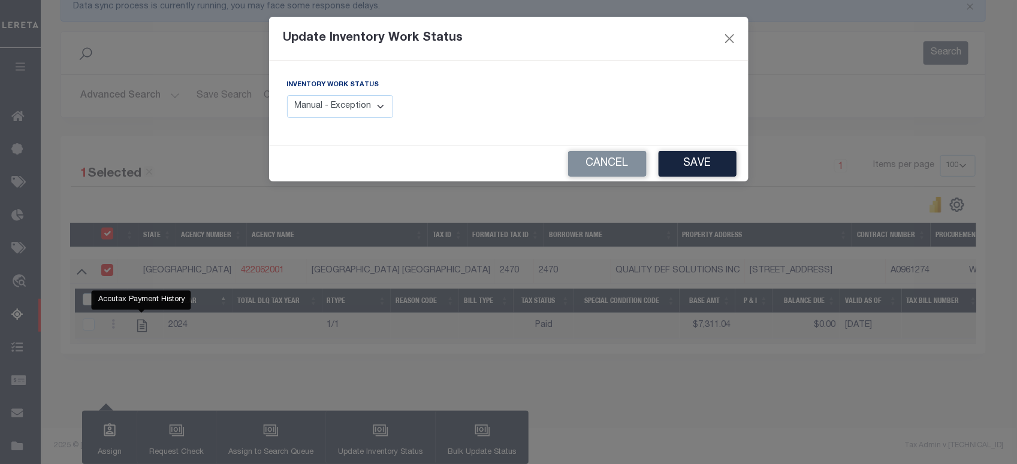
click at [355, 96] on select "Manual - Exception Pended - Awaiting Search Late Add Exception Completed" at bounding box center [340, 106] width 107 height 23
click at [354, 101] on select "Manual - Exception Pended - Awaiting Search Late Add Exception Completed" at bounding box center [340, 106] width 107 height 23
select select "4"
click at [287, 95] on select "Manual - Exception Pended - Awaiting Search Late Add Exception Completed" at bounding box center [340, 106] width 107 height 23
click at [699, 161] on button "Save" at bounding box center [698, 164] width 78 height 26
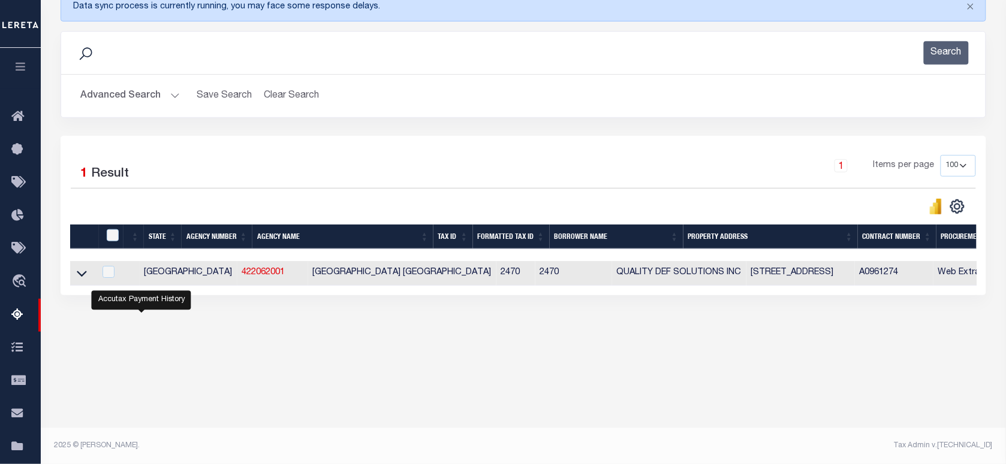
click at [135, 99] on button "Advanced Search" at bounding box center [129, 95] width 99 height 23
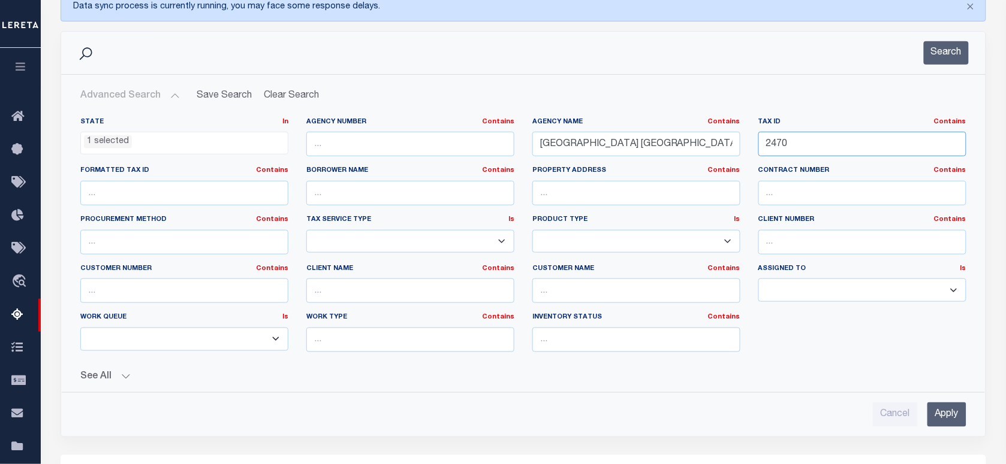
drag, startPoint x: 813, startPoint y: 150, endPoint x: 629, endPoint y: 132, distance: 184.8
click at [629, 132] on div "State In In AK AL AR AZ CA CO CT DC DE FL GA GU HI IA ID IL IN KS [GEOGRAPHIC_D…" at bounding box center [523, 239] width 904 height 244
paste input "4864"
type input "48640"
click at [606, 149] on input "[GEOGRAPHIC_DATA] [GEOGRAPHIC_DATA]" at bounding box center [636, 144] width 208 height 25
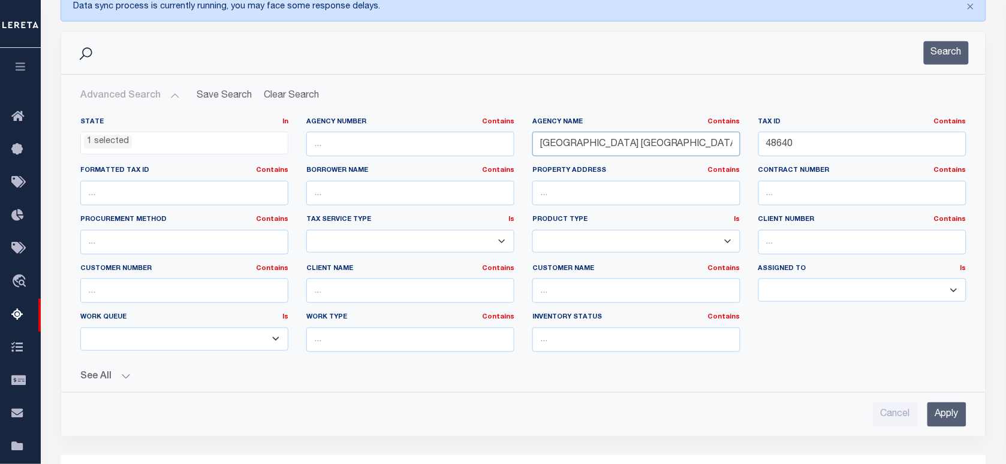
click at [606, 149] on input "[GEOGRAPHIC_DATA] [GEOGRAPHIC_DATA]" at bounding box center [636, 144] width 208 height 25
click at [941, 58] on button "Search" at bounding box center [945, 52] width 45 height 23
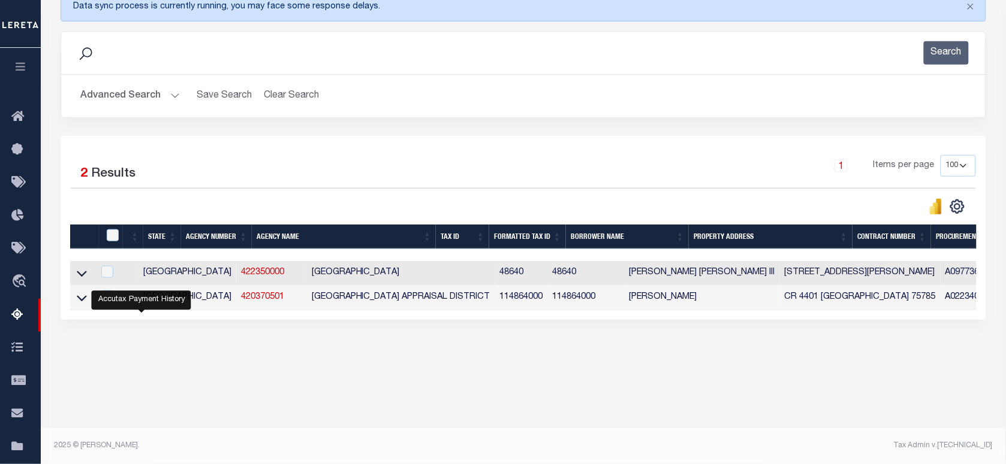
drag, startPoint x: 81, startPoint y: 276, endPoint x: 1016, endPoint y: 384, distance: 941.1
click at [81, 276] on icon at bounding box center [82, 273] width 10 height 13
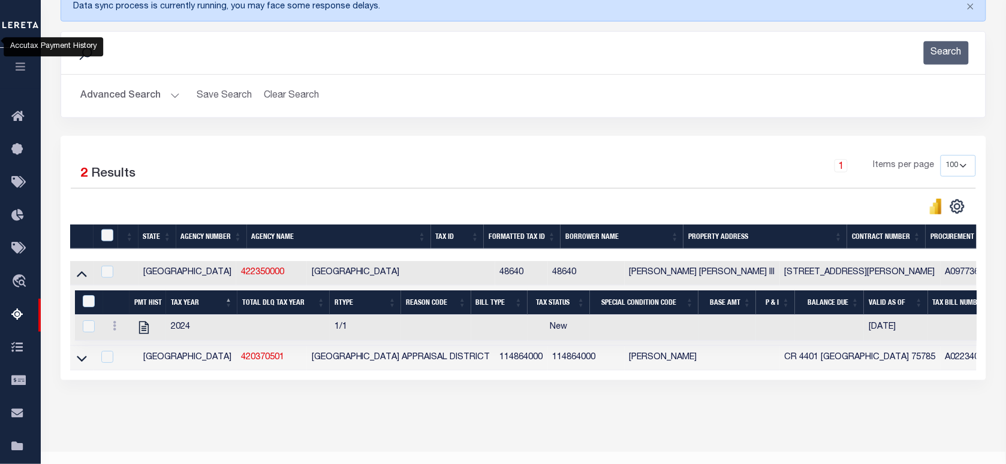
scroll to position [208, 0]
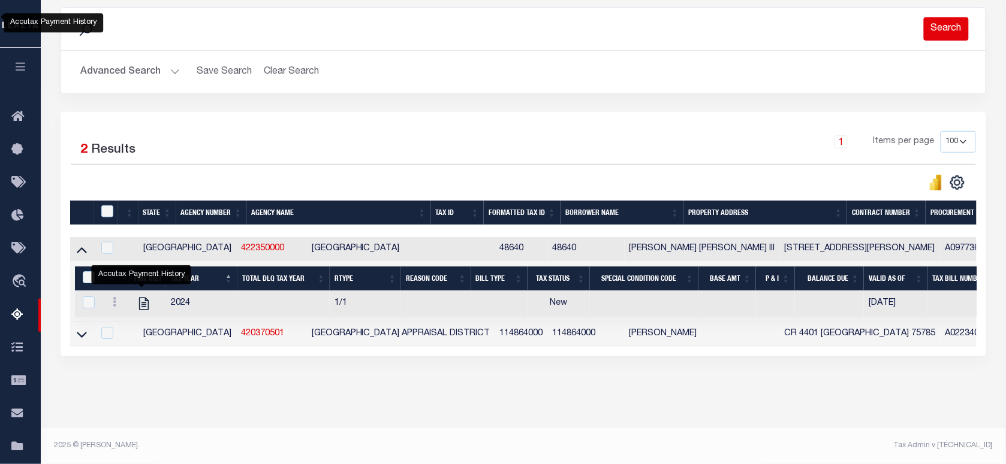
click at [927, 17] on button "Search" at bounding box center [945, 28] width 45 height 23
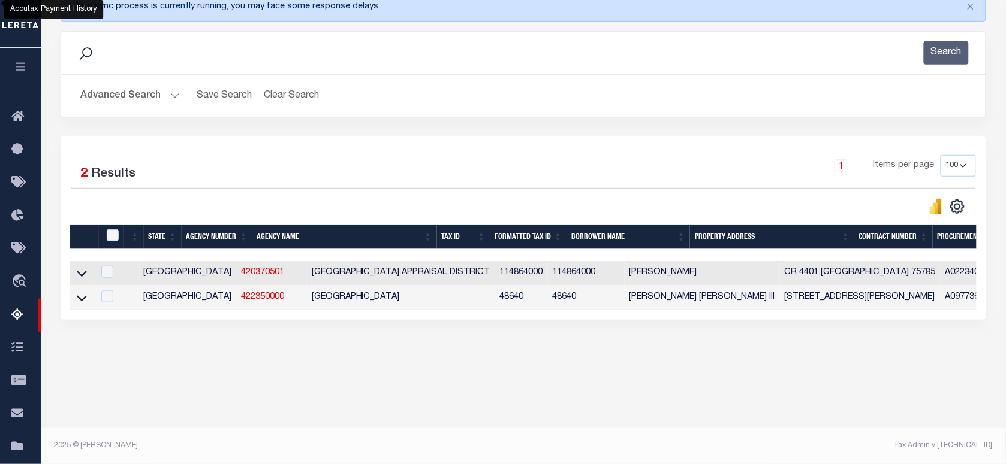
scroll to position [171, 0]
click at [78, 301] on icon at bounding box center [82, 298] width 10 height 6
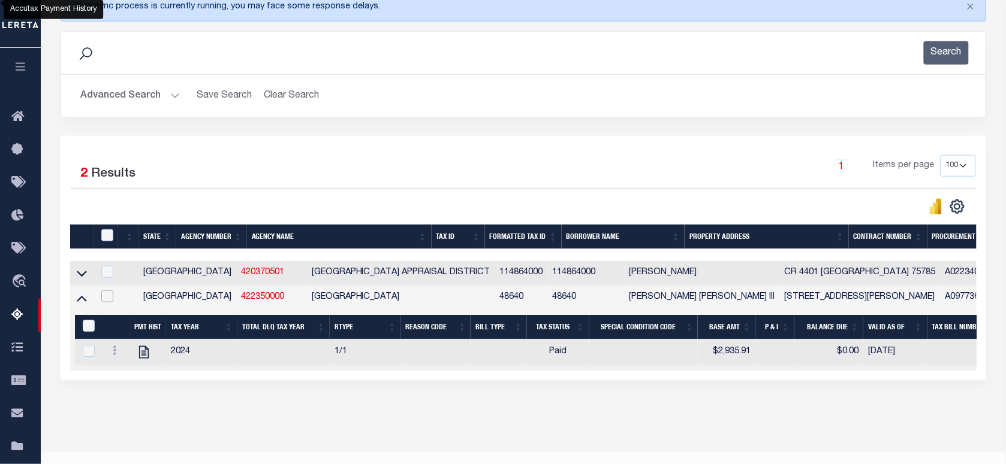
click at [111, 301] on input "checkbox" at bounding box center [107, 297] width 12 height 12
checkbox input "true"
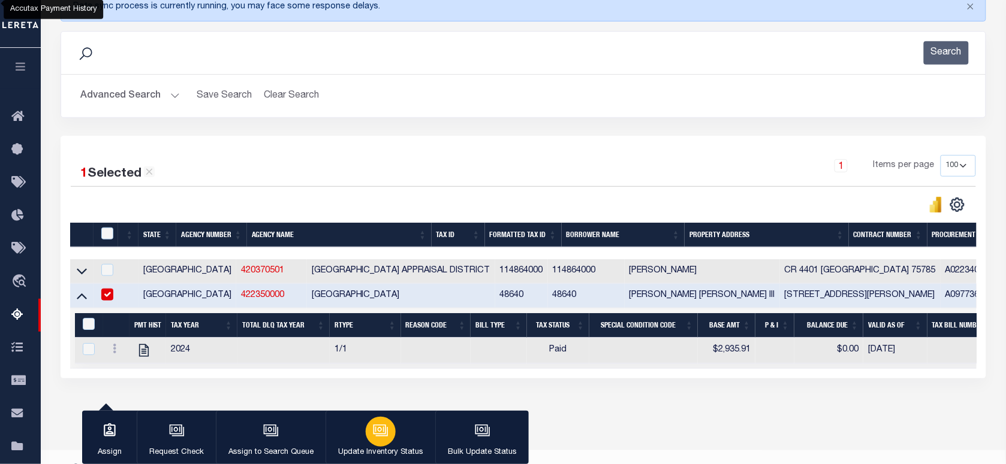
click at [373, 418] on div "button" at bounding box center [381, 432] width 30 height 30
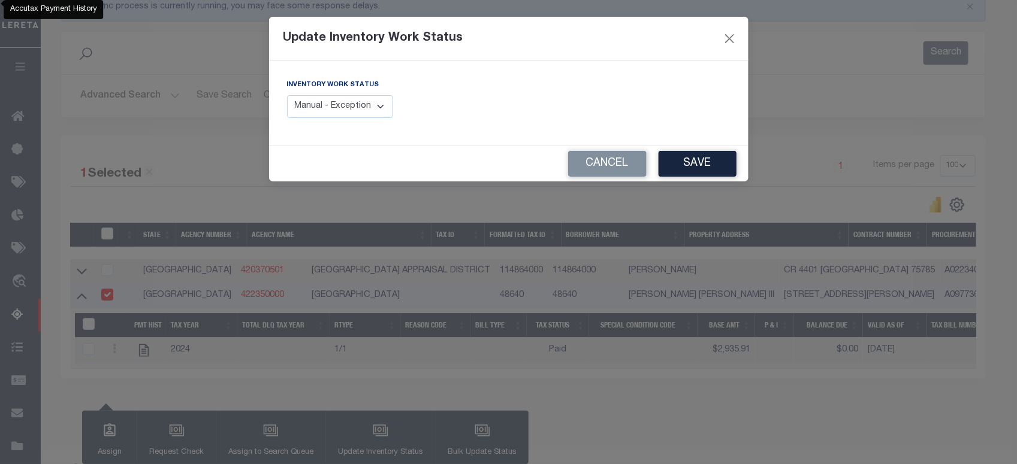
drag, startPoint x: 343, startPoint y: 91, endPoint x: 342, endPoint y: 101, distance: 9.8
click at [343, 91] on div "Inventory Work Status Manual - Exception Pended - Awaiting Search Late Add Exce…" at bounding box center [340, 98] width 107 height 40
click at [340, 102] on select "Manual - Exception Pended - Awaiting Search Late Add Exception Completed" at bounding box center [340, 106] width 107 height 23
select select "4"
click at [287, 95] on select "Manual - Exception Pended - Awaiting Search Late Add Exception Completed" at bounding box center [340, 106] width 107 height 23
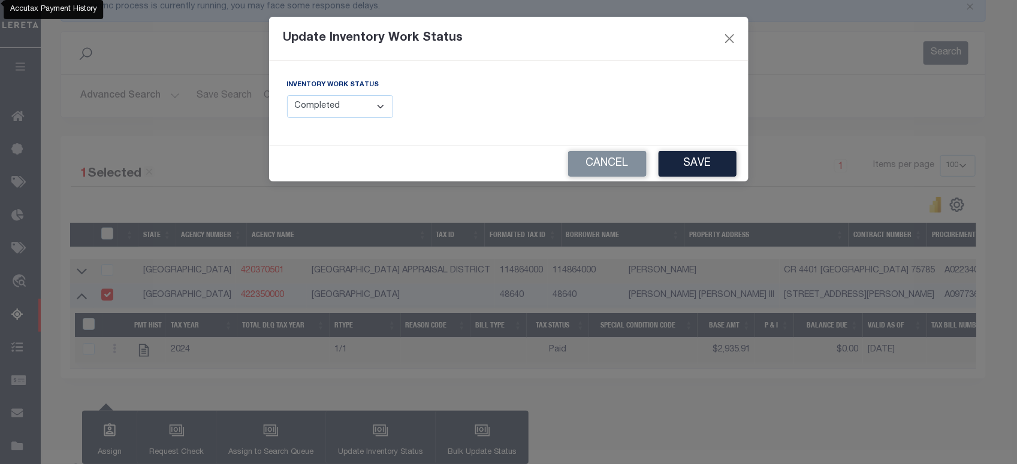
click at [679, 158] on button "Save" at bounding box center [698, 164] width 78 height 26
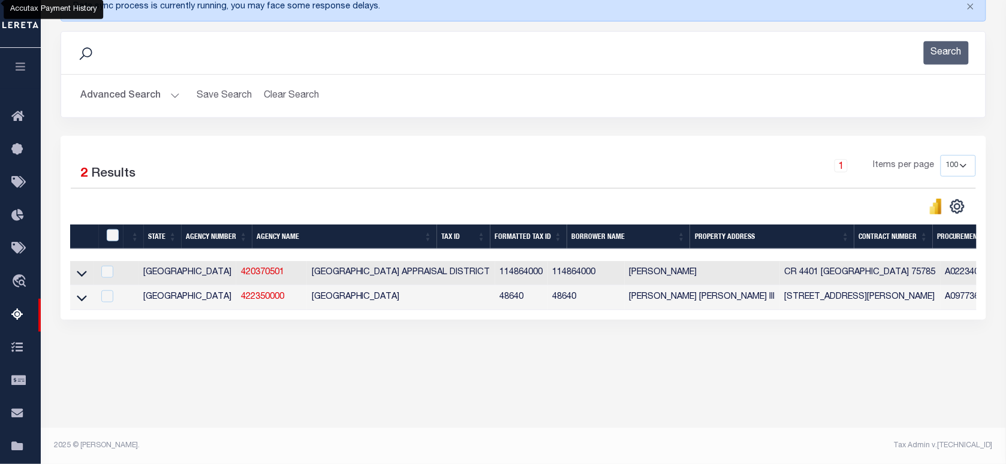
click at [155, 90] on button "Advanced Search" at bounding box center [129, 95] width 99 height 23
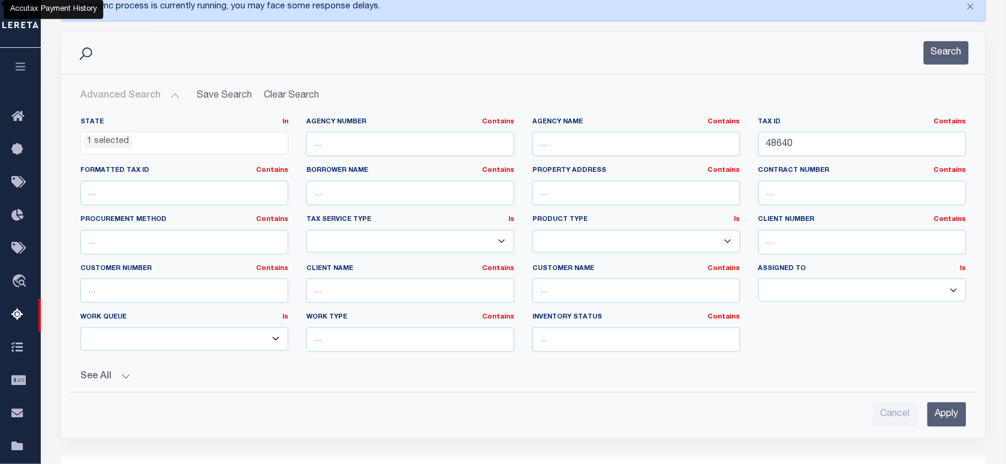
click at [158, 145] on ul "1 selected" at bounding box center [184, 140] width 207 height 16
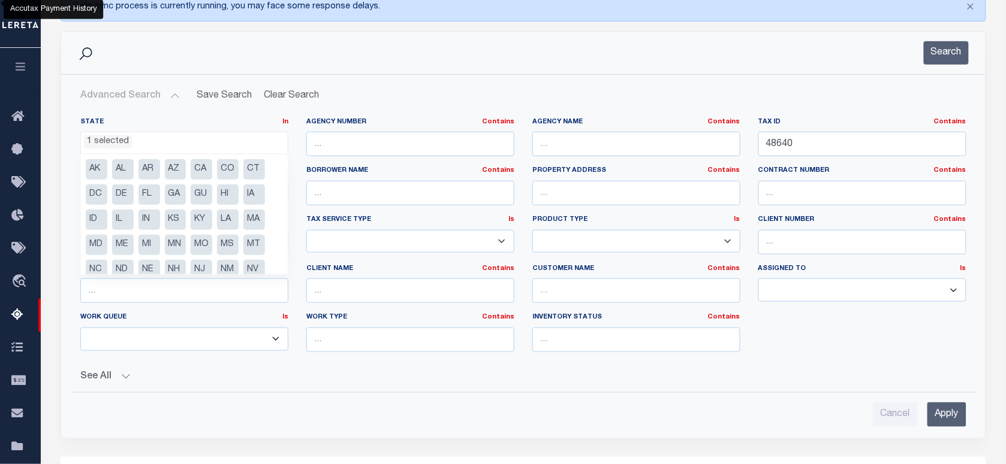
scroll to position [61, 0]
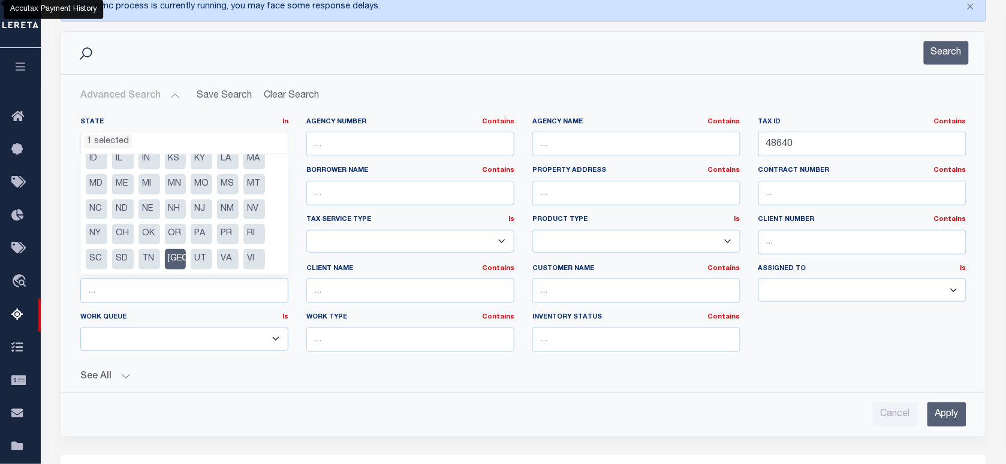
click at [177, 265] on li "[GEOGRAPHIC_DATA]" at bounding box center [176, 259] width 22 height 20
click at [141, 235] on li "OK" at bounding box center [149, 234] width 22 height 20
select select "OK"
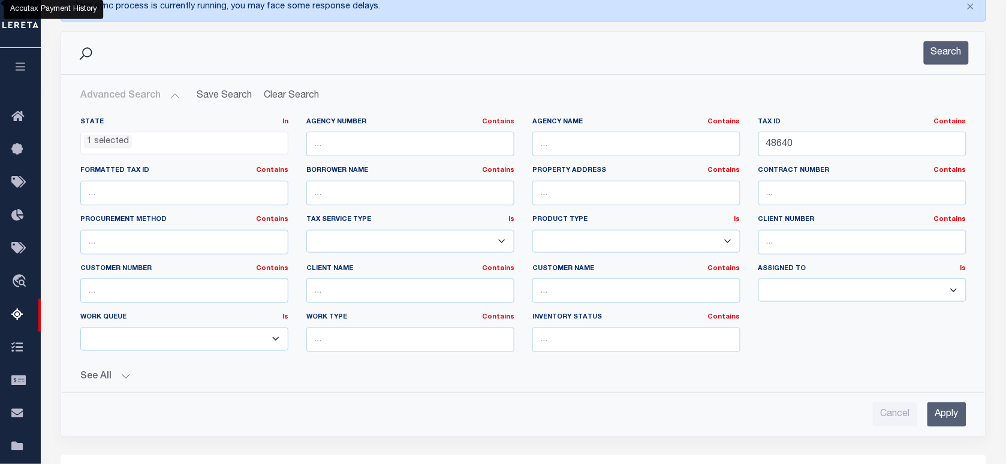
click at [555, 88] on h2 "Advanced Search Save Search Clear Search tblassign_wrapper_dynamictable_____Def…" at bounding box center [523, 95] width 905 height 23
drag, startPoint x: 804, startPoint y: 142, endPoint x: 924, endPoint y: 132, distance: 120.2
click at [666, 138] on div "State In In AK AL AR AZ CA CO CT DC DE FL GA GU HI IA ID IL IN KS [GEOGRAPHIC_D…" at bounding box center [523, 239] width 904 height 244
paste input "3512593071617"
type input "35125930716170"
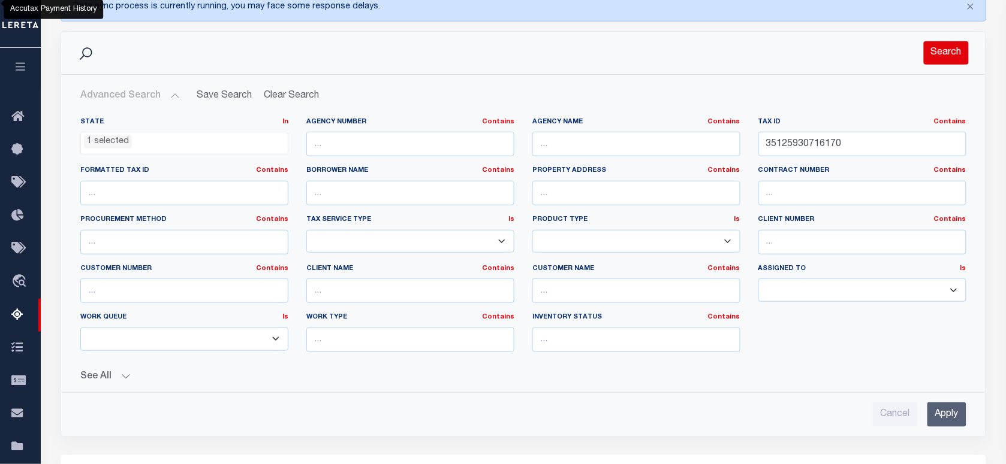
click at [935, 53] on button "Search" at bounding box center [945, 52] width 45 height 23
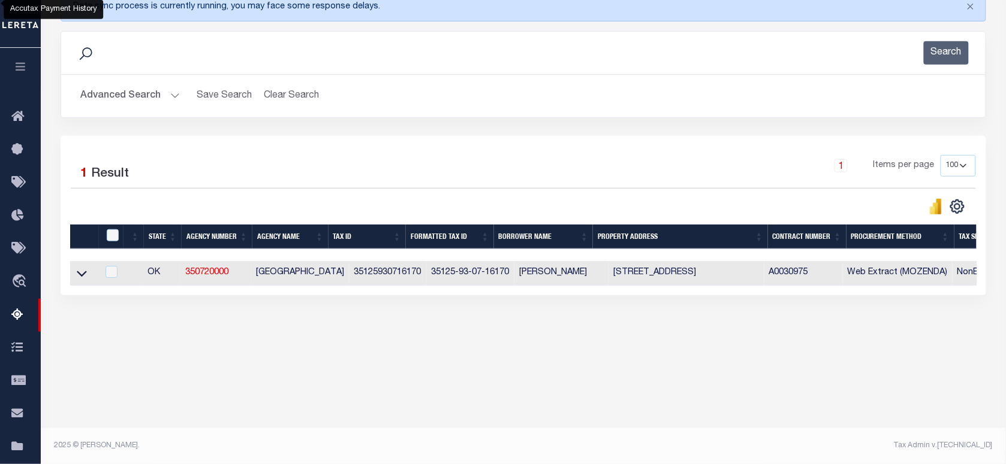
drag, startPoint x: 78, startPoint y: 277, endPoint x: 511, endPoint y: 0, distance: 513.1
click at [78, 277] on icon at bounding box center [82, 274] width 10 height 6
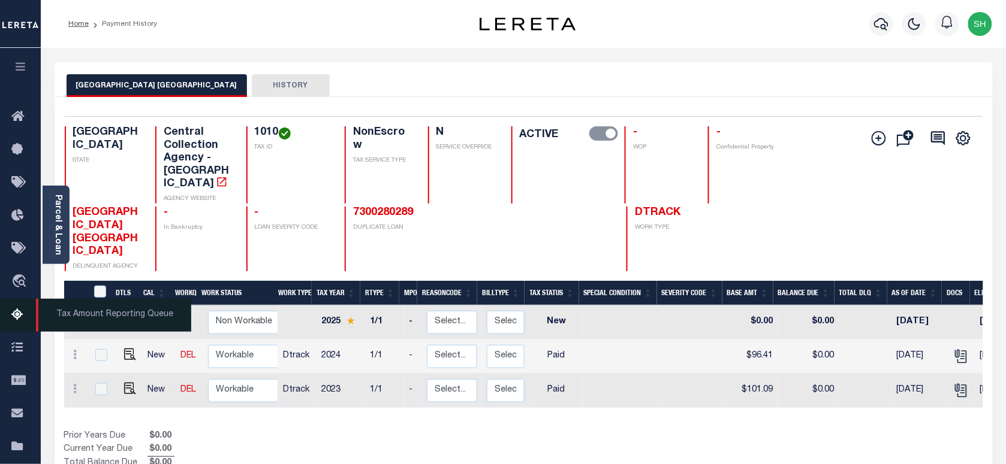
click at [70, 321] on span "Tax Amount Reporting Queue" at bounding box center [113, 315] width 155 height 33
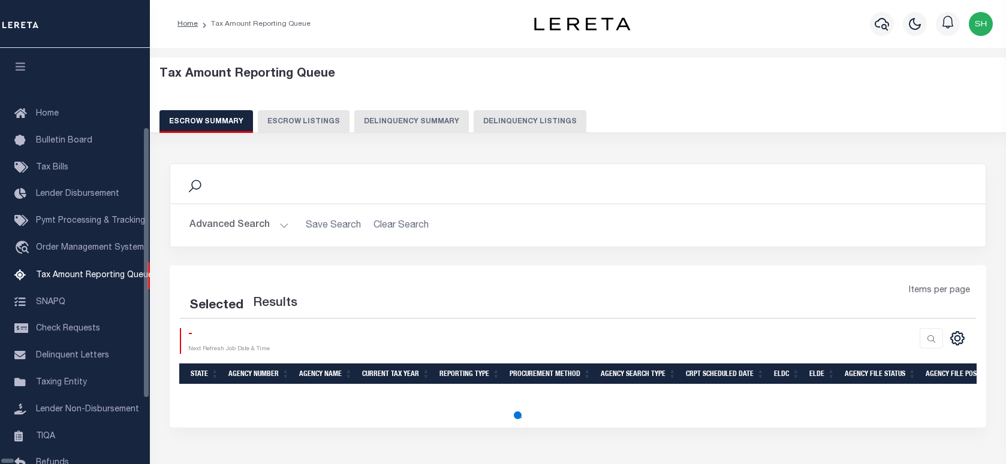
select select "100"
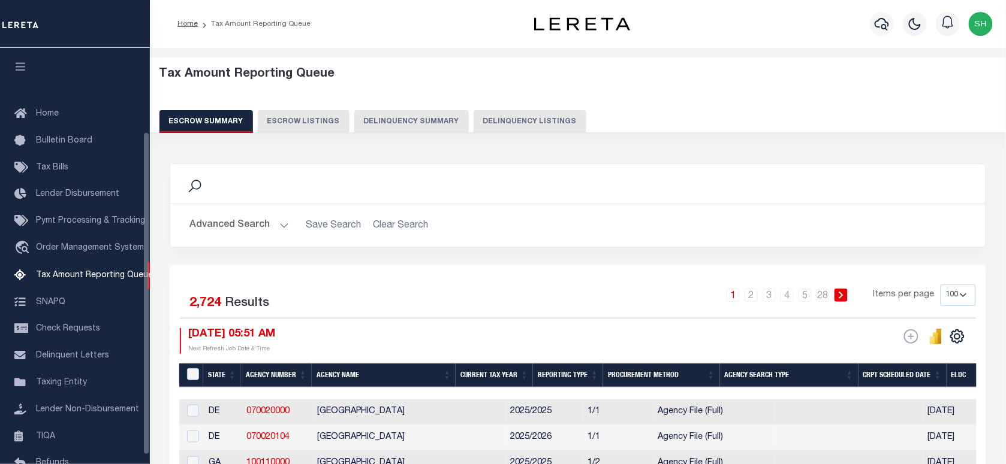
scroll to position [108, 0]
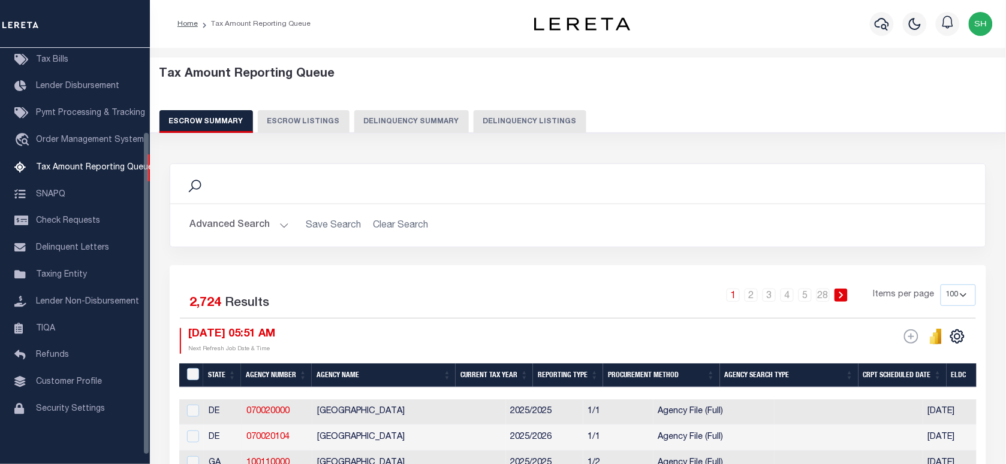
click at [534, 120] on button "Delinquency Listings" at bounding box center [529, 121] width 113 height 23
select select "100"
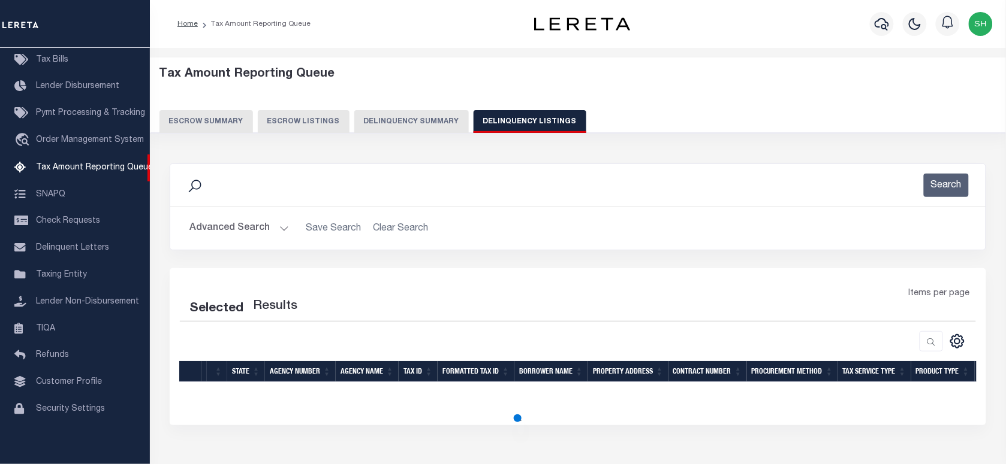
select select "100"
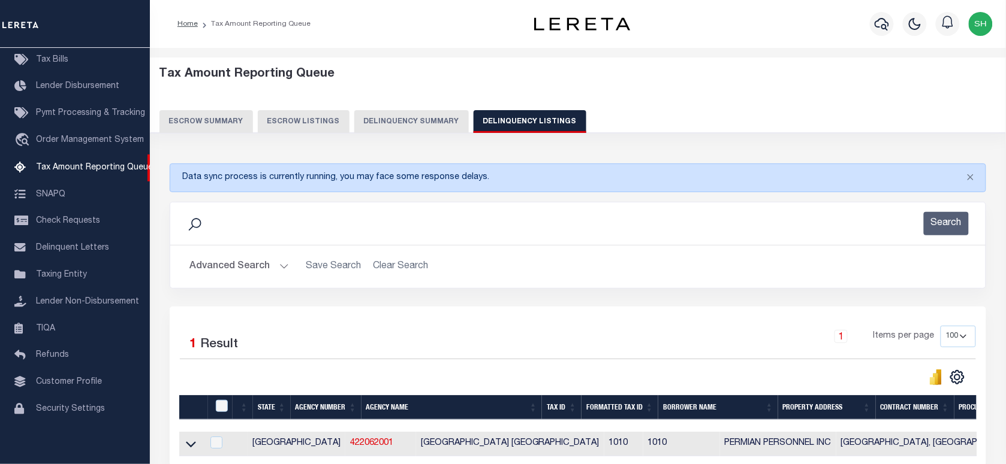
click at [209, 270] on button "Advanced Search" at bounding box center [238, 266] width 99 height 23
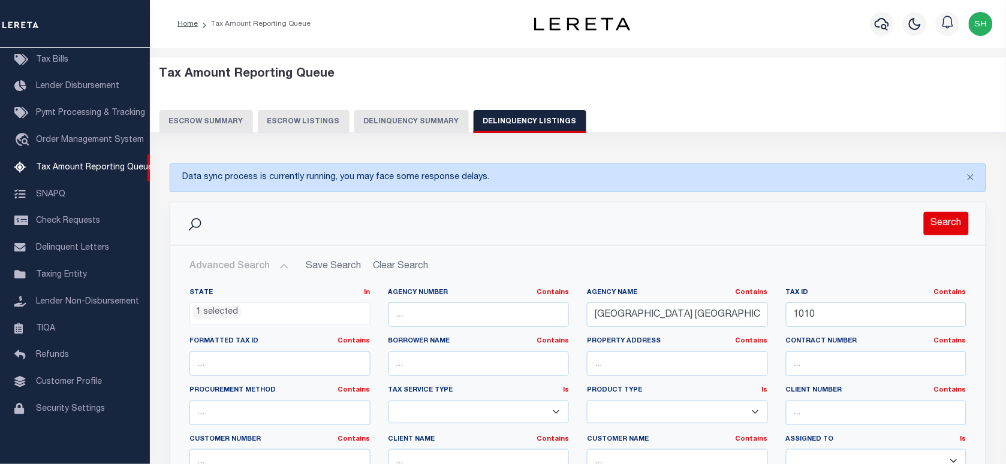
click at [943, 217] on button "Search" at bounding box center [945, 223] width 45 height 23
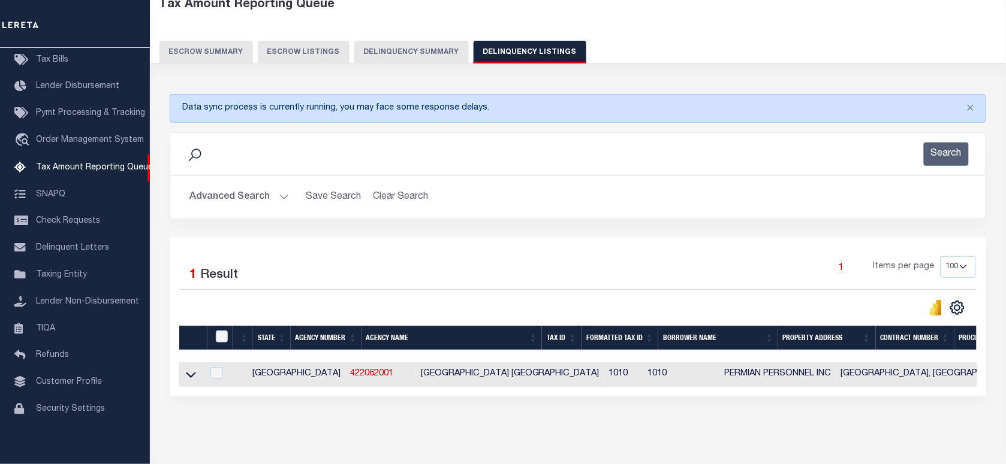
scroll to position [121, 0]
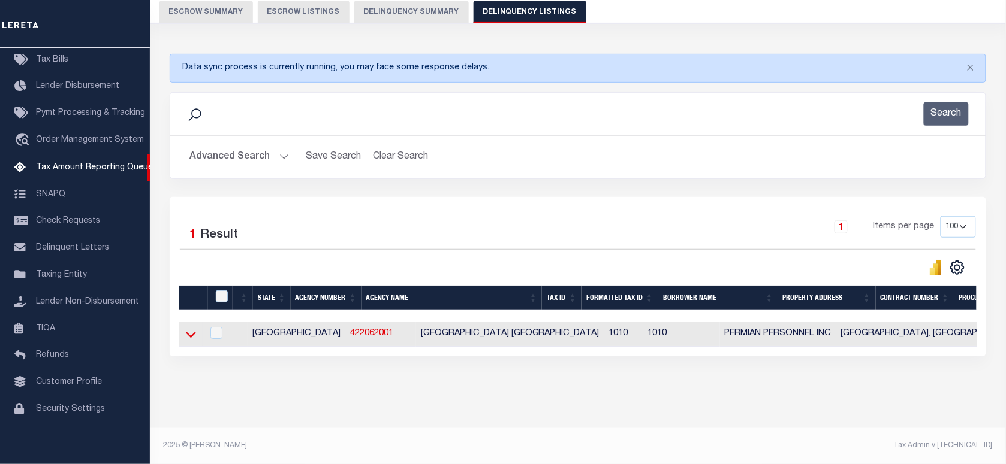
click at [186, 328] on icon at bounding box center [191, 334] width 10 height 13
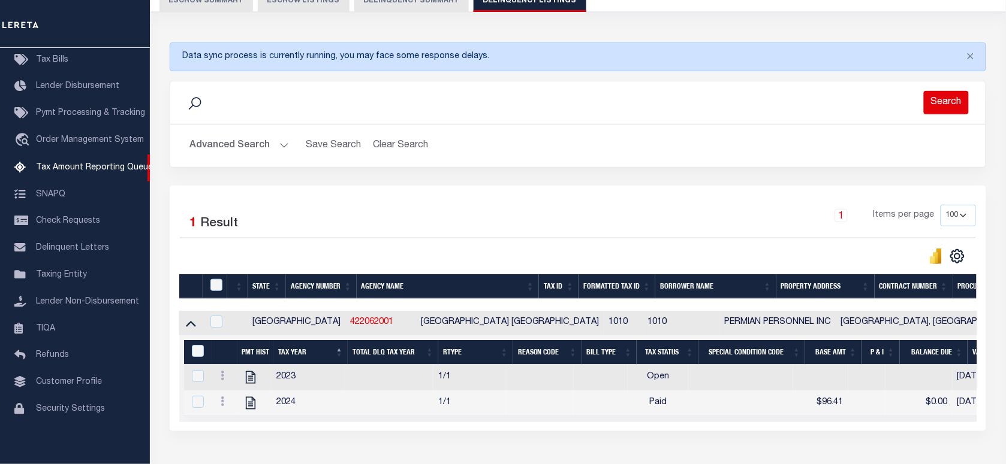
click at [944, 99] on button "Search" at bounding box center [945, 102] width 45 height 23
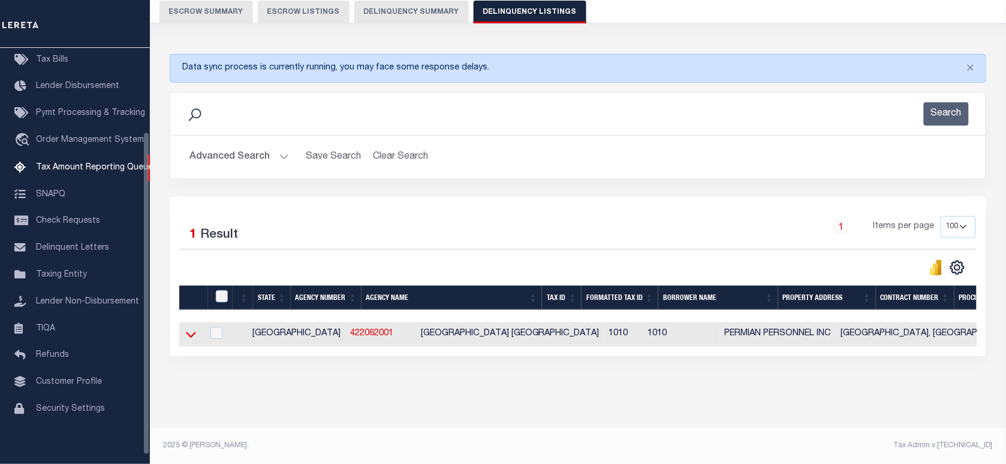
click at [189, 328] on icon at bounding box center [191, 334] width 10 height 13
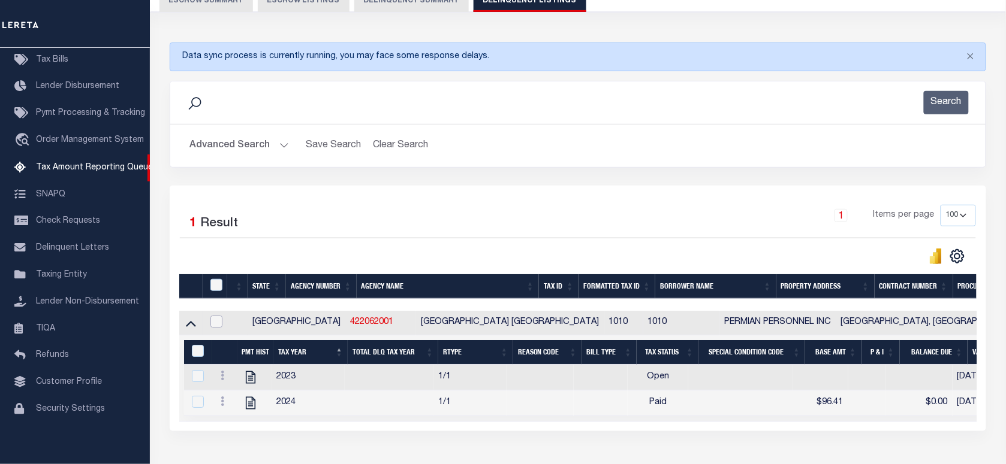
click at [220, 322] on input "checkbox" at bounding box center [216, 322] width 12 height 12
checkbox input "true"
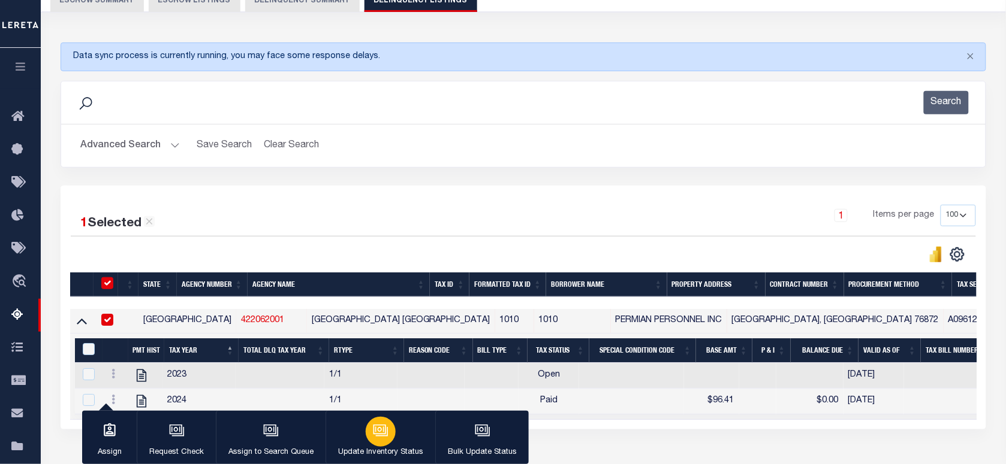
click at [391, 430] on div "button" at bounding box center [381, 432] width 30 height 30
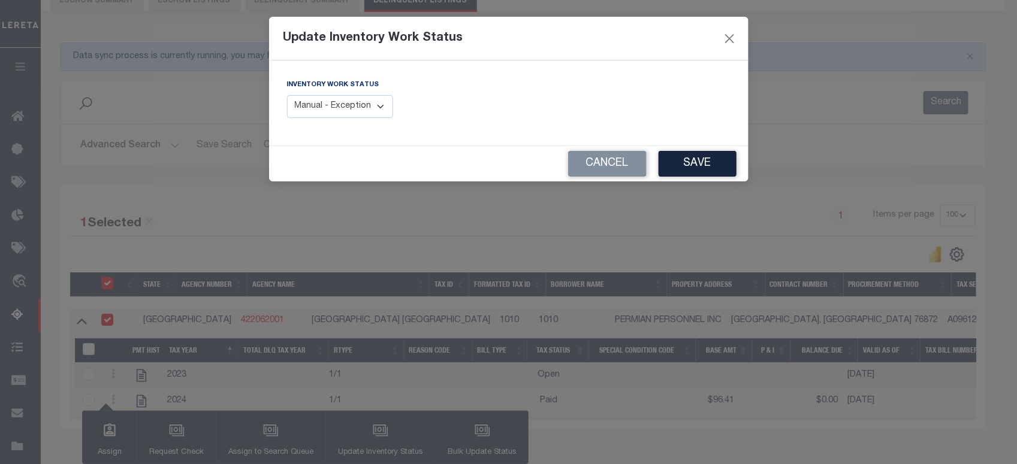
drag, startPoint x: 348, startPoint y: 98, endPoint x: 346, endPoint y: 116, distance: 18.1
click at [348, 98] on select "Manual - Exception Pended - Awaiting Search Late Add Exception Completed" at bounding box center [340, 106] width 107 height 23
select select "4"
click at [287, 95] on select "Manual - Exception Pended - Awaiting Search Late Add Exception Completed" at bounding box center [340, 106] width 107 height 23
click at [681, 162] on button "Save" at bounding box center [698, 164] width 78 height 26
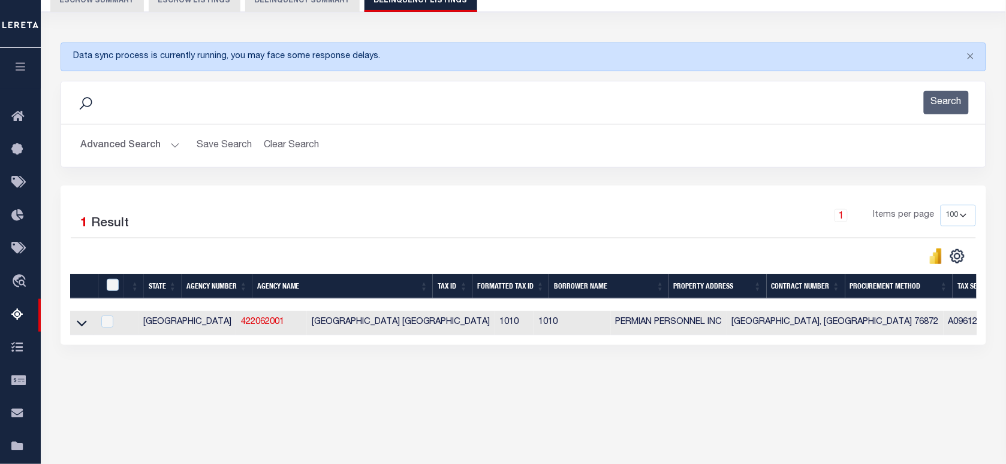
click at [125, 140] on button "Advanced Search" at bounding box center [129, 145] width 99 height 23
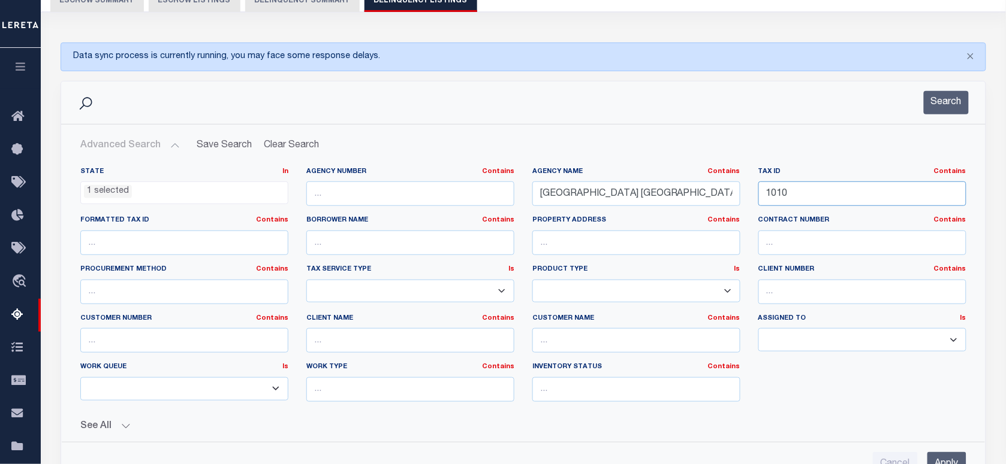
click at [636, 173] on div "State In In AK AL AR AZ CA CO CT DC DE FL GA GU HI IA ID IL IN KS [GEOGRAPHIC_D…" at bounding box center [523, 289] width 904 height 244
paste input "880762240040101"
type input "880762240040101"
click at [534, 195] on input "[GEOGRAPHIC_DATA] [GEOGRAPHIC_DATA]" at bounding box center [636, 194] width 208 height 25
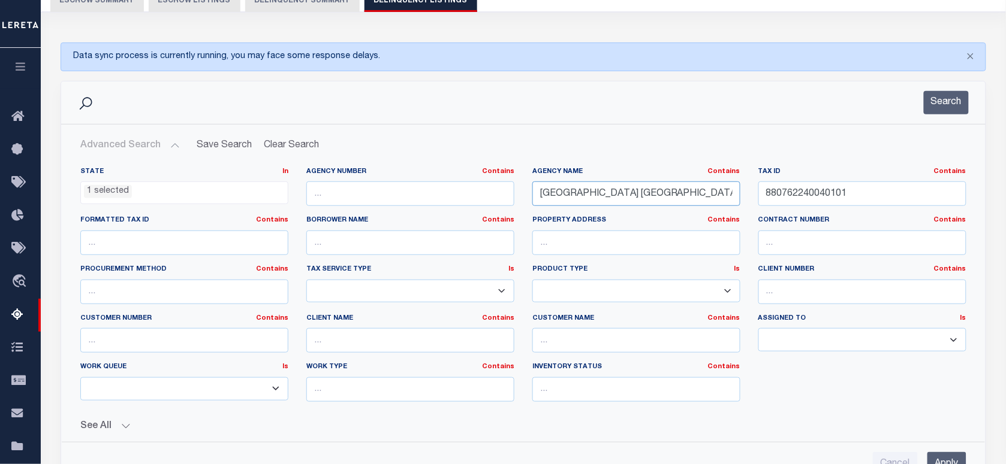
click at [534, 195] on input "[GEOGRAPHIC_DATA] [GEOGRAPHIC_DATA]" at bounding box center [636, 194] width 208 height 25
click at [959, 102] on button "Search" at bounding box center [945, 102] width 45 height 23
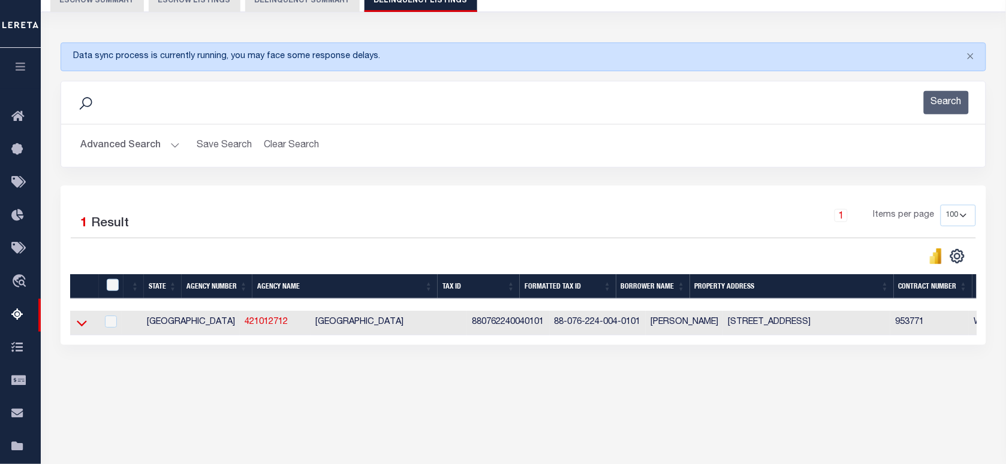
click at [81, 328] on icon at bounding box center [82, 323] width 10 height 13
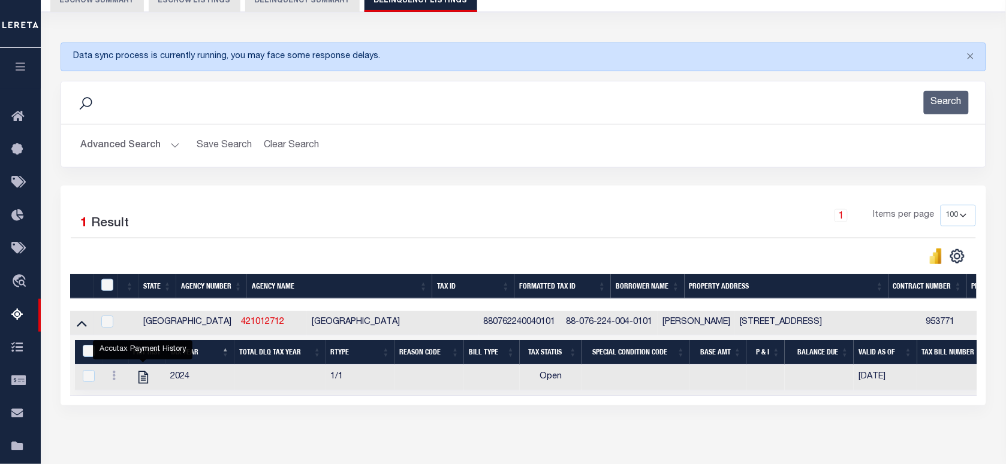
click at [127, 143] on button "Advanced Search" at bounding box center [129, 145] width 99 height 23
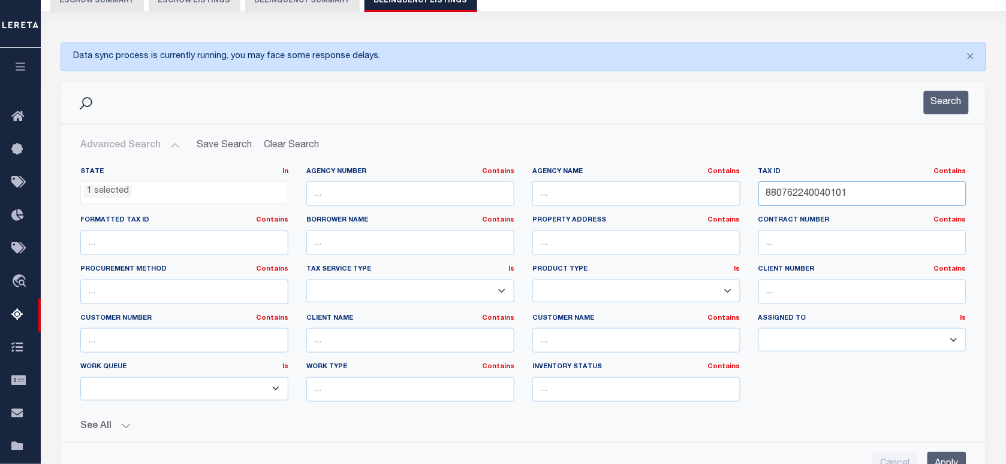
drag, startPoint x: 861, startPoint y: 191, endPoint x: 538, endPoint y: 171, distance: 323.6
click at [501, 169] on div "State In In AK AL AR AZ CA CO CT DC DE FL GA GU HI IA ID IL IN KS [GEOGRAPHIC_D…" at bounding box center [523, 289] width 904 height 244
paste input "R084"
type input "R08401"
drag, startPoint x: 980, startPoint y: 94, endPoint x: 945, endPoint y: 100, distance: 35.3
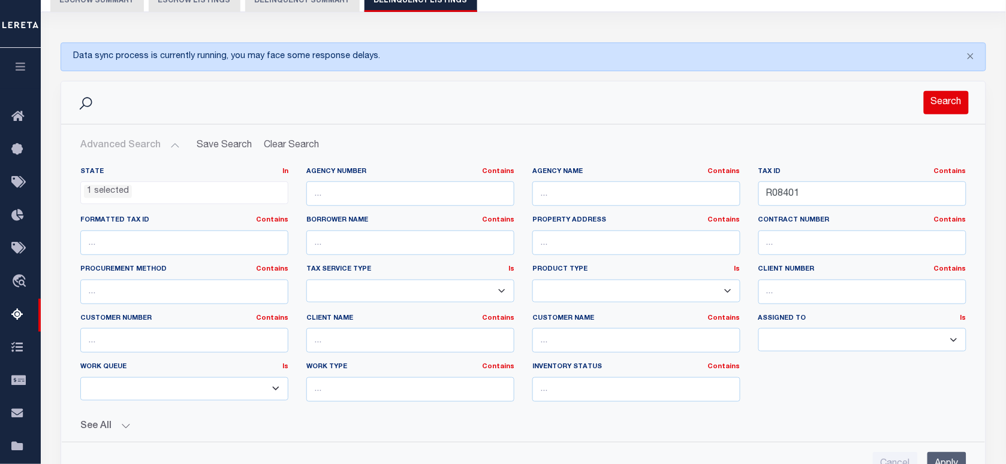
click at [980, 94] on div "Search" at bounding box center [523, 102] width 924 height 43
click at [940, 102] on button "Search" at bounding box center [945, 102] width 45 height 23
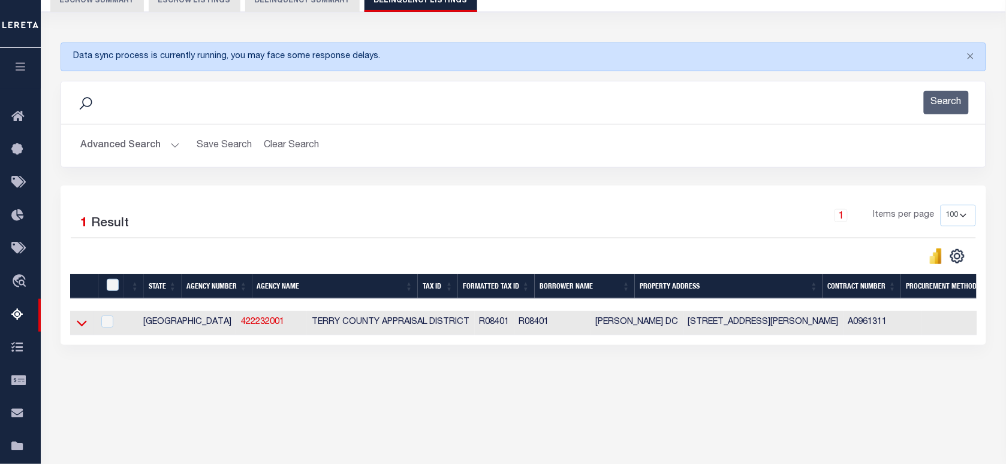
click at [79, 325] on icon at bounding box center [82, 323] width 10 height 13
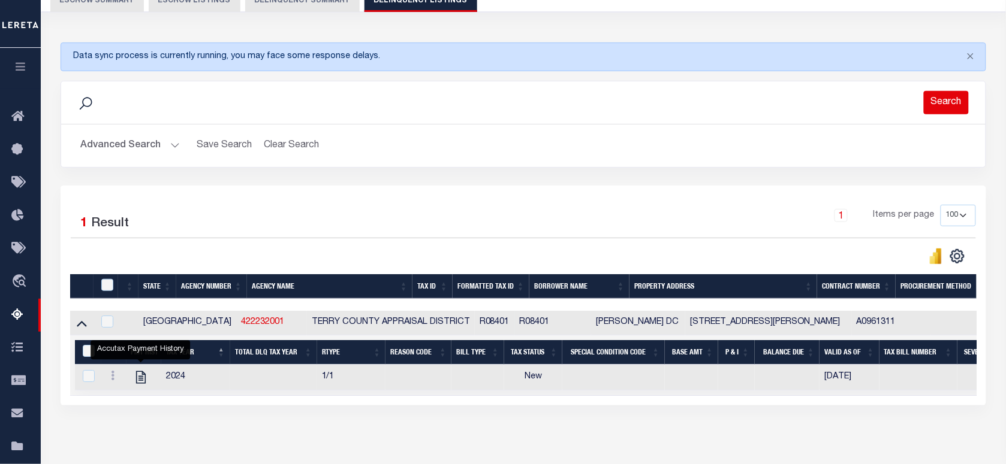
click at [941, 97] on button "Search" at bounding box center [945, 102] width 45 height 23
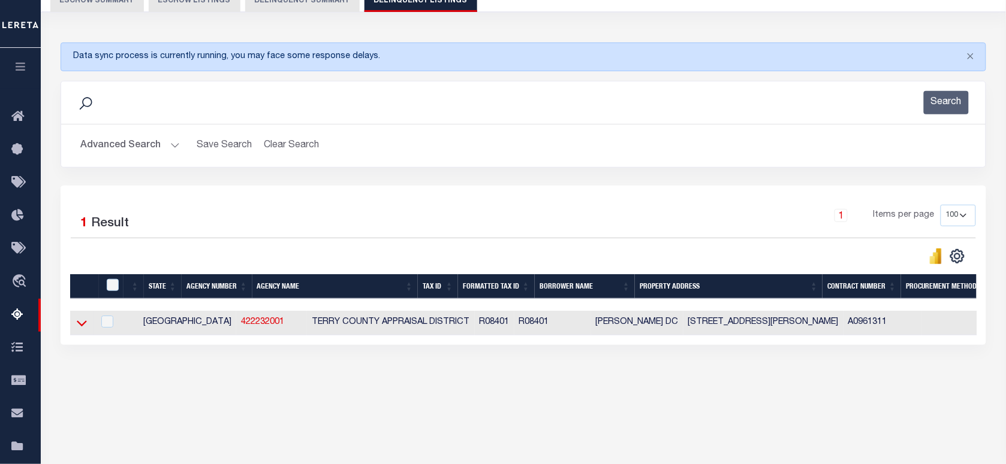
click at [83, 327] on icon at bounding box center [82, 324] width 10 height 6
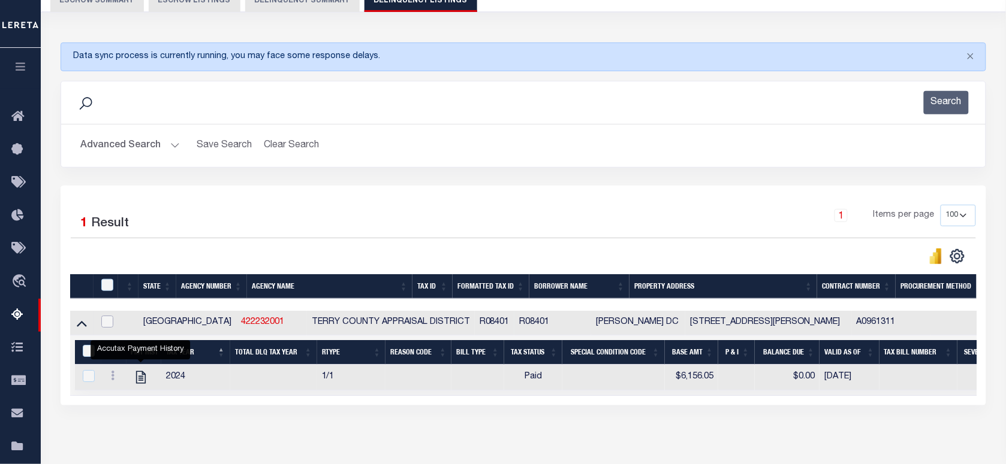
click at [104, 325] on input "checkbox" at bounding box center [107, 322] width 12 height 12
checkbox input "true"
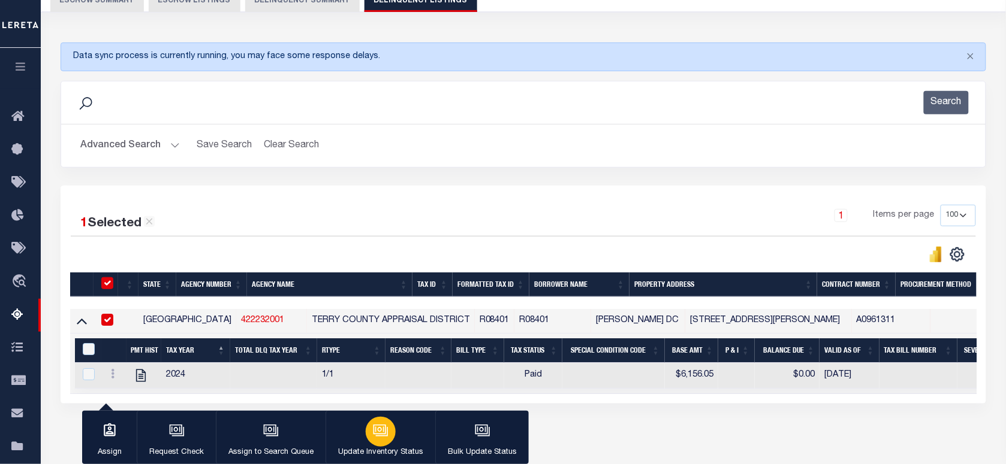
click at [366, 432] on div "button" at bounding box center [381, 432] width 30 height 30
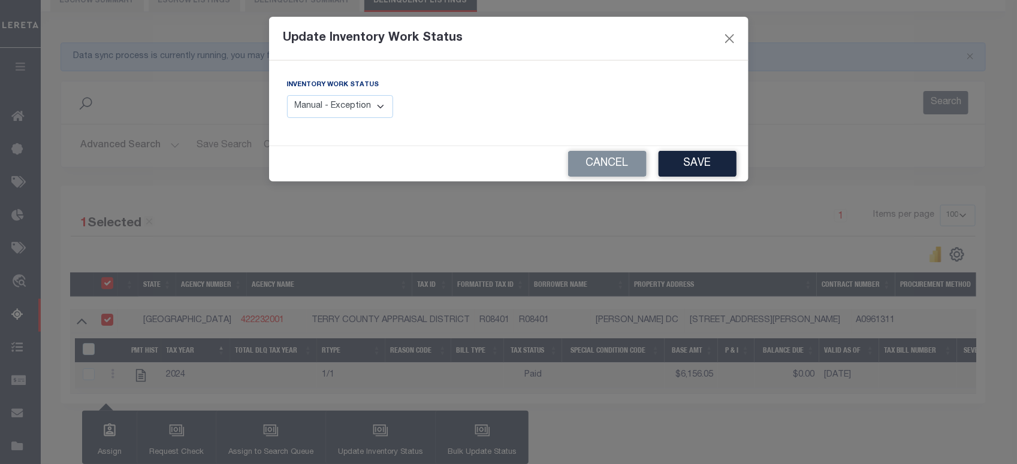
drag, startPoint x: 334, startPoint y: 100, endPoint x: 334, endPoint y: 119, distance: 18.6
click at [334, 100] on select "Manual - Exception Pended - Awaiting Search Late Add Exception Completed" at bounding box center [340, 106] width 107 height 23
select select "4"
click at [287, 95] on select "Manual - Exception Pended - Awaiting Search Late Add Exception Completed" at bounding box center [340, 106] width 107 height 23
click at [684, 155] on button "Save" at bounding box center [698, 164] width 78 height 26
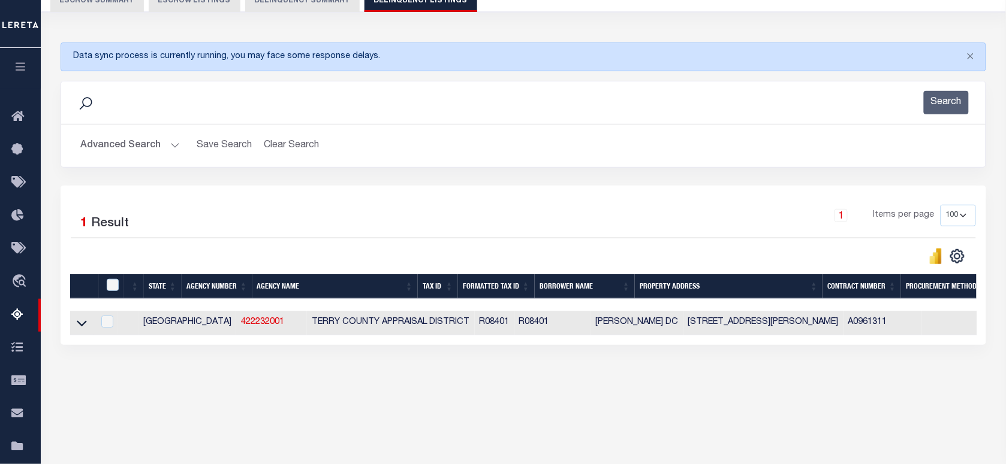
click at [117, 142] on button "Advanced Search" at bounding box center [129, 145] width 99 height 23
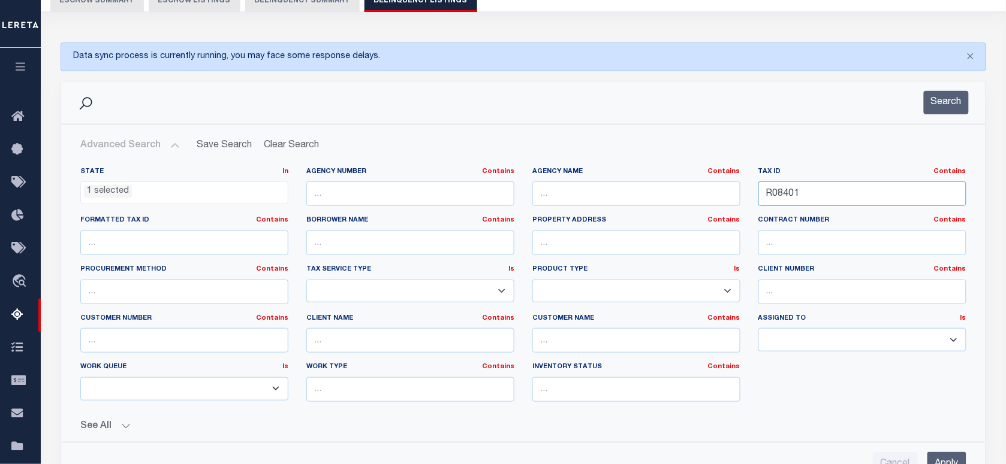
drag, startPoint x: 796, startPoint y: 197, endPoint x: 673, endPoint y: 192, distance: 122.9
click at [673, 192] on div "State In In AK AL AR AZ CA CO CT DC DE FL GA GU HI IA ID IL IN KS [GEOGRAPHIC_D…" at bounding box center [523, 289] width 904 height 244
paste input "17362"
click at [944, 102] on button "Search" at bounding box center [945, 102] width 45 height 23
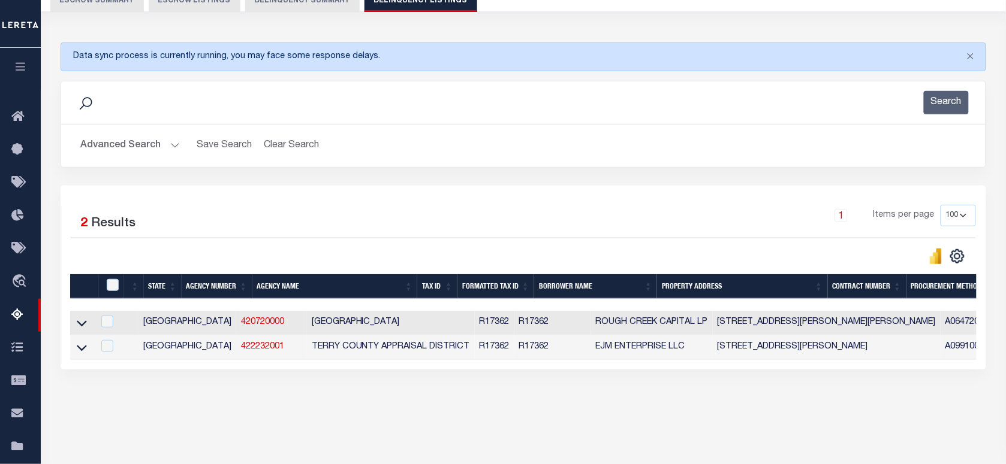
scroll to position [171, 0]
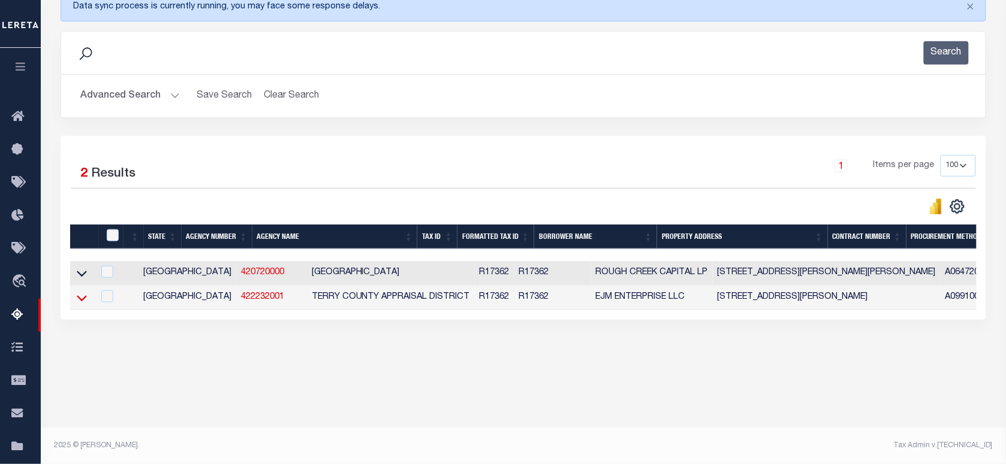
click at [78, 301] on icon at bounding box center [82, 298] width 10 height 6
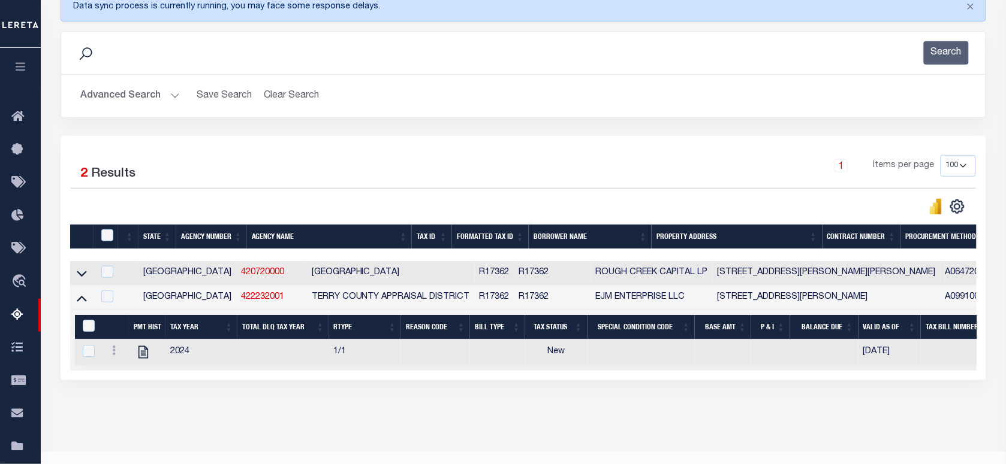
click at [110, 95] on button "Advanced Search" at bounding box center [129, 95] width 99 height 23
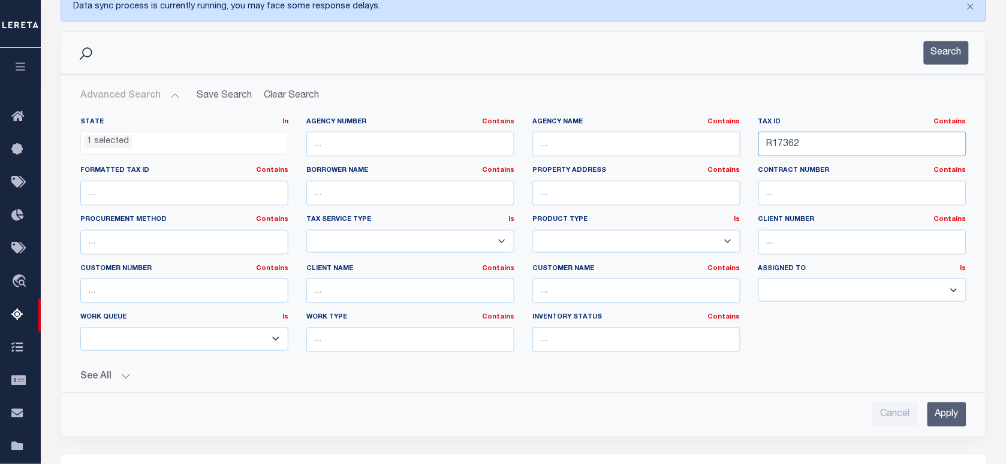
drag, startPoint x: 807, startPoint y: 151, endPoint x: 568, endPoint y: 117, distance: 241.5
click at [568, 117] on div "State In In AK AL AR AZ CA CO CT DC DE FL GA GU HI IA ID IL IN KS [GEOGRAPHIC_D…" at bounding box center [523, 245] width 923 height 275
paste input "35699"
type input "35699"
click at [952, 49] on button "Search" at bounding box center [945, 52] width 45 height 23
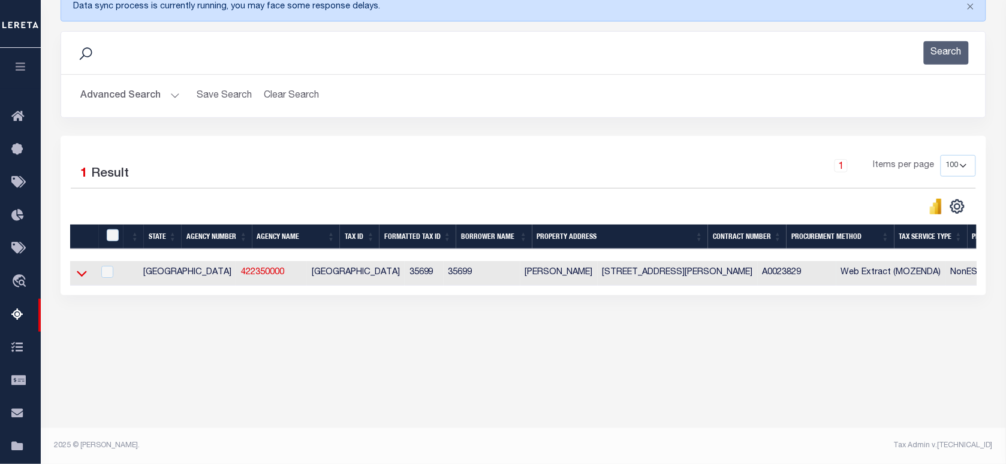
click at [83, 274] on icon at bounding box center [82, 273] width 10 height 13
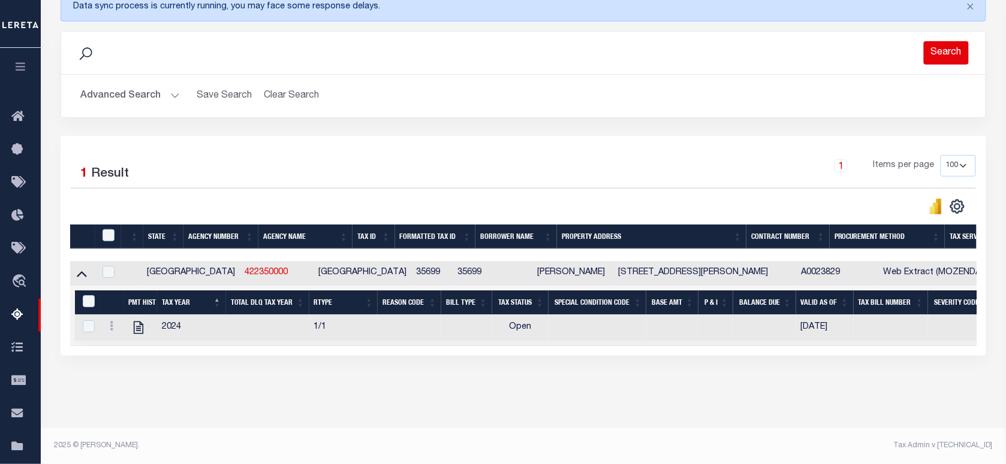
click at [951, 52] on button "Search" at bounding box center [945, 52] width 45 height 23
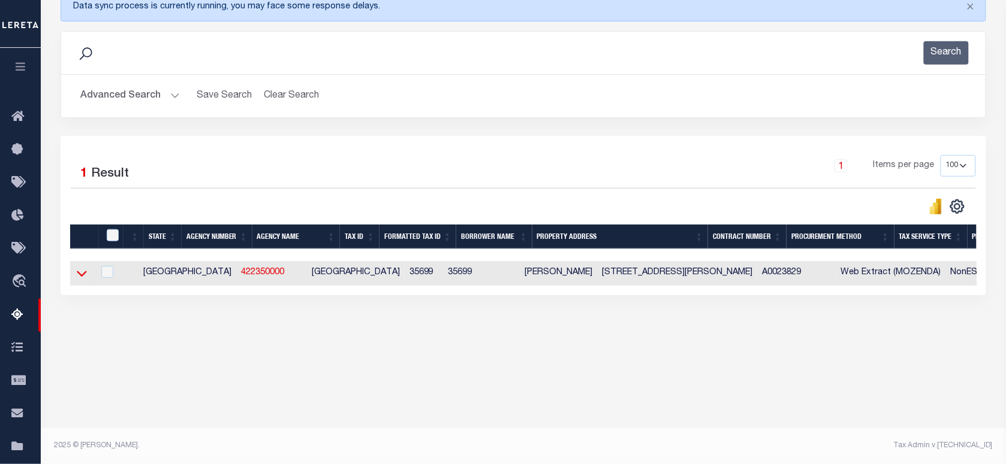
click at [77, 279] on icon at bounding box center [82, 273] width 10 height 13
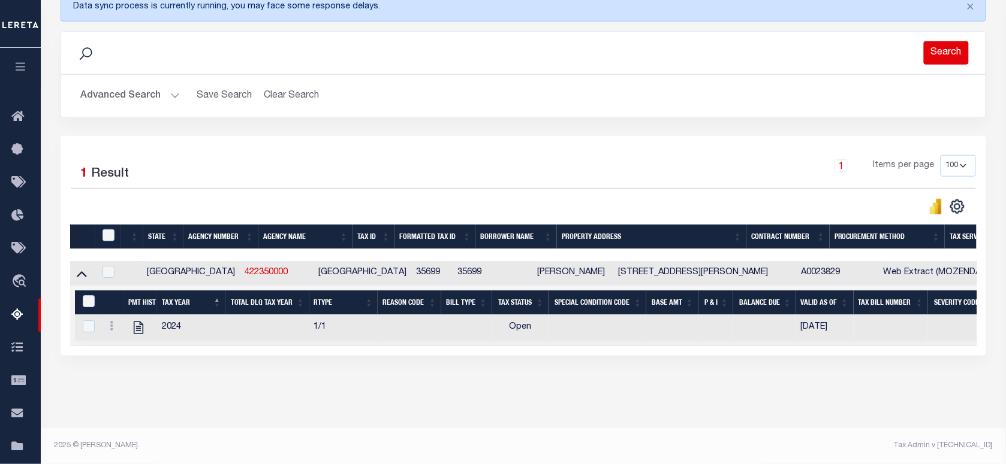
click at [968, 55] on button "Search" at bounding box center [945, 52] width 45 height 23
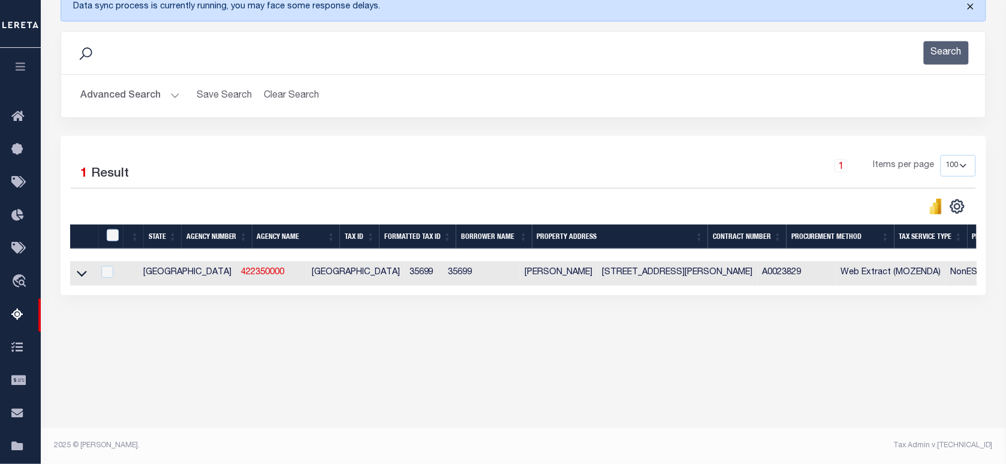
click at [972, 7] on button "Close" at bounding box center [970, 6] width 30 height 26
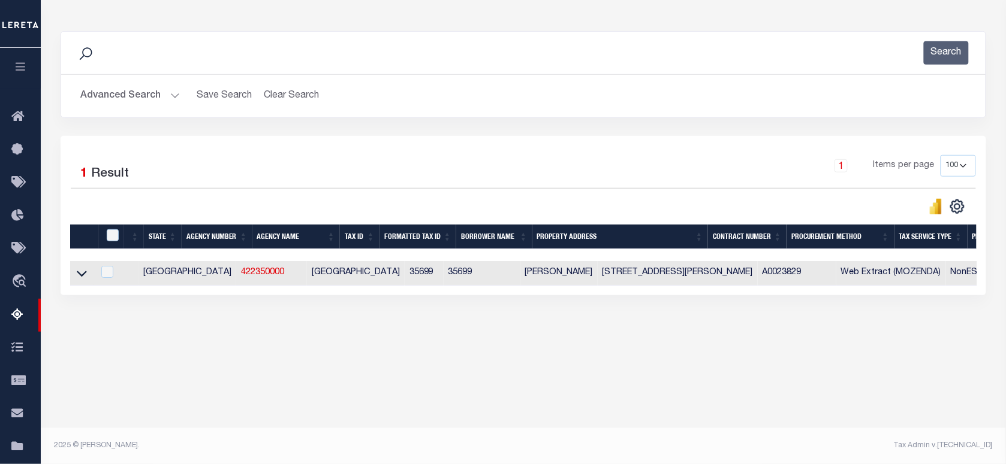
scroll to position [132, 0]
click at [959, 55] on button "Search" at bounding box center [945, 52] width 45 height 23
